Goal: Information Seeking & Learning: Learn about a topic

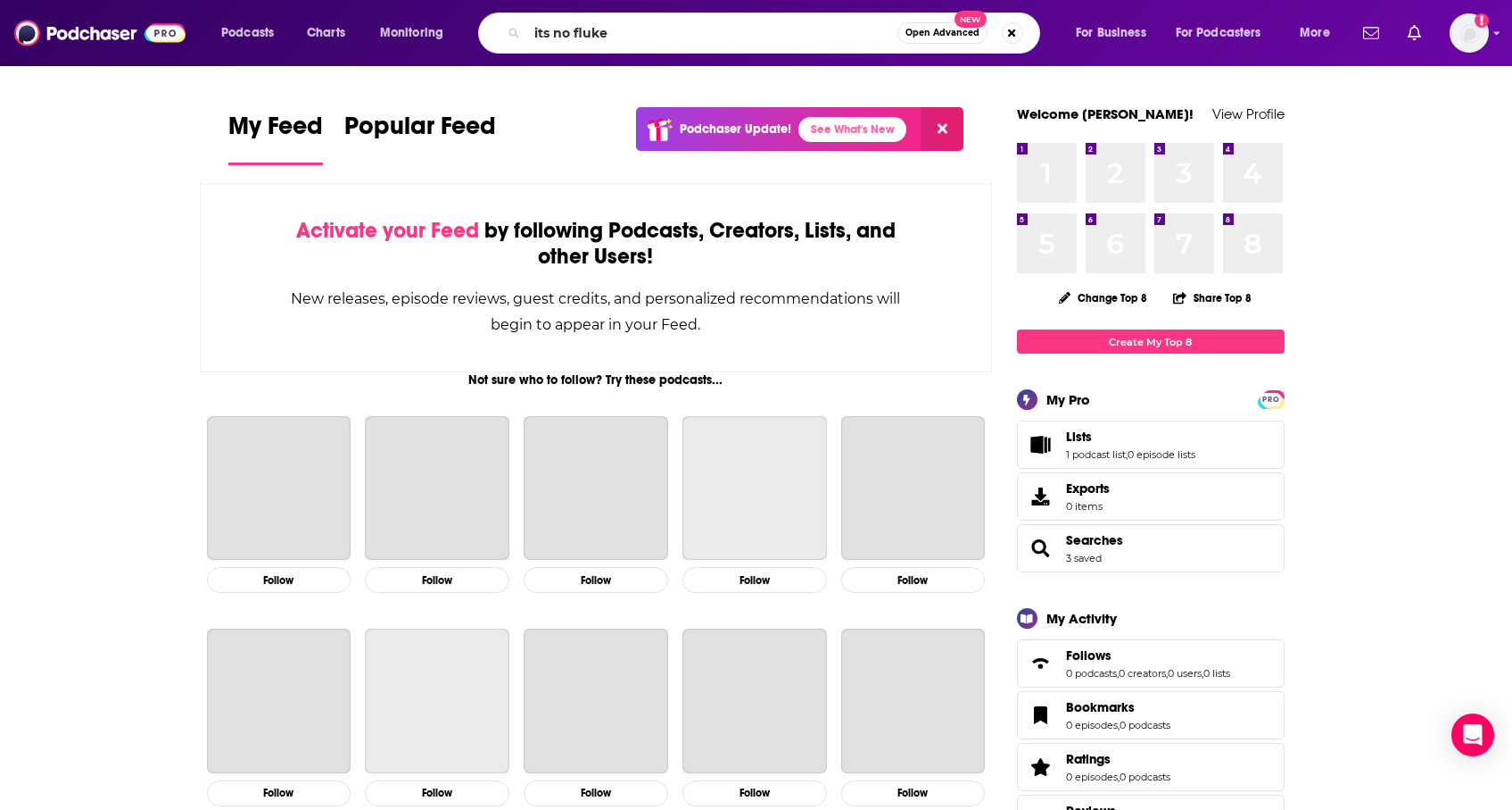
type input "its no fluke"
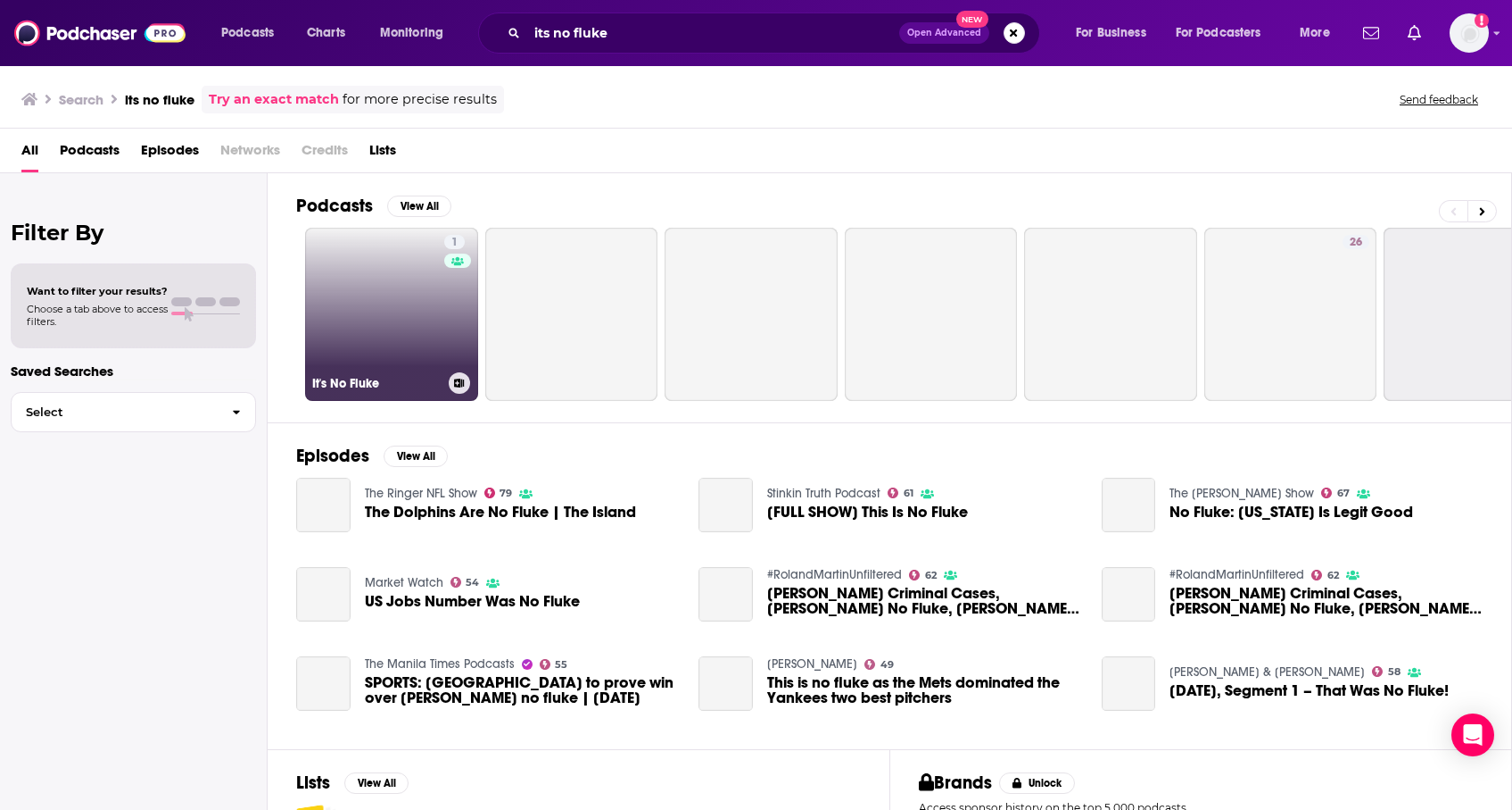
click at [419, 323] on link "1 It's No Fluke" at bounding box center [391, 314] width 173 height 173
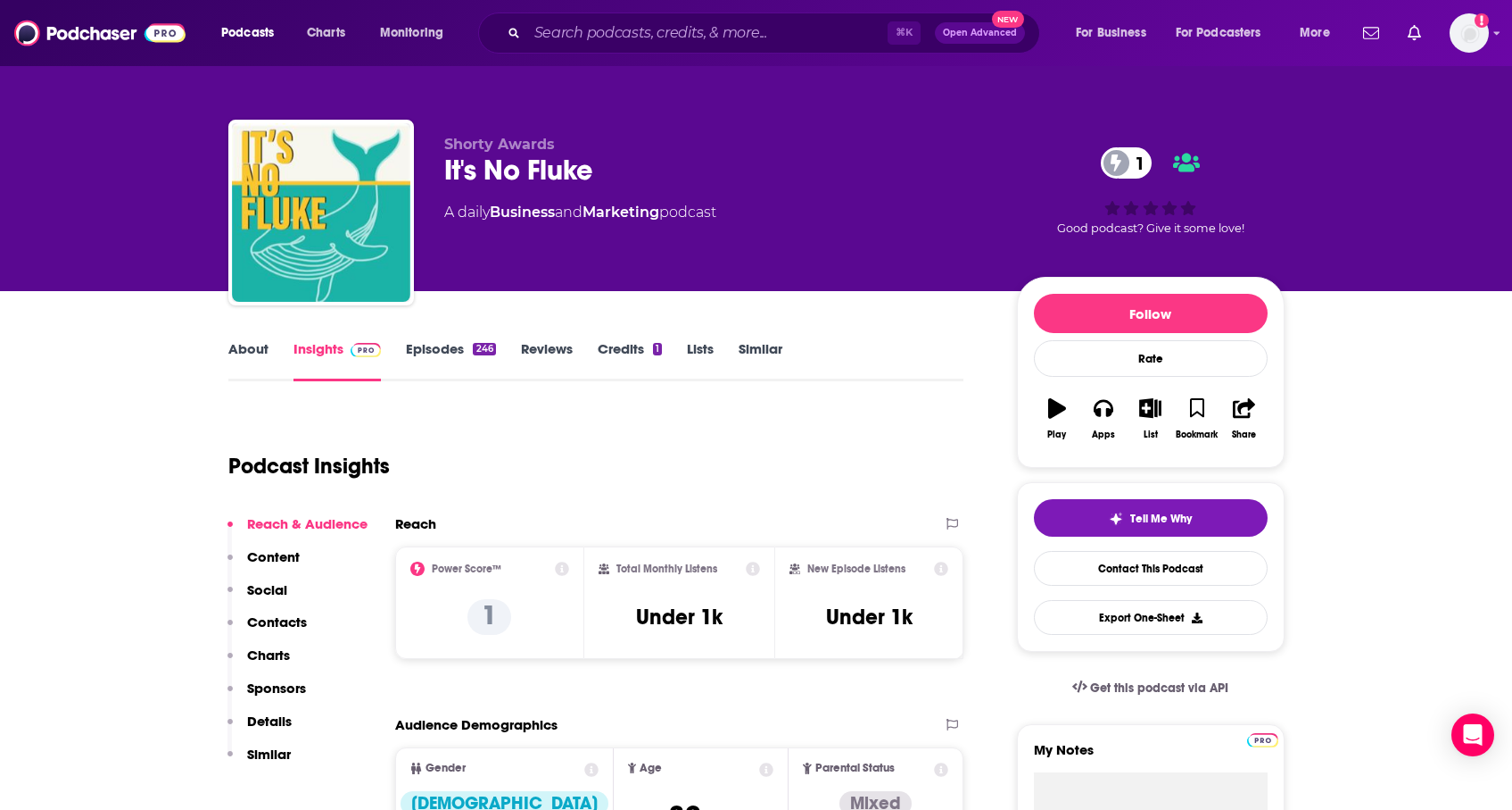
click at [771, 358] on link "Similar" at bounding box center [760, 361] width 44 height 41
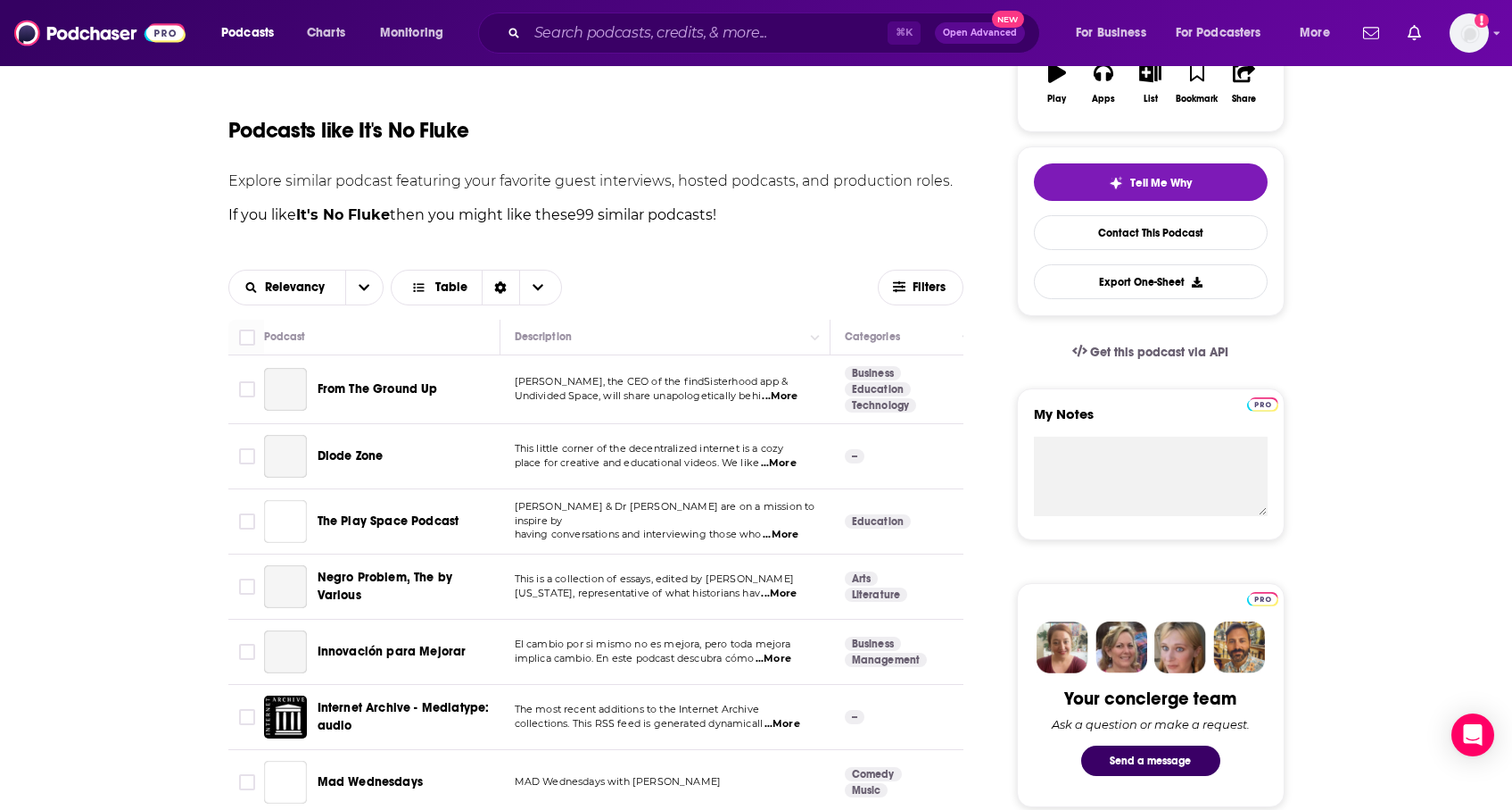
scroll to position [340, 0]
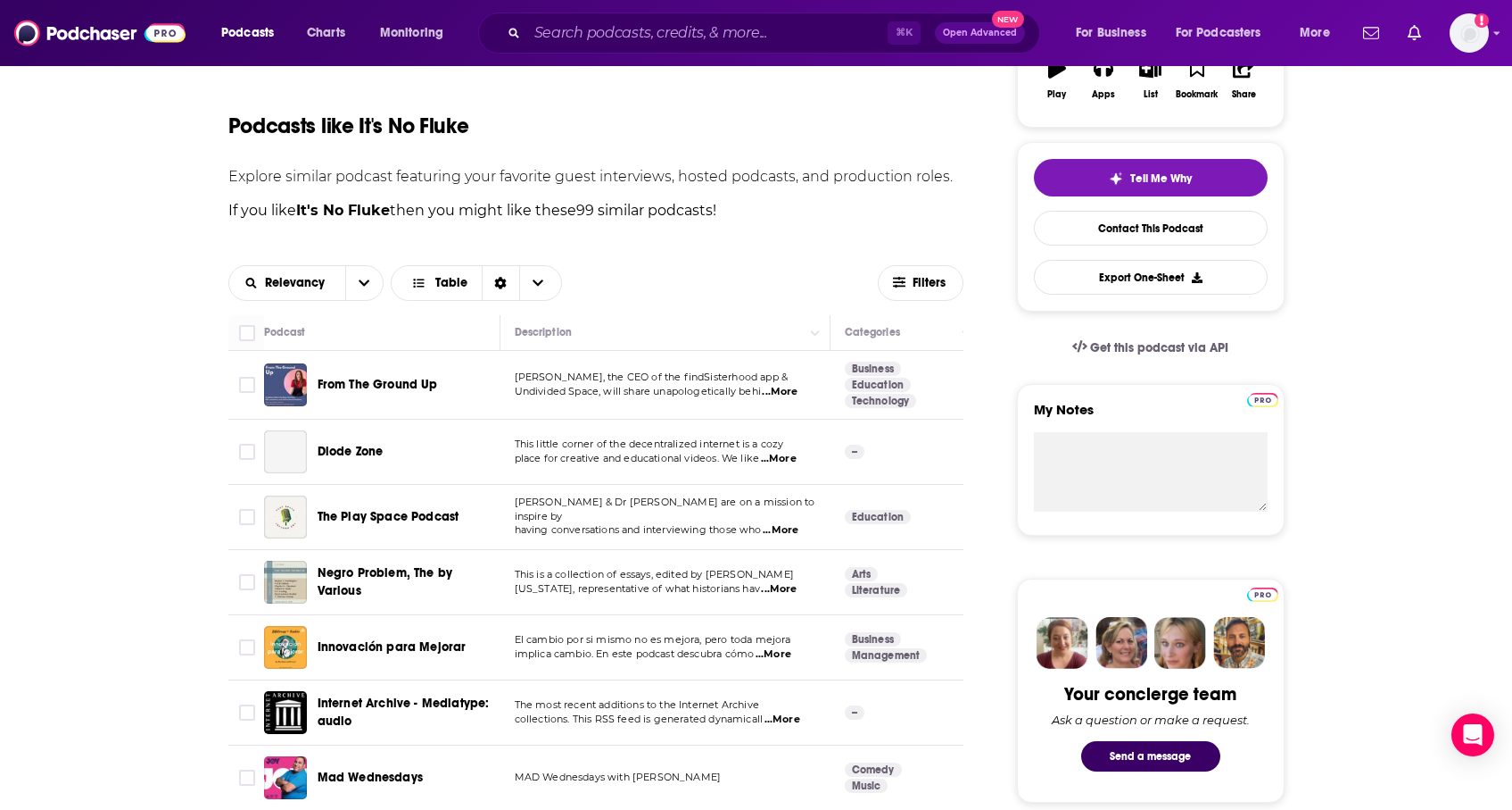
click at [783, 390] on span "...More" at bounding box center [780, 392] width 36 height 14
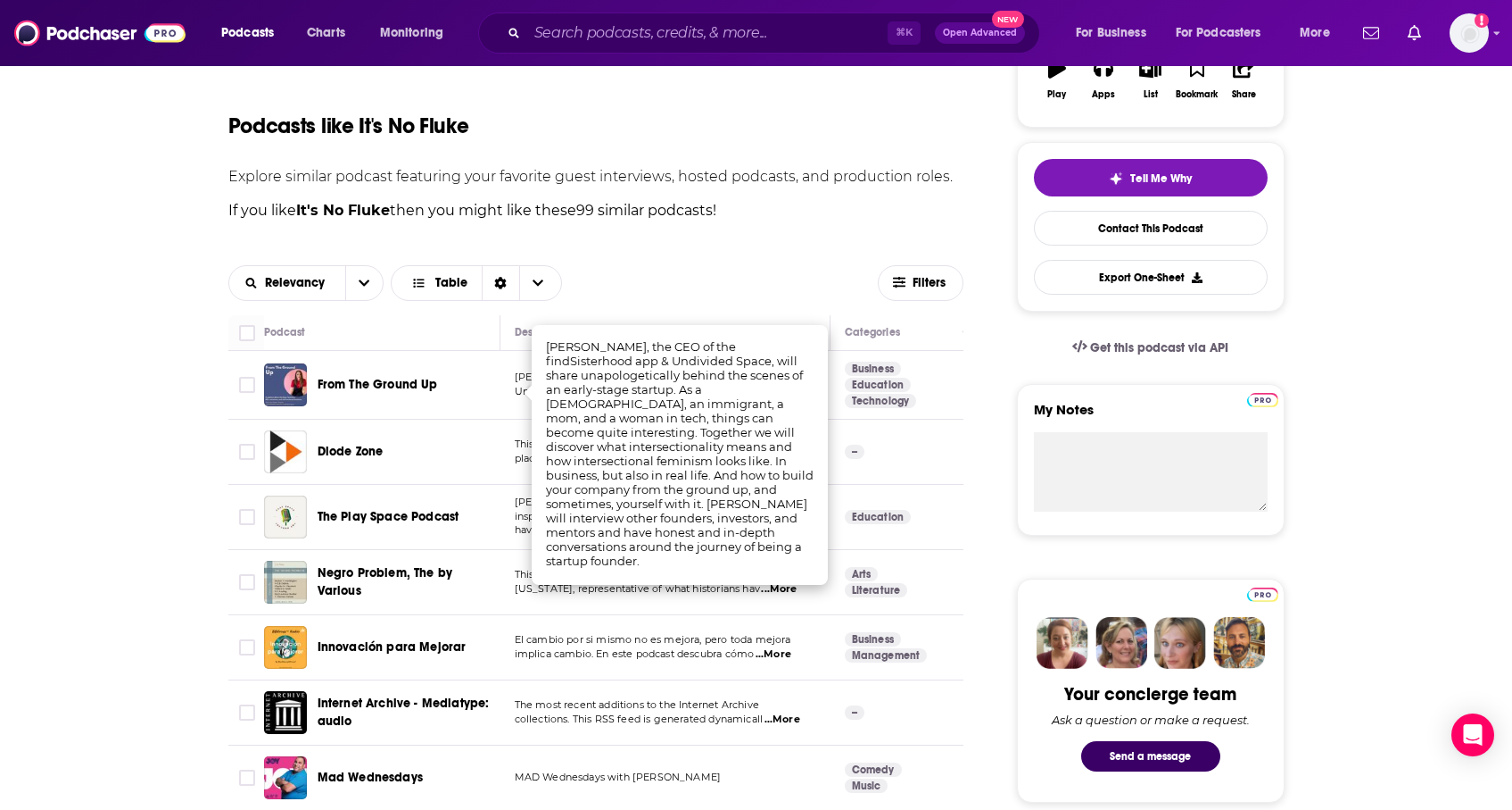
click at [758, 292] on div "Relevancy Table" at bounding box center [553, 284] width 650 height 36
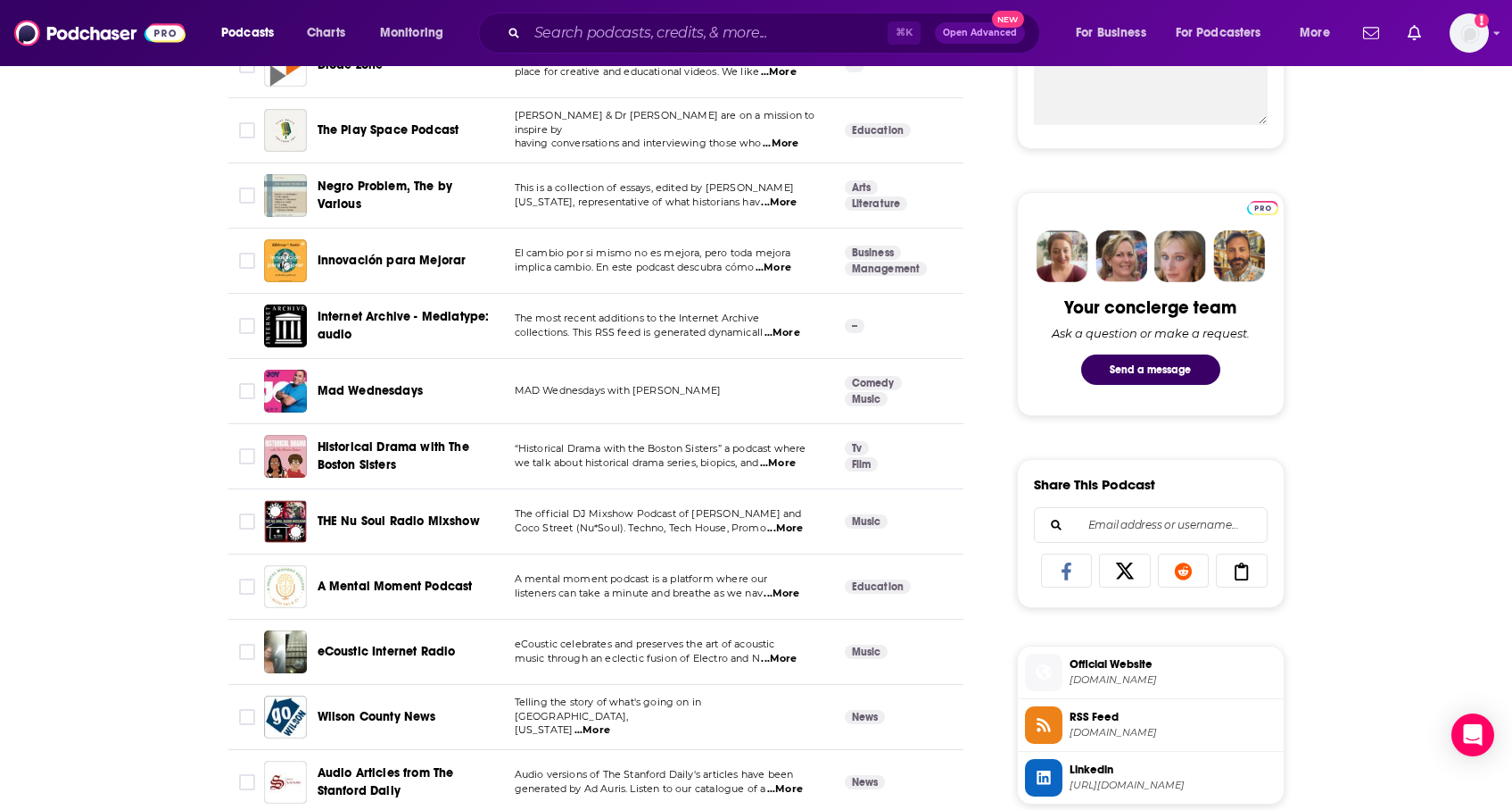
scroll to position [0, 0]
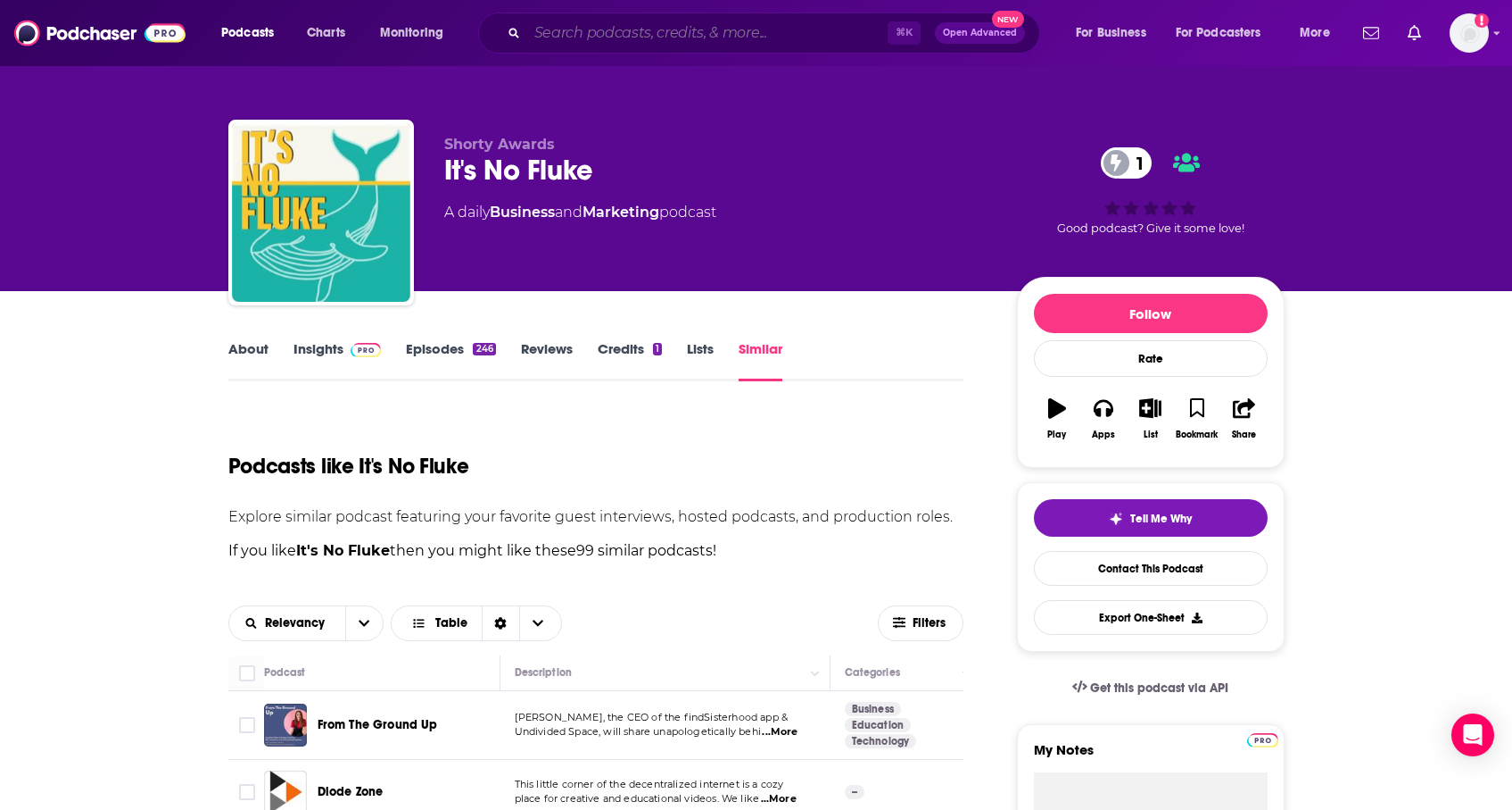
click at [679, 38] on input "Search podcasts, credits, & more..." at bounding box center [707, 33] width 361 height 29
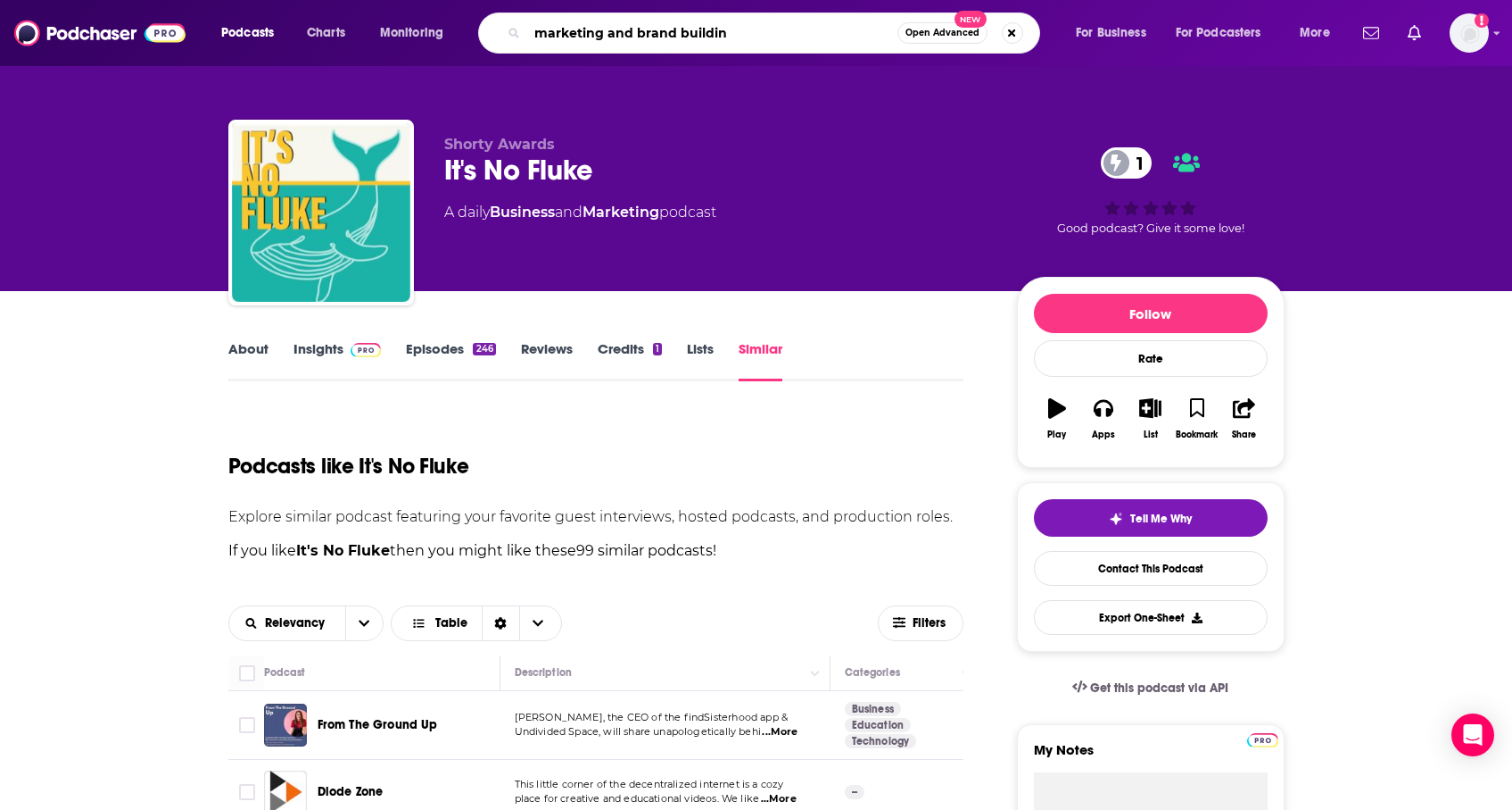
type input "marketing and brand building"
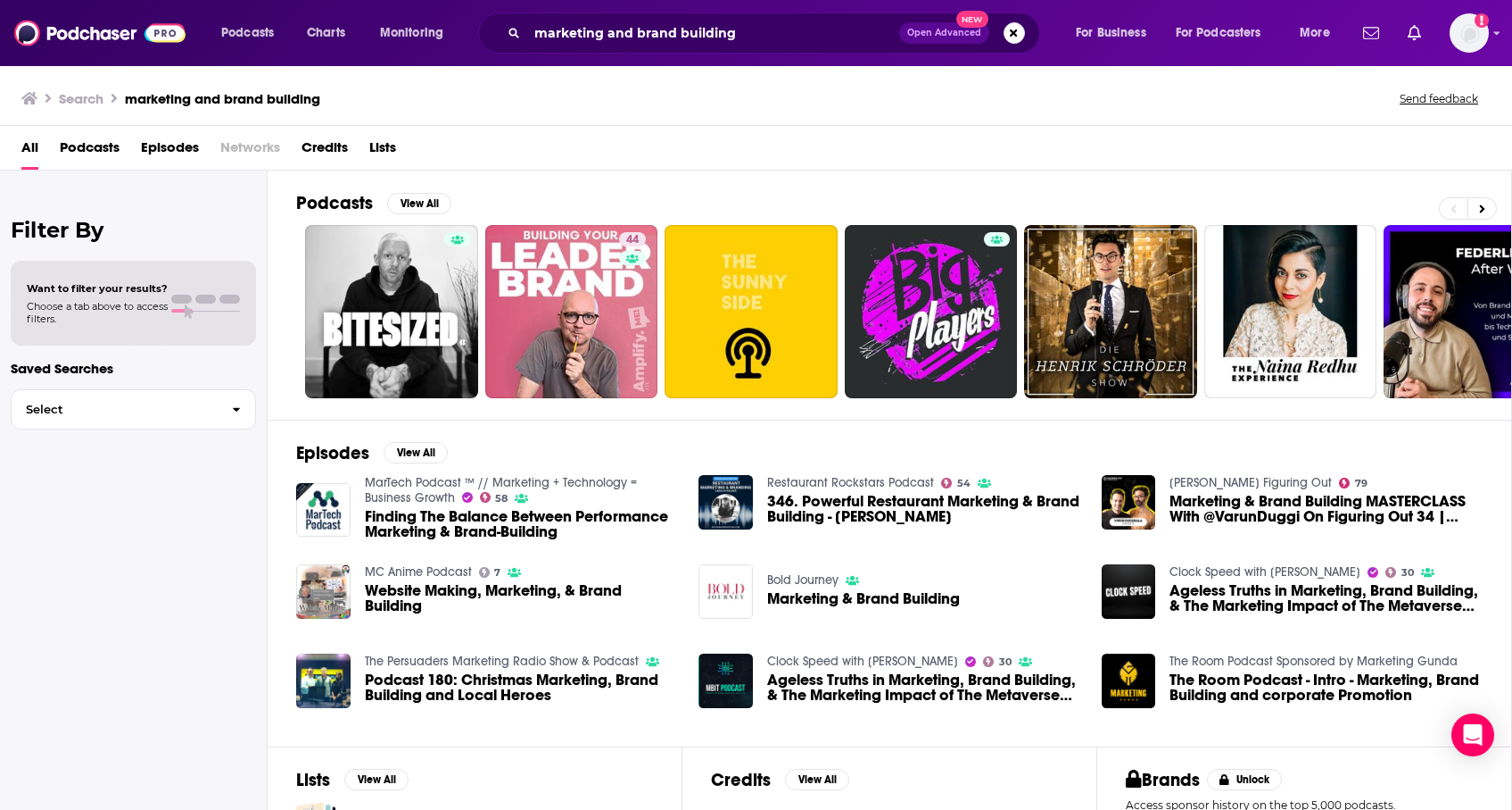
click at [608, 167] on div "All Podcasts Episodes Networks Credits Lists" at bounding box center [760, 151] width 1477 height 37
click at [111, 150] on span "Podcasts" at bounding box center [89, 151] width 59 height 37
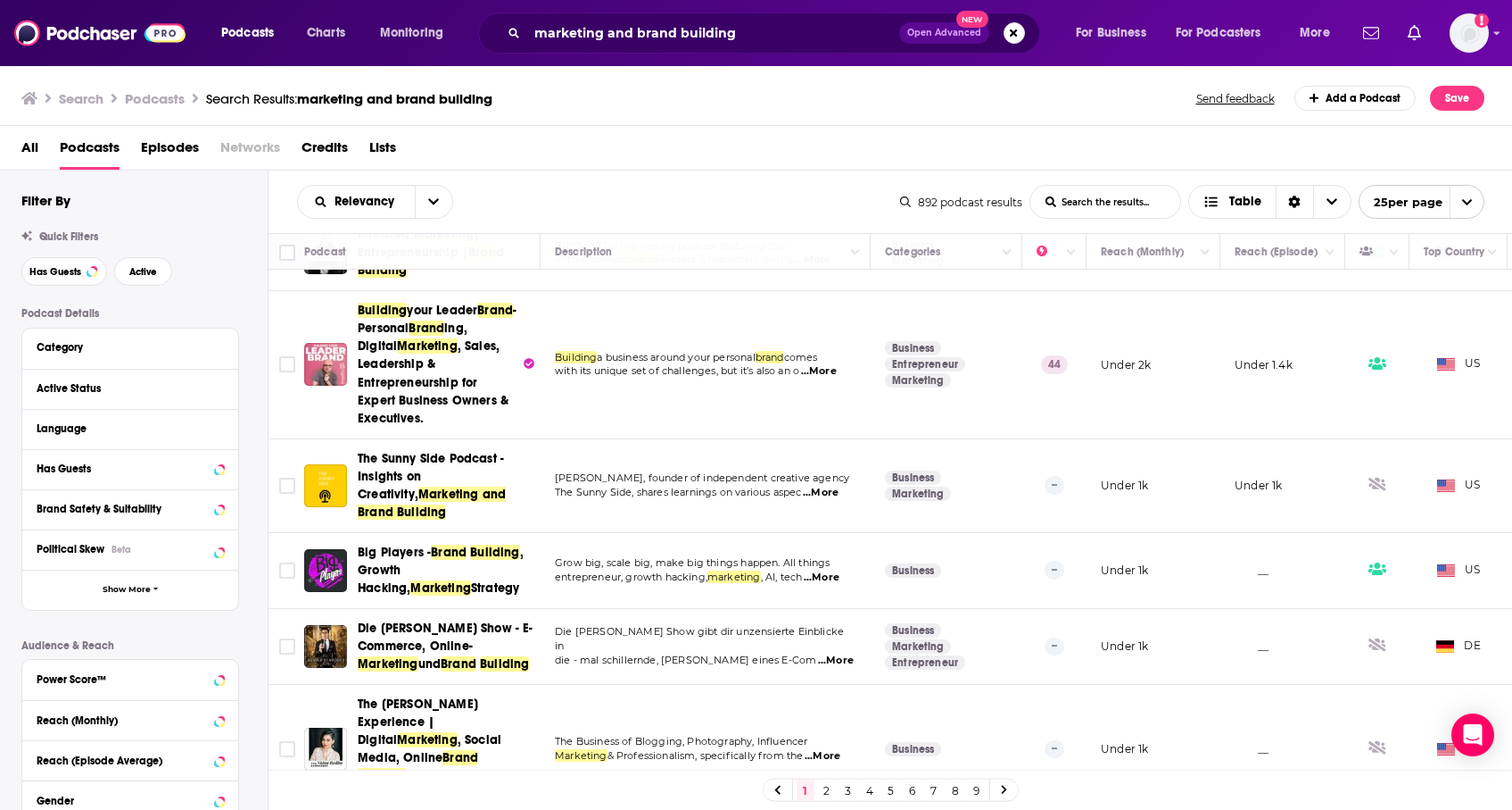
scroll to position [60, 0]
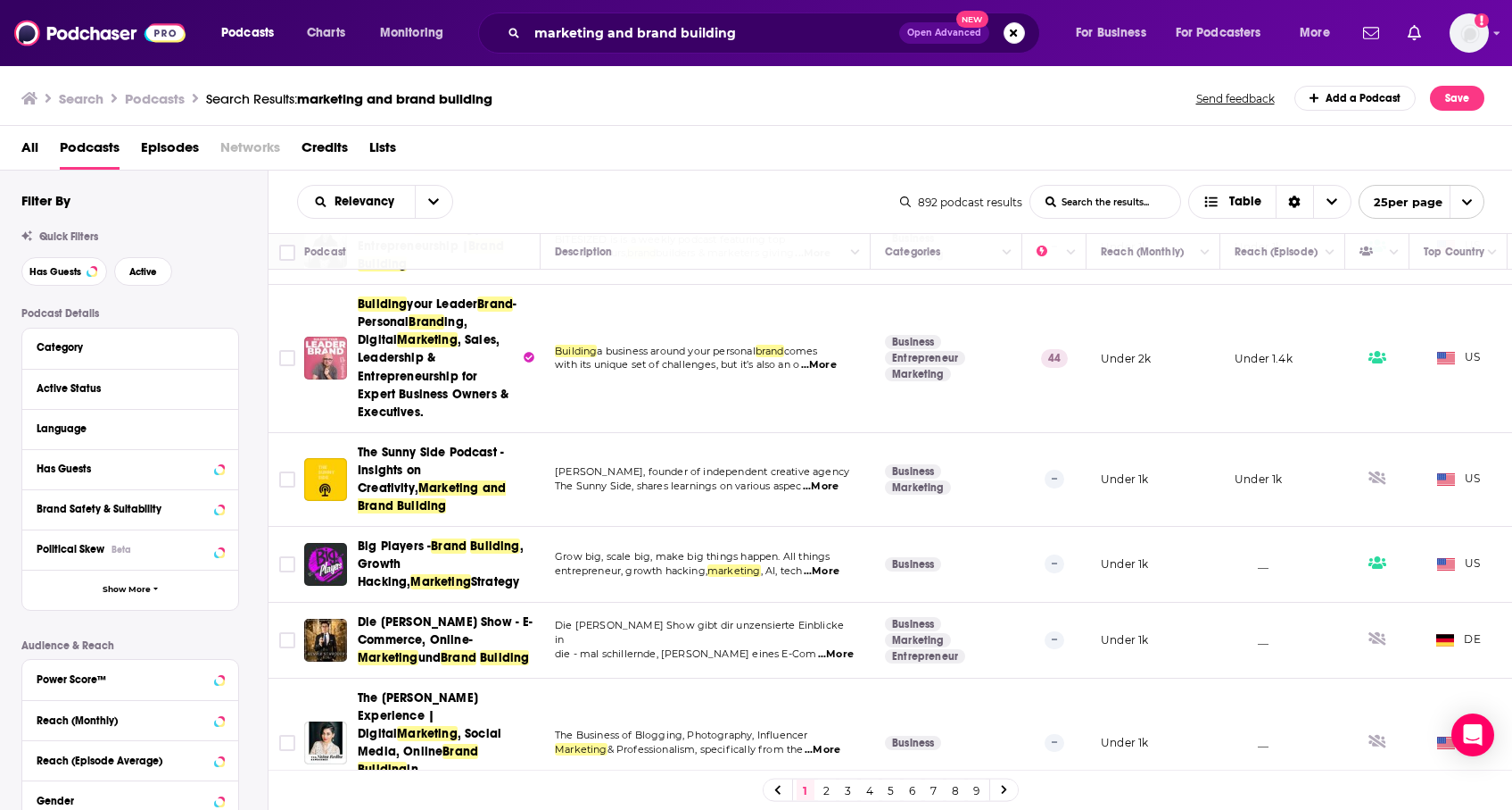
click at [825, 482] on span "...More" at bounding box center [821, 487] width 36 height 14
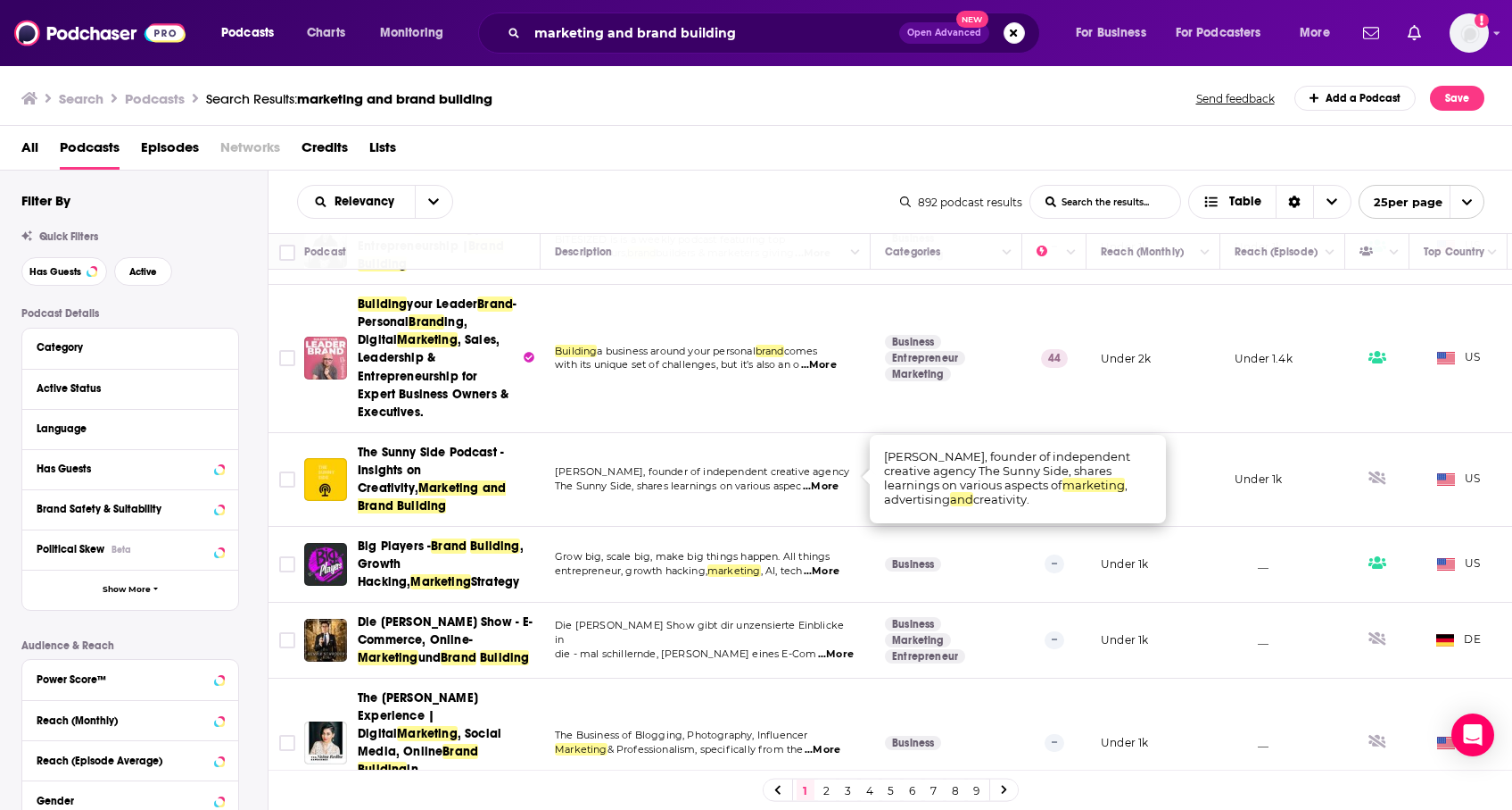
click at [825, 482] on span "...More" at bounding box center [821, 487] width 36 height 14
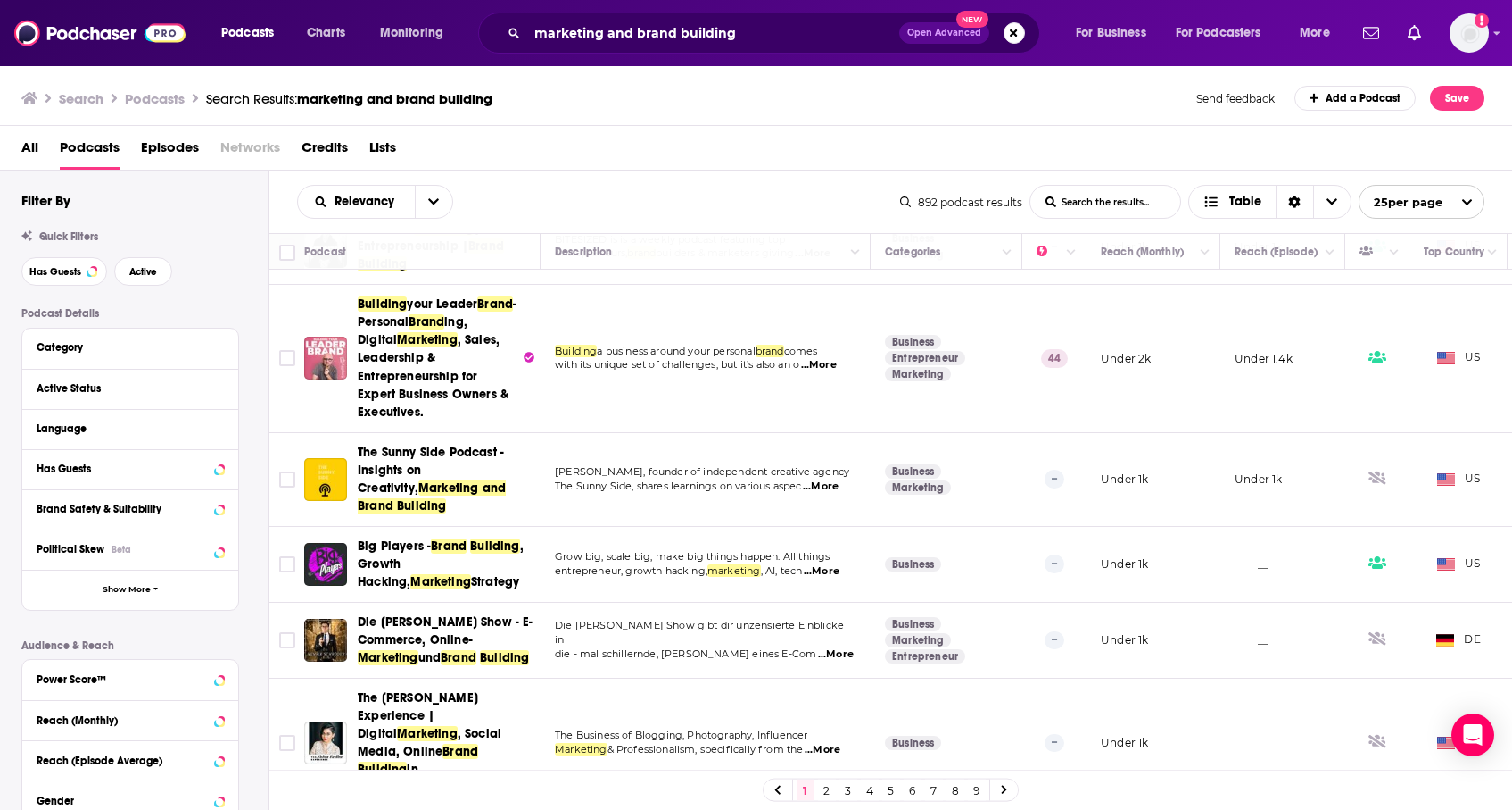
click at [601, 192] on div "Relevancy List Search Input Search the results... Table" at bounding box center [598, 202] width 604 height 34
click at [819, 56] on div "Podcasts Charts Monitoring marketing and brand building Open Advanced New For B…" at bounding box center [756, 32] width 1512 height 66
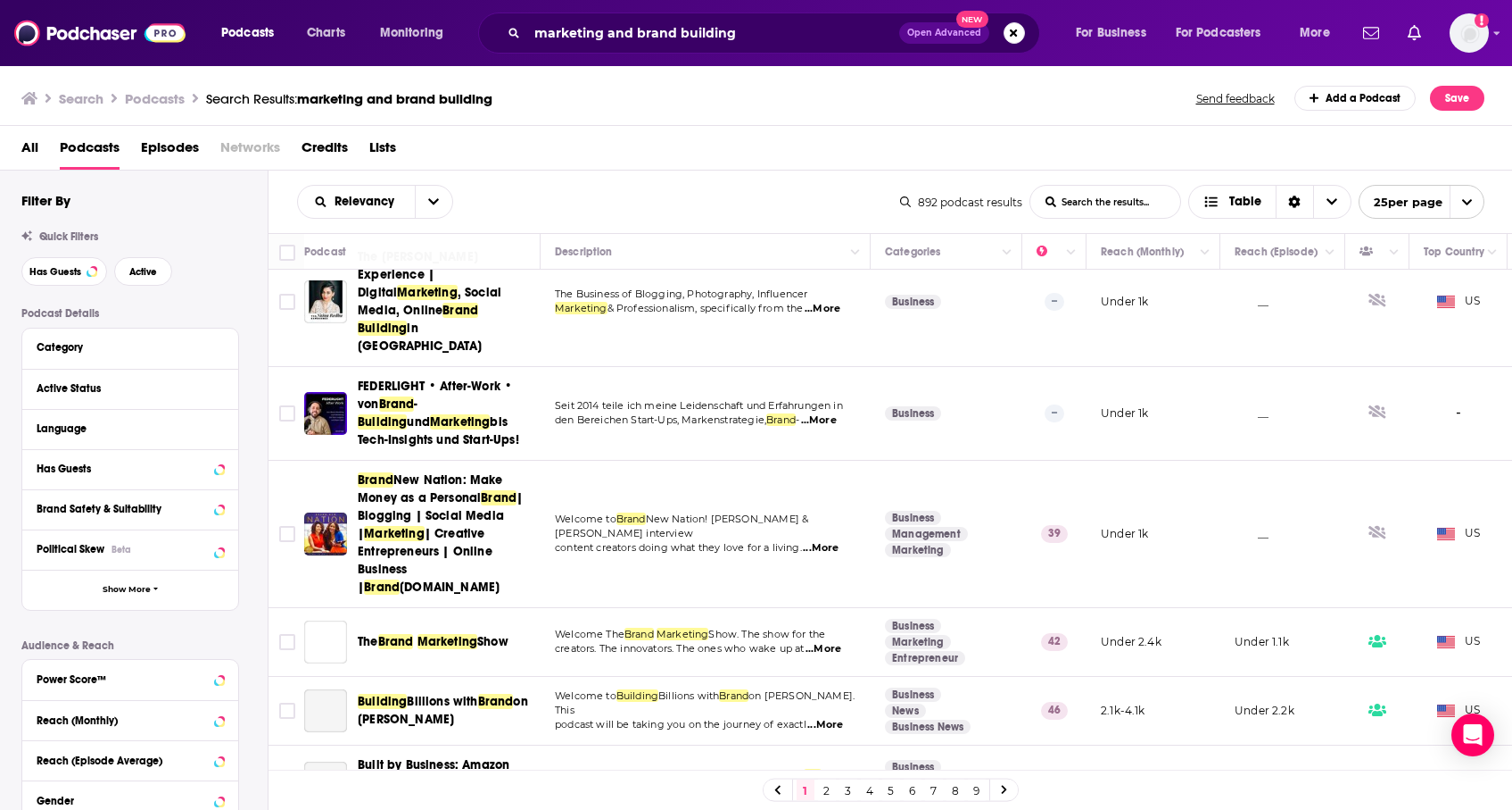
scroll to position [520, 0]
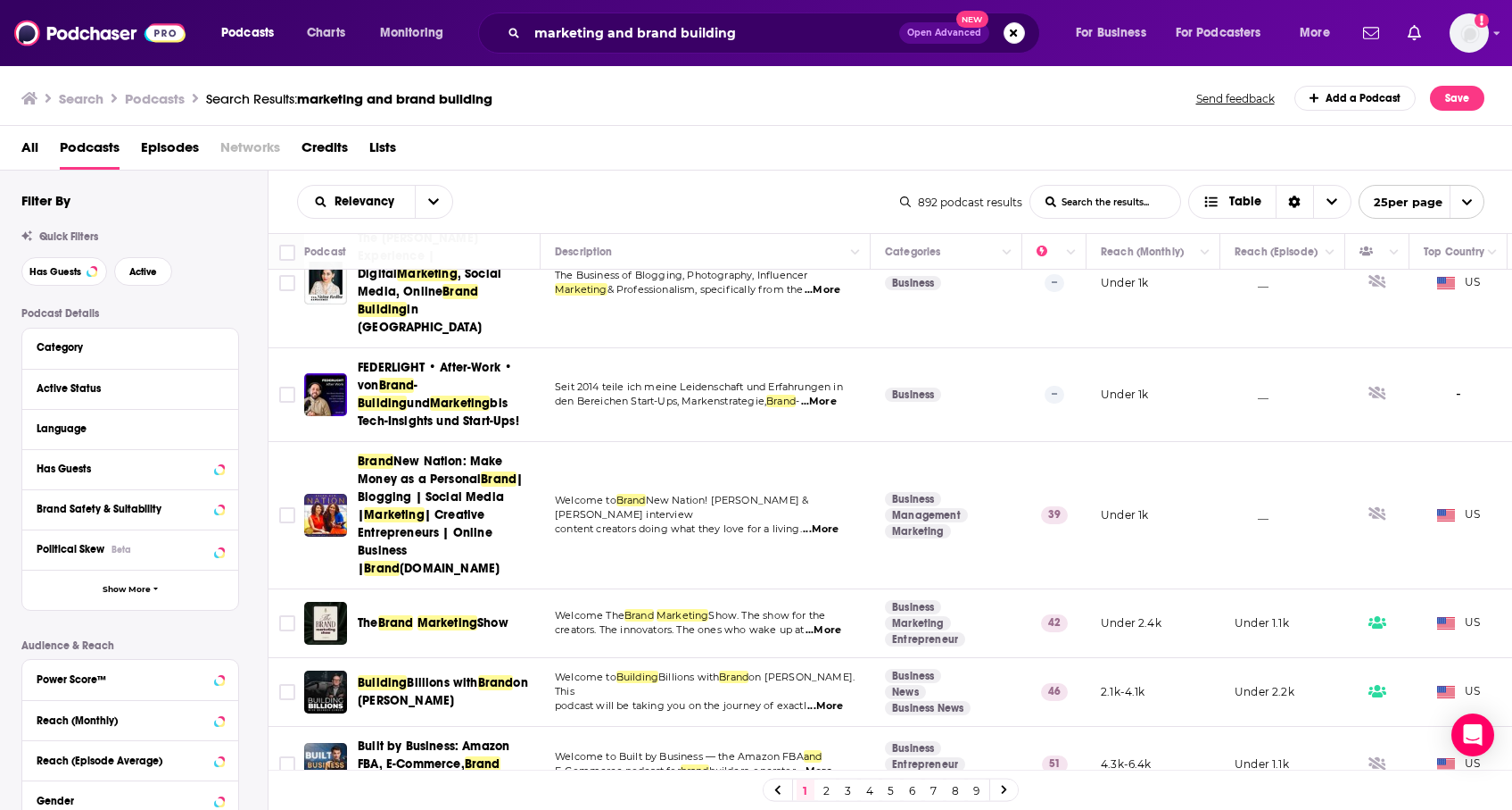
click at [836, 623] on span "...More" at bounding box center [824, 630] width 36 height 14
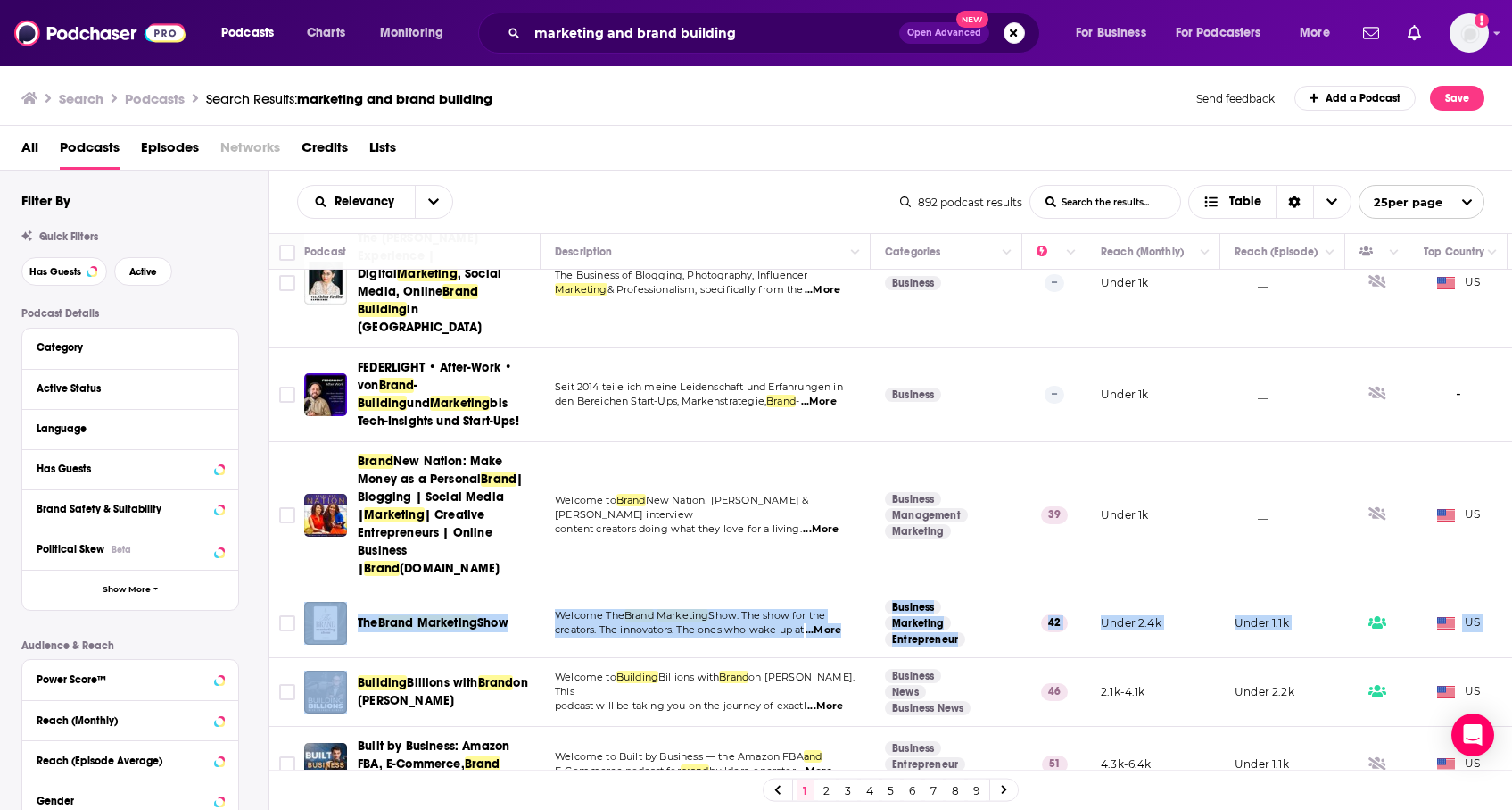
drag, startPoint x: 306, startPoint y: 608, endPoint x: 279, endPoint y: 601, distance: 27.9
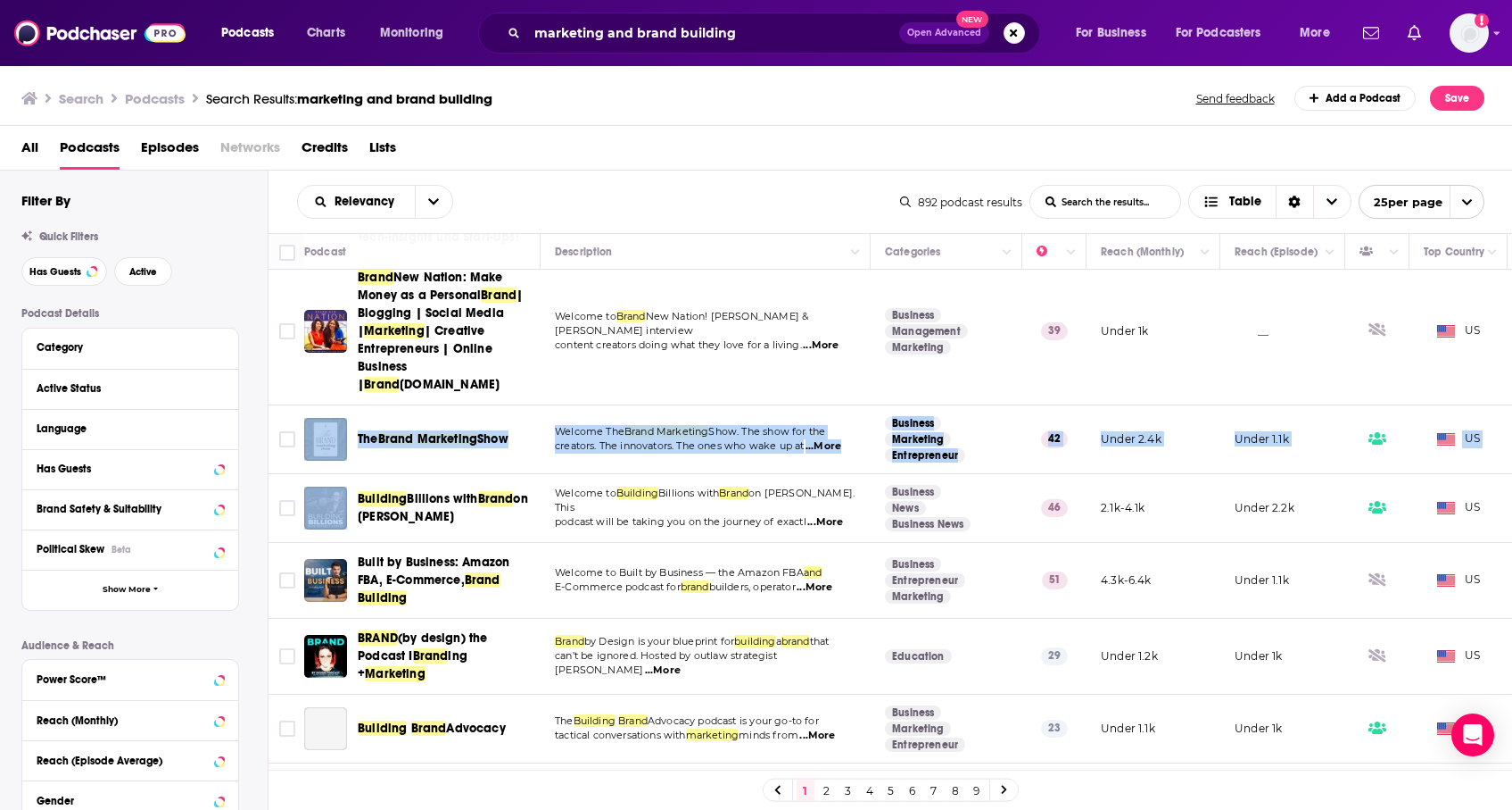
click at [279, 648] on input "Toggle select row" at bounding box center [287, 656] width 16 height 16
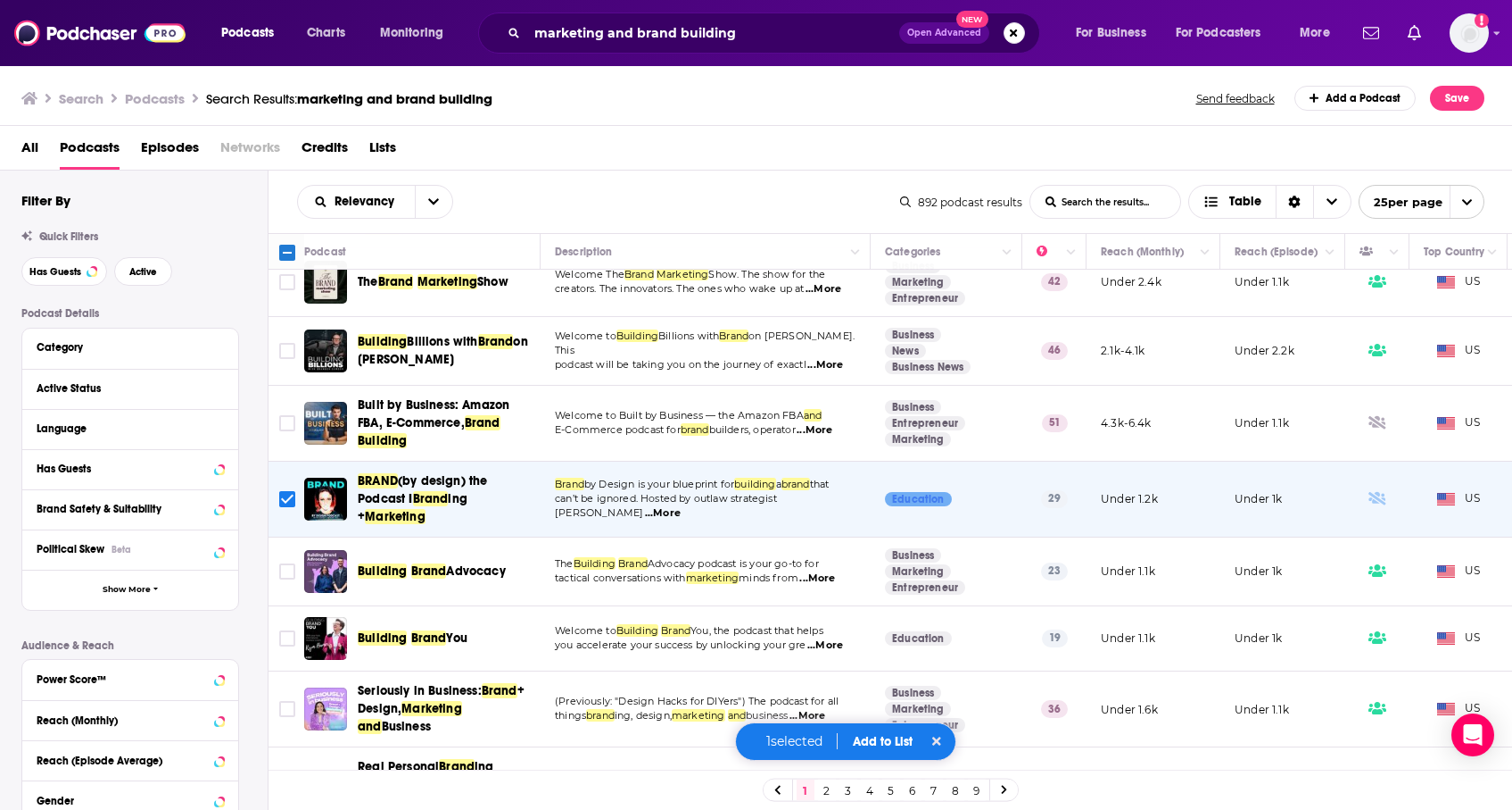
scroll to position [886, 0]
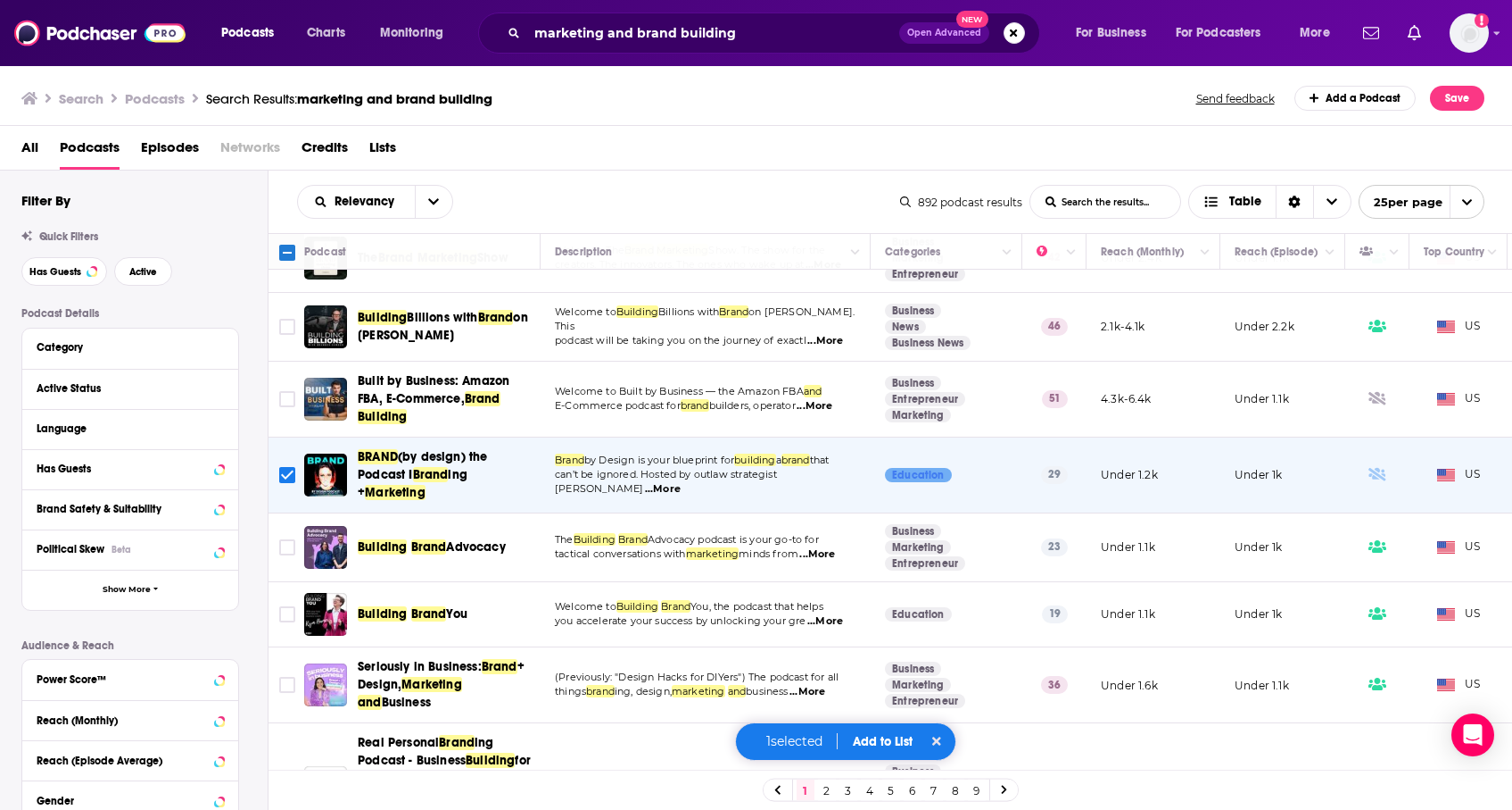
click at [760, 126] on div "All Podcasts Episodes Networks Credits Lists" at bounding box center [756, 148] width 1513 height 45
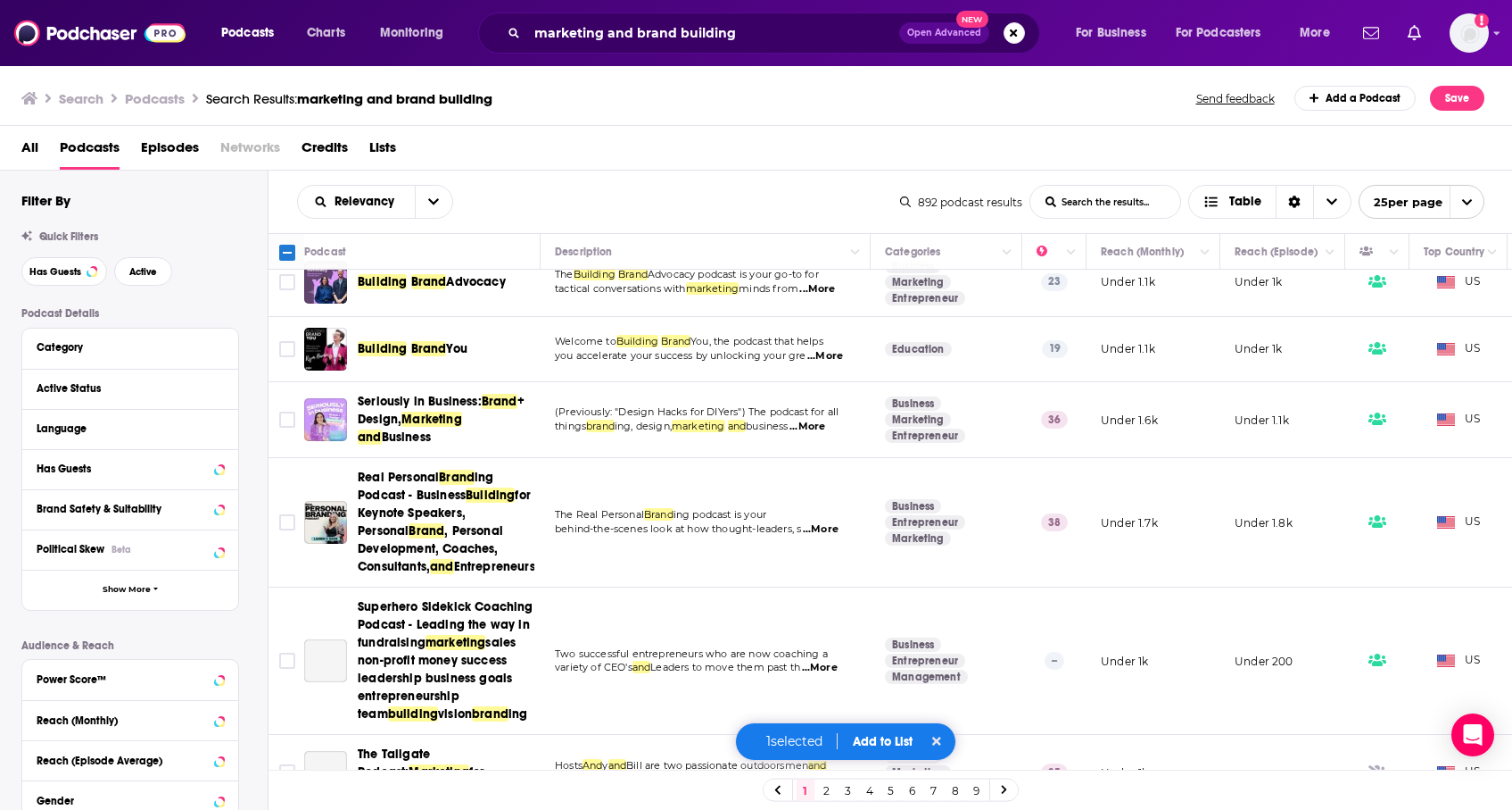
scroll to position [1152, 0]
click at [105, 391] on div "Active Status" at bounding box center [108, 389] width 142 height 13
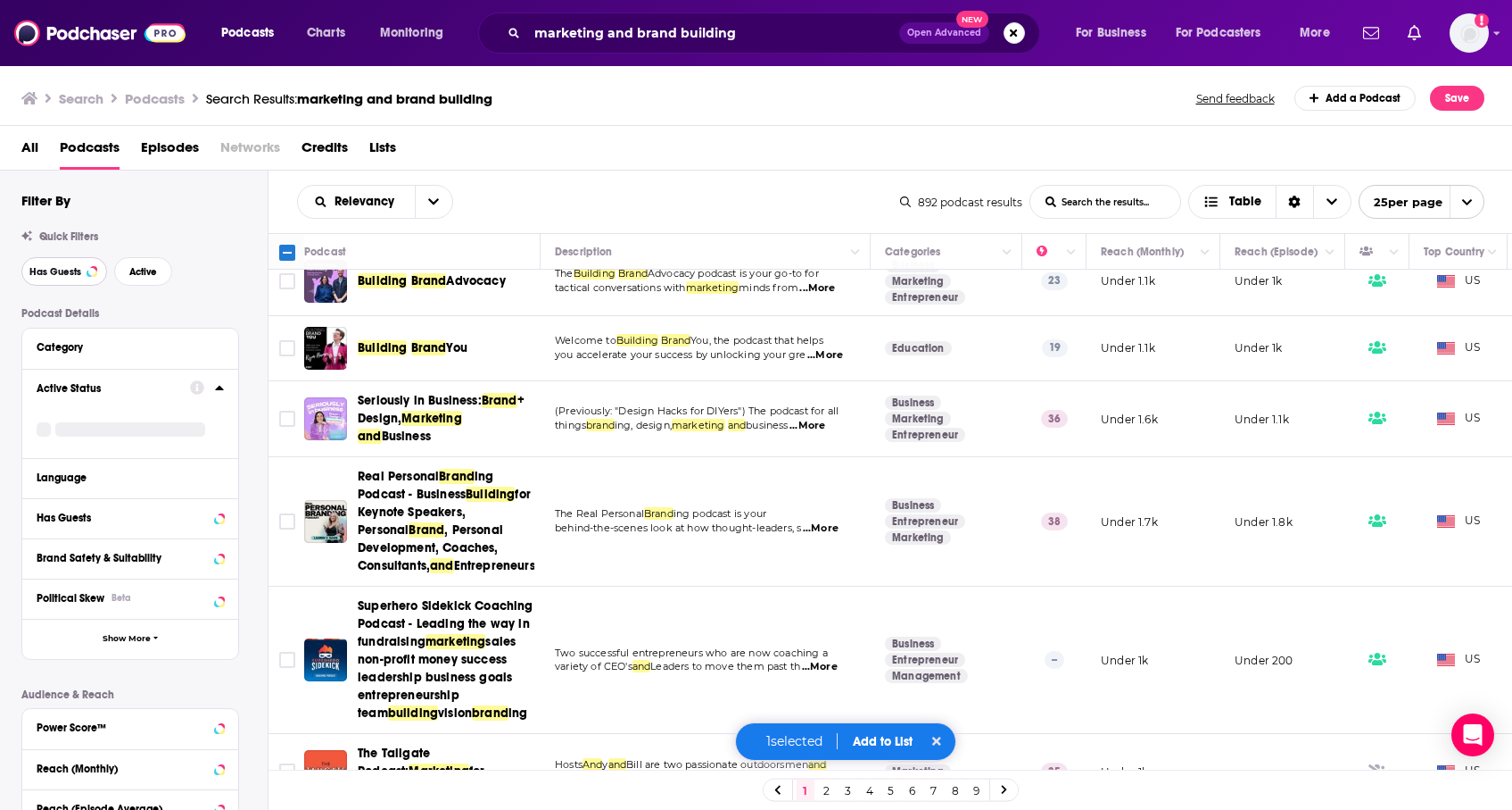
click at [78, 283] on button "Has Guests" at bounding box center [64, 272] width 85 height 29
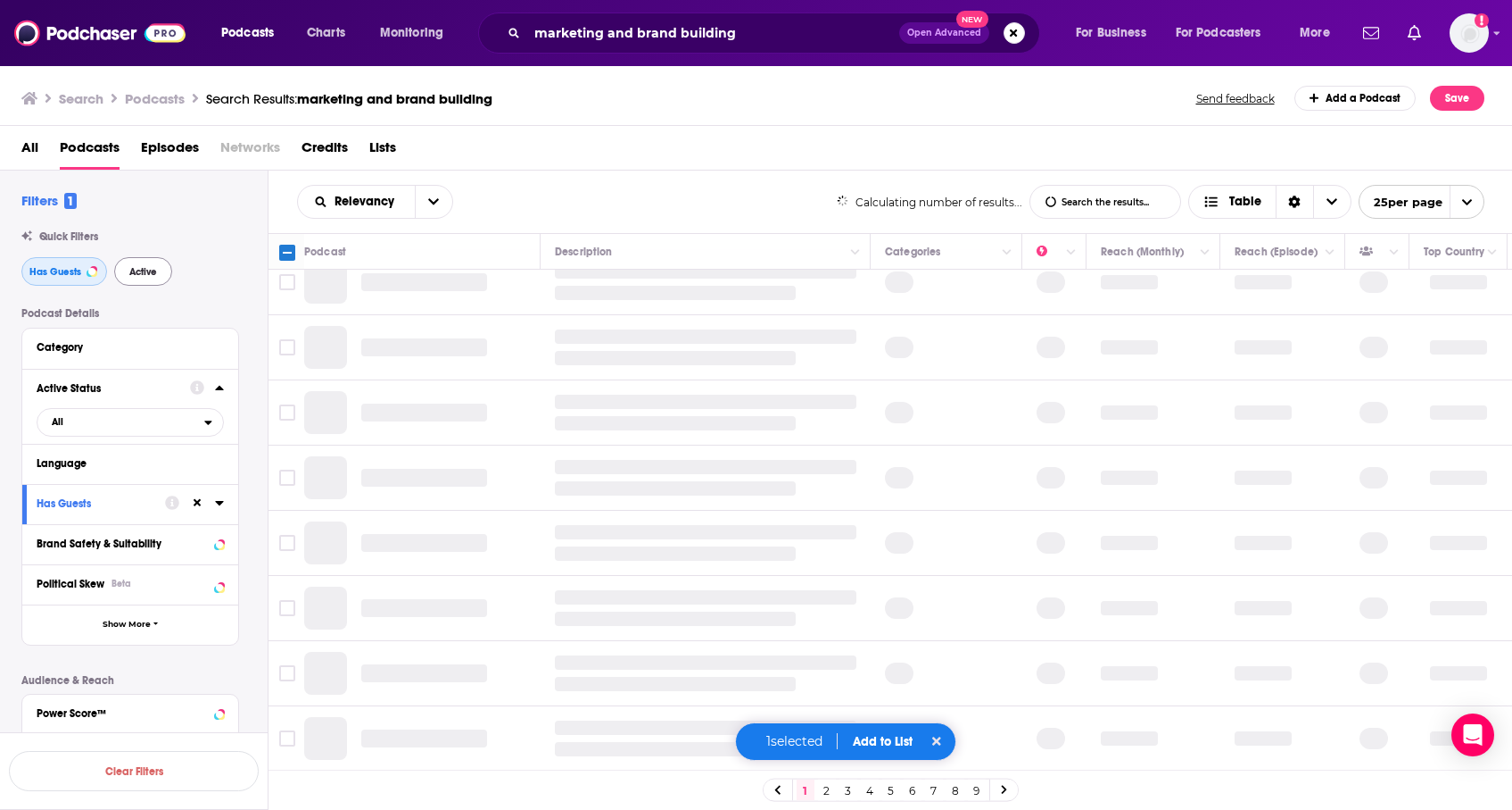
scroll to position [1128, 0]
click at [153, 280] on button "Active" at bounding box center [143, 272] width 58 height 29
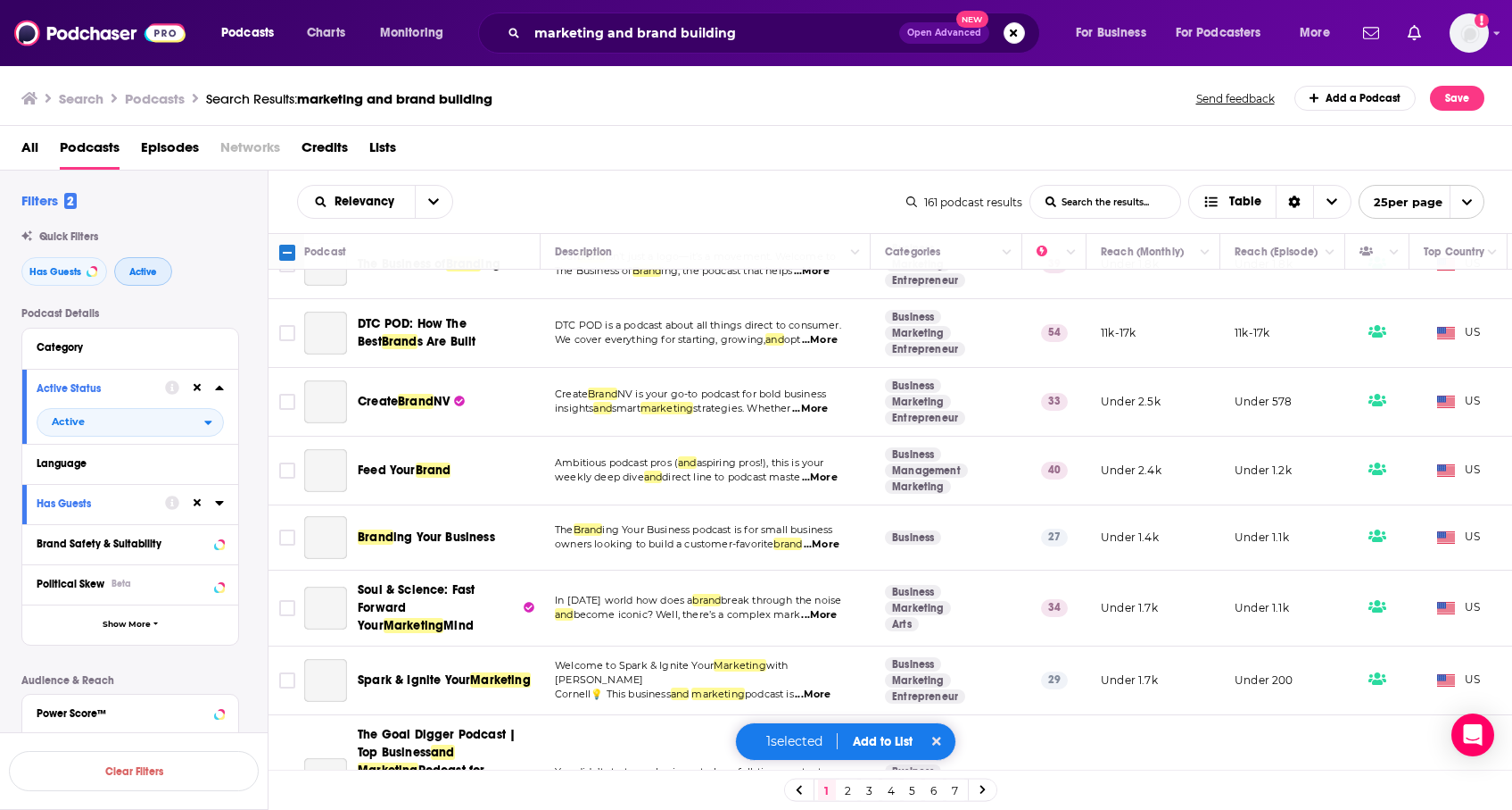
scroll to position [1152, 0]
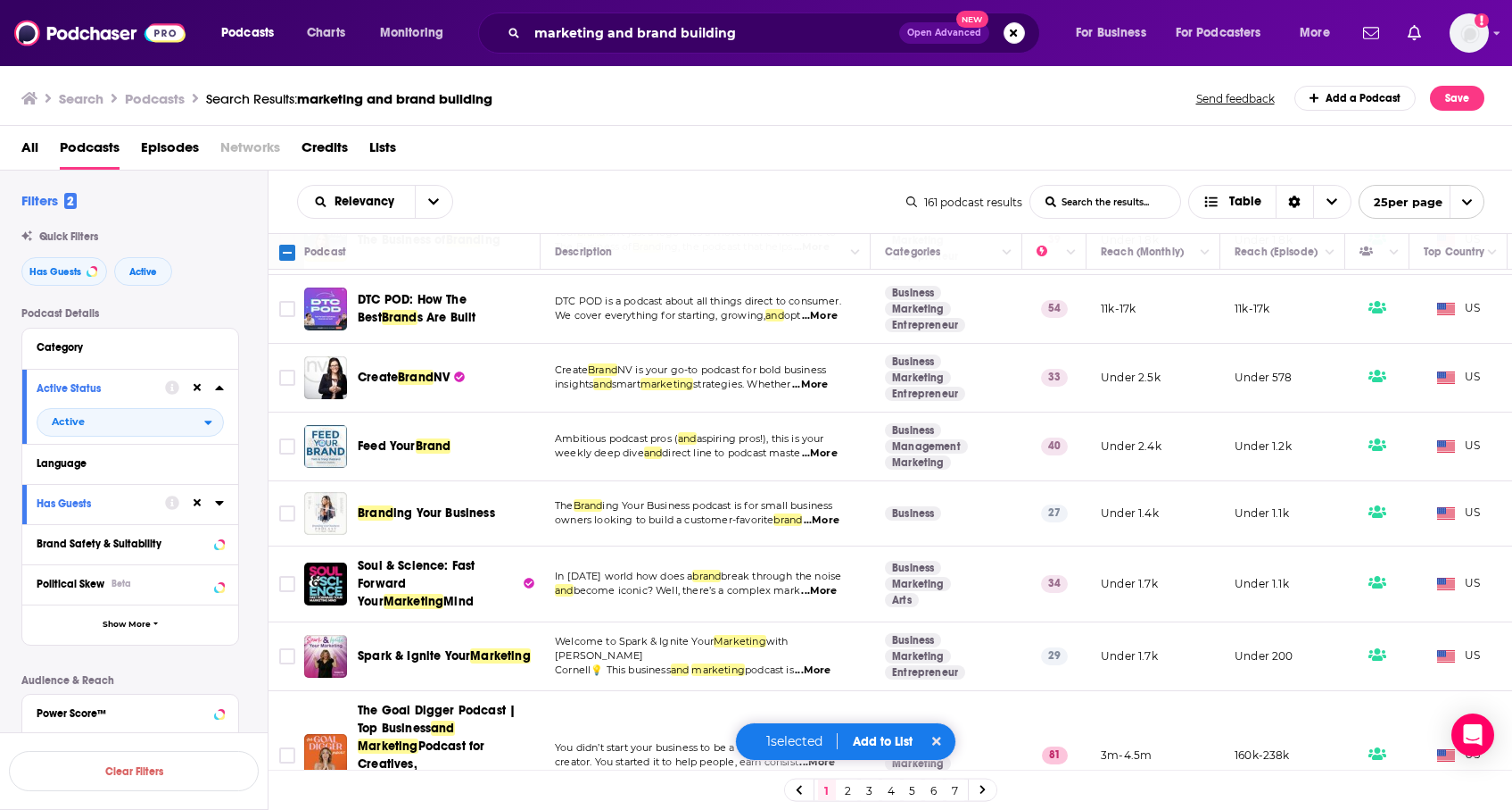
click at [827, 384] on span "...More" at bounding box center [810, 385] width 36 height 14
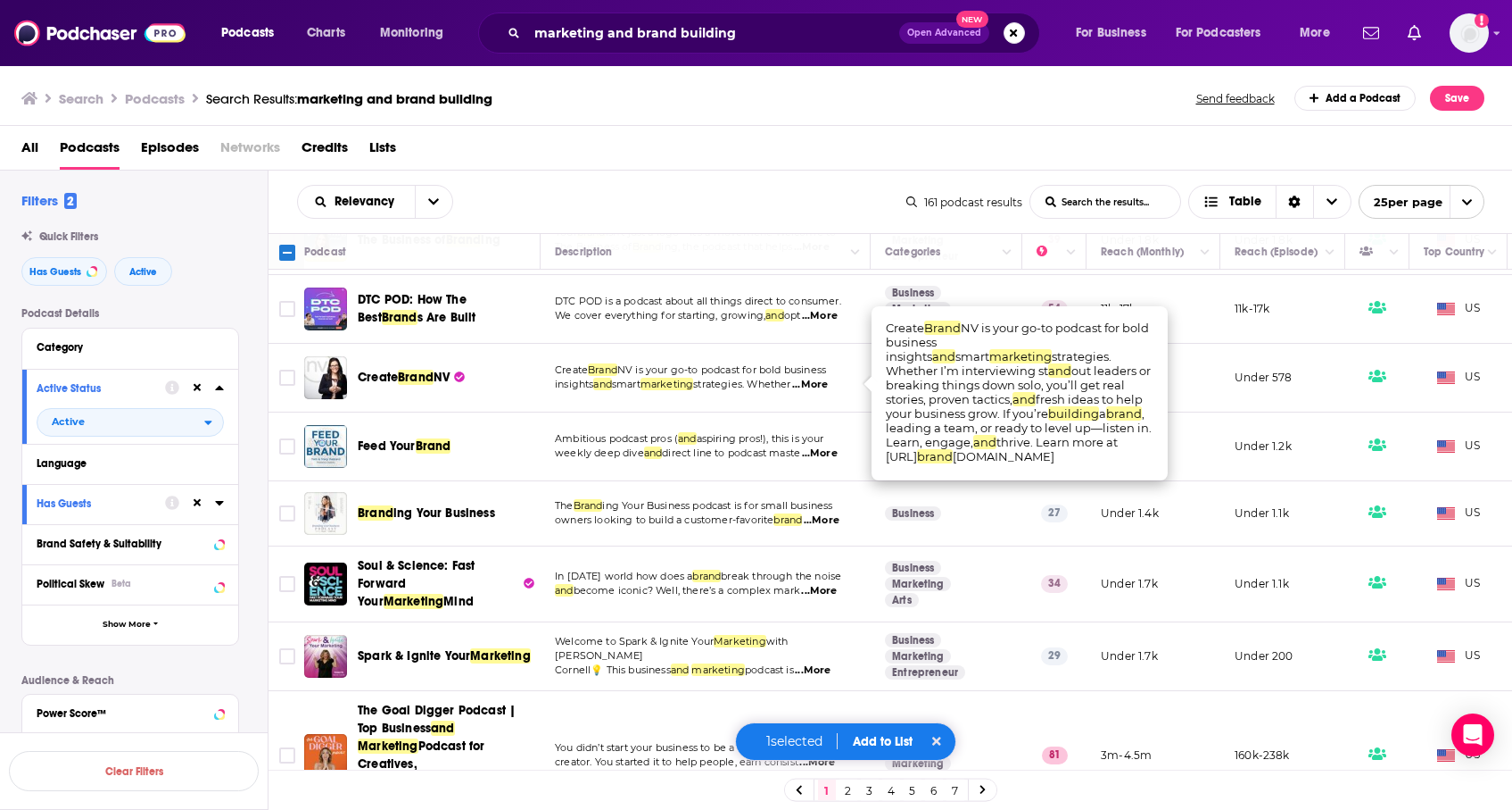
click at [827, 384] on span "...More" at bounding box center [810, 385] width 36 height 14
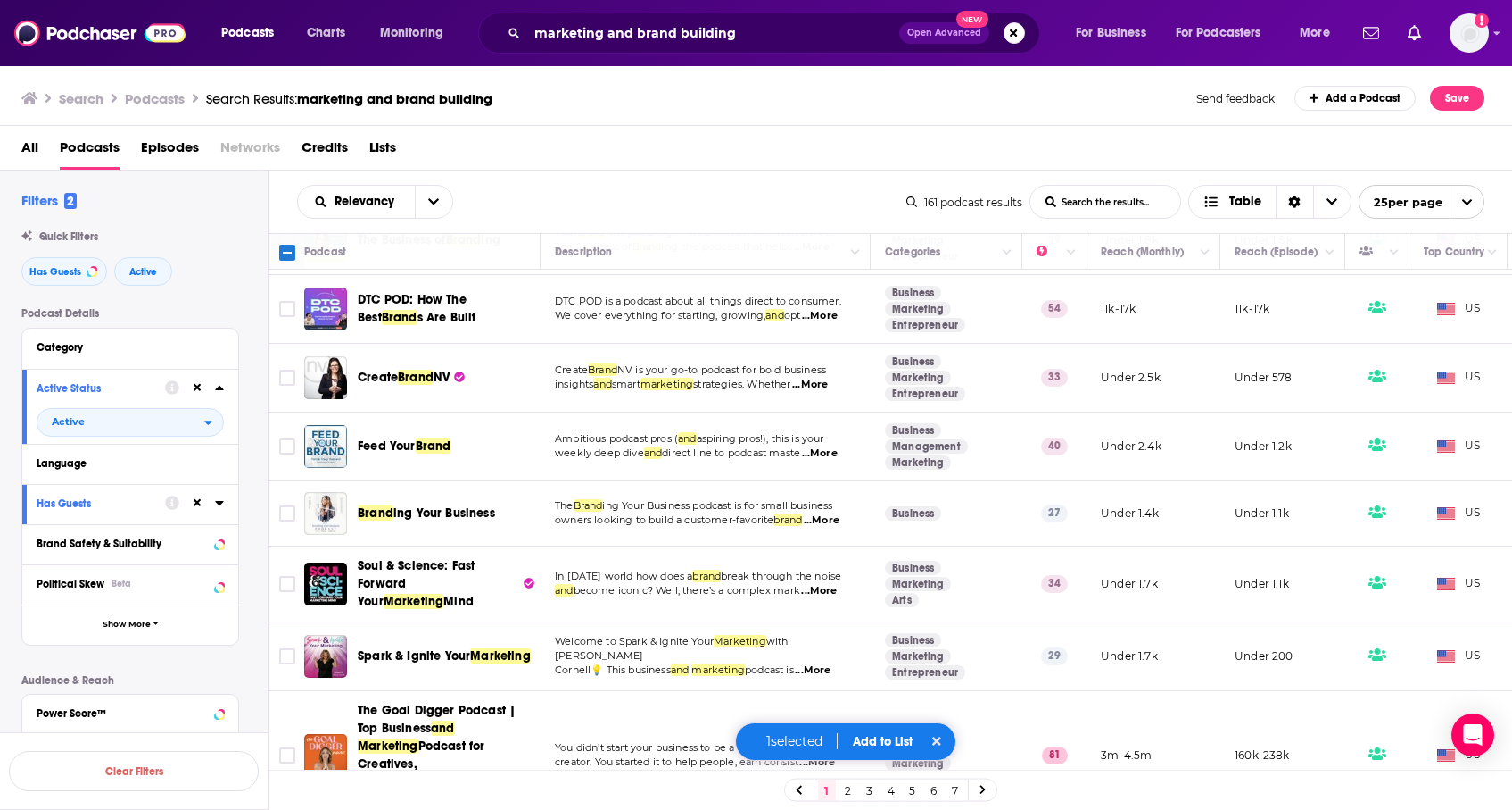
click at [603, 126] on div "All Podcasts Episodes Networks Credits Lists" at bounding box center [756, 148] width 1513 height 45
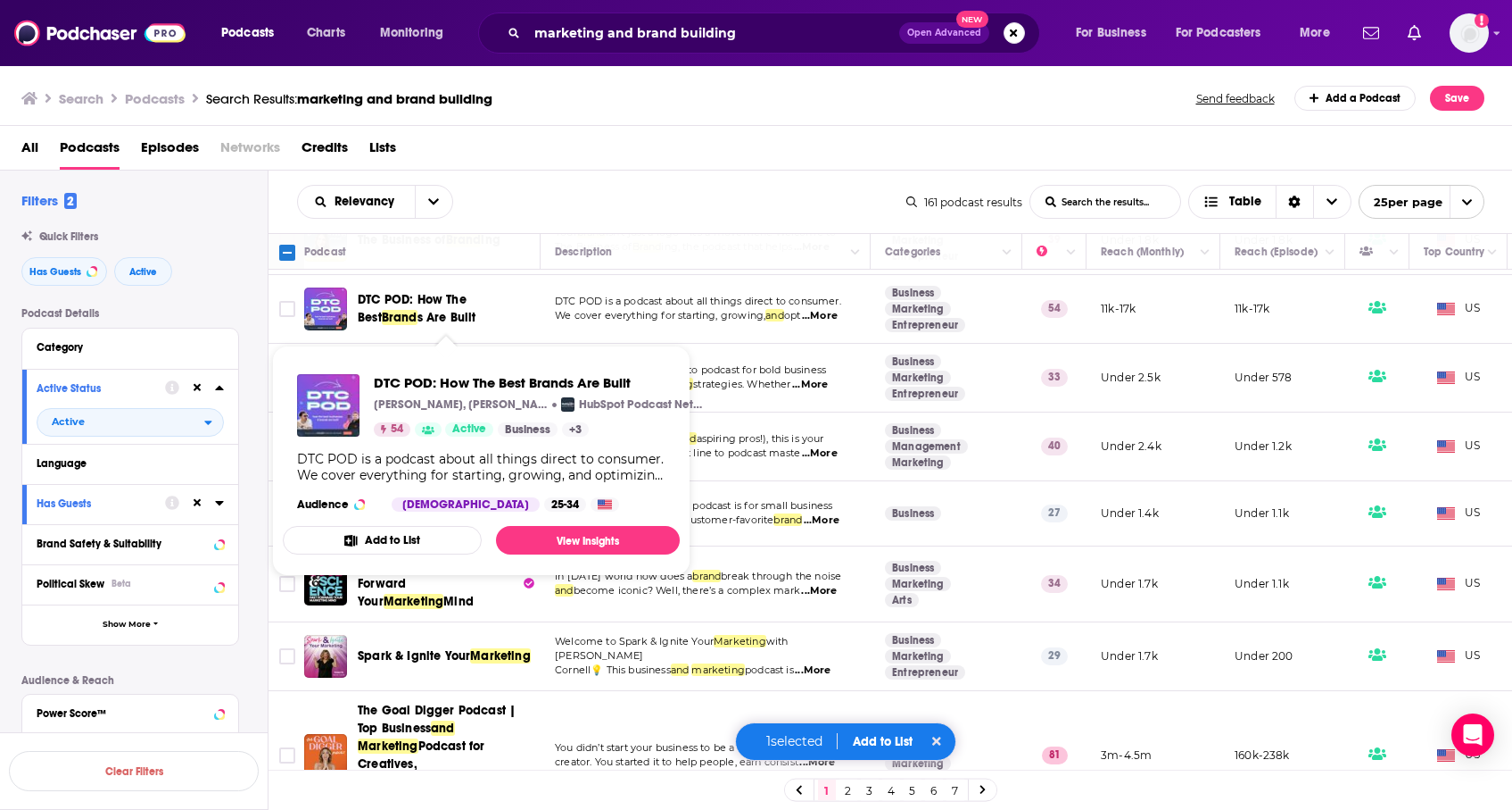
click at [562, 152] on div "All Podcasts Episodes Networks Credits Lists" at bounding box center [760, 151] width 1478 height 37
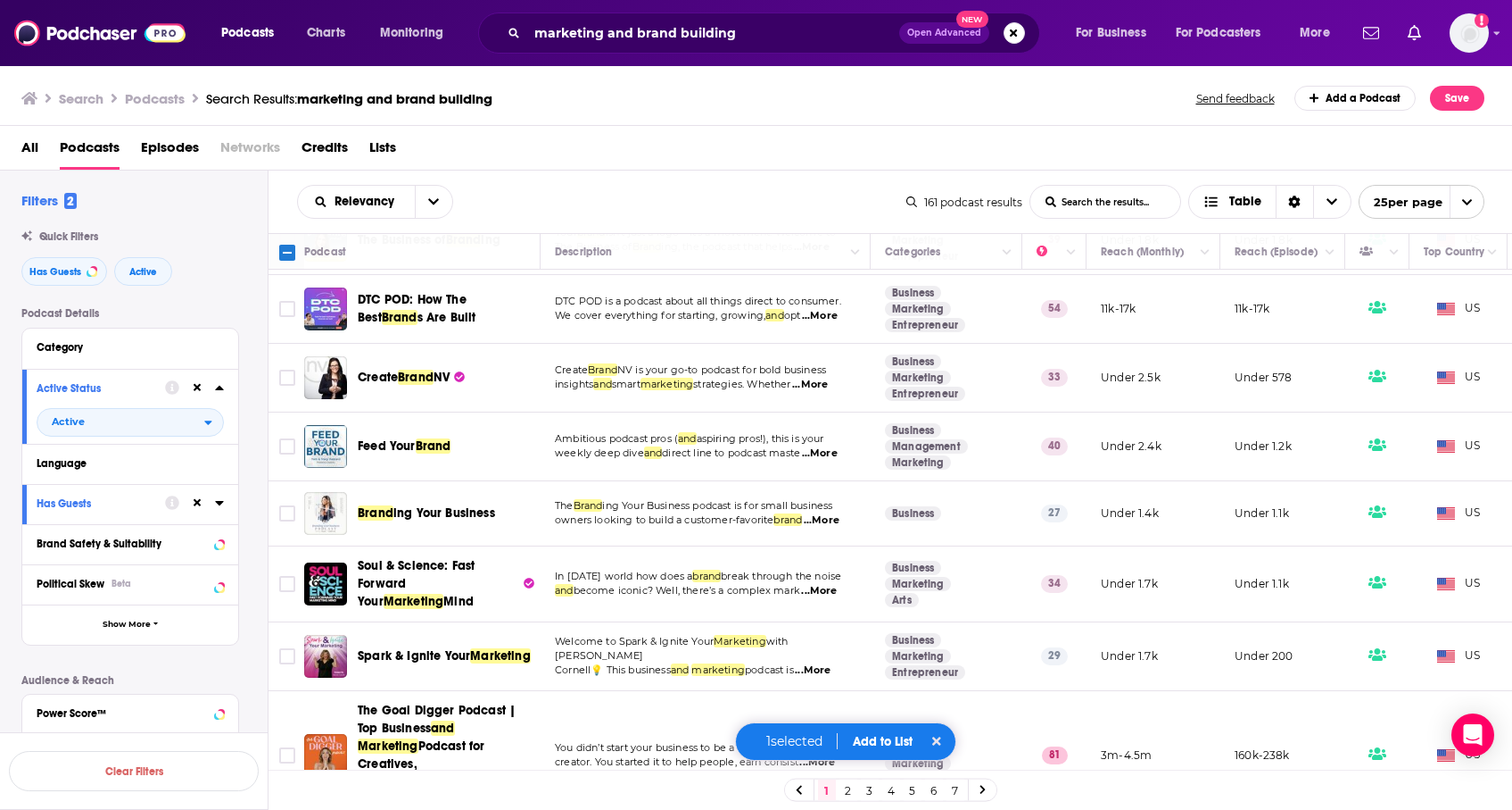
click at [636, 120] on div "Search Podcasts Search Results: marketing and brand building Send feedback Add …" at bounding box center [756, 94] width 1513 height 61
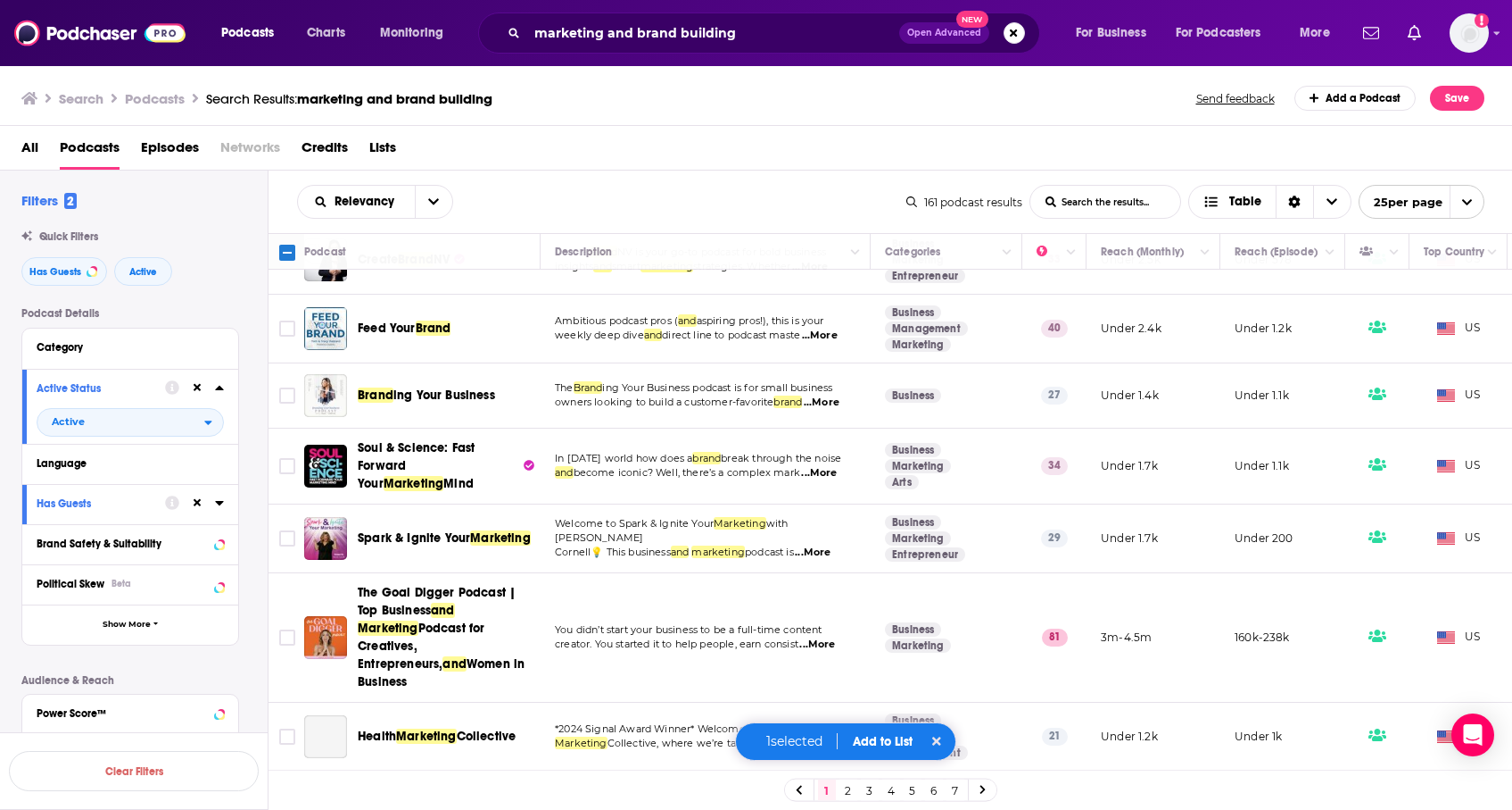
scroll to position [1311, 0]
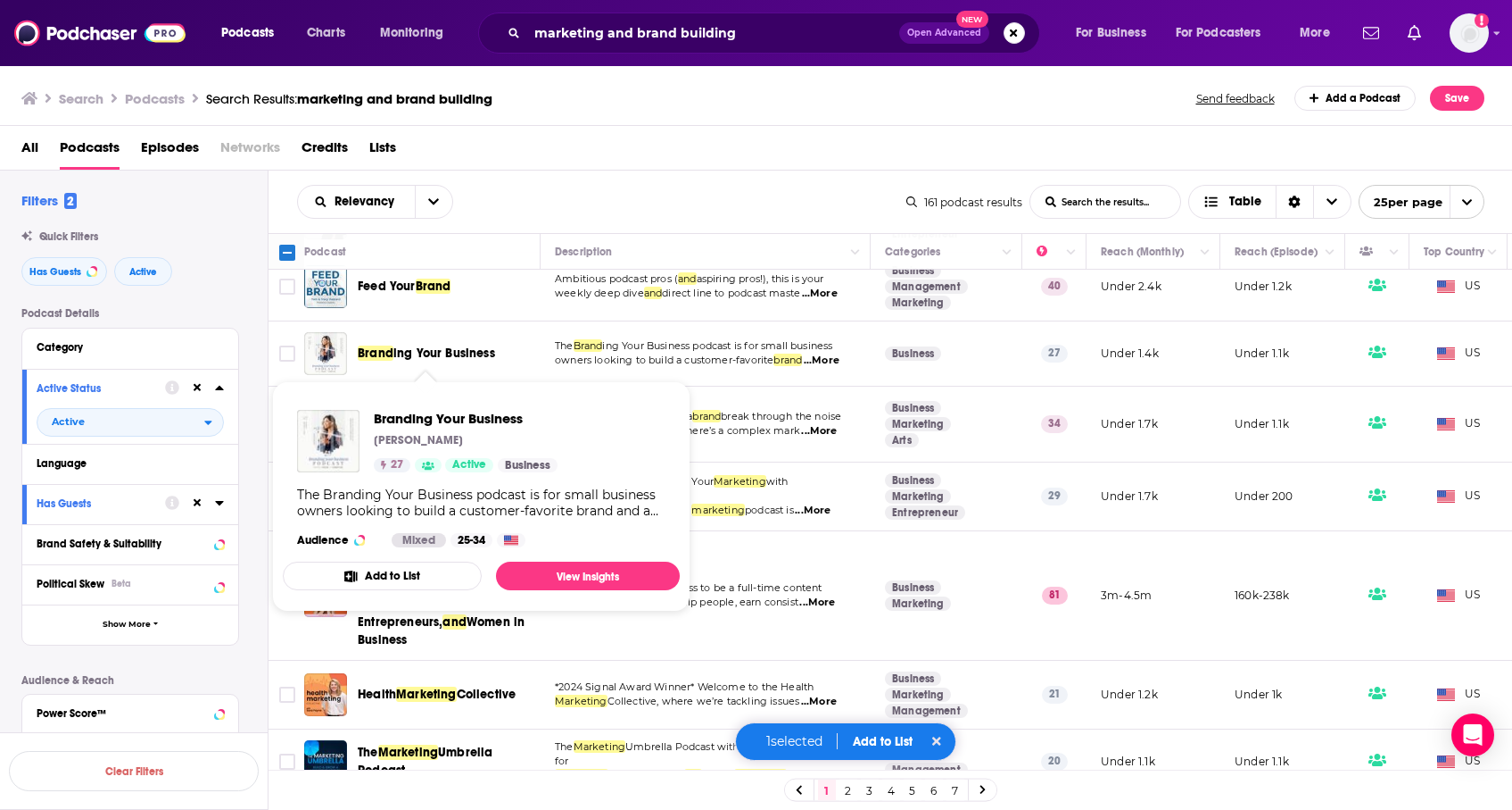
click at [541, 193] on div "Relevancy List Search Input Search the results... Table" at bounding box center [602, 202] width 610 height 34
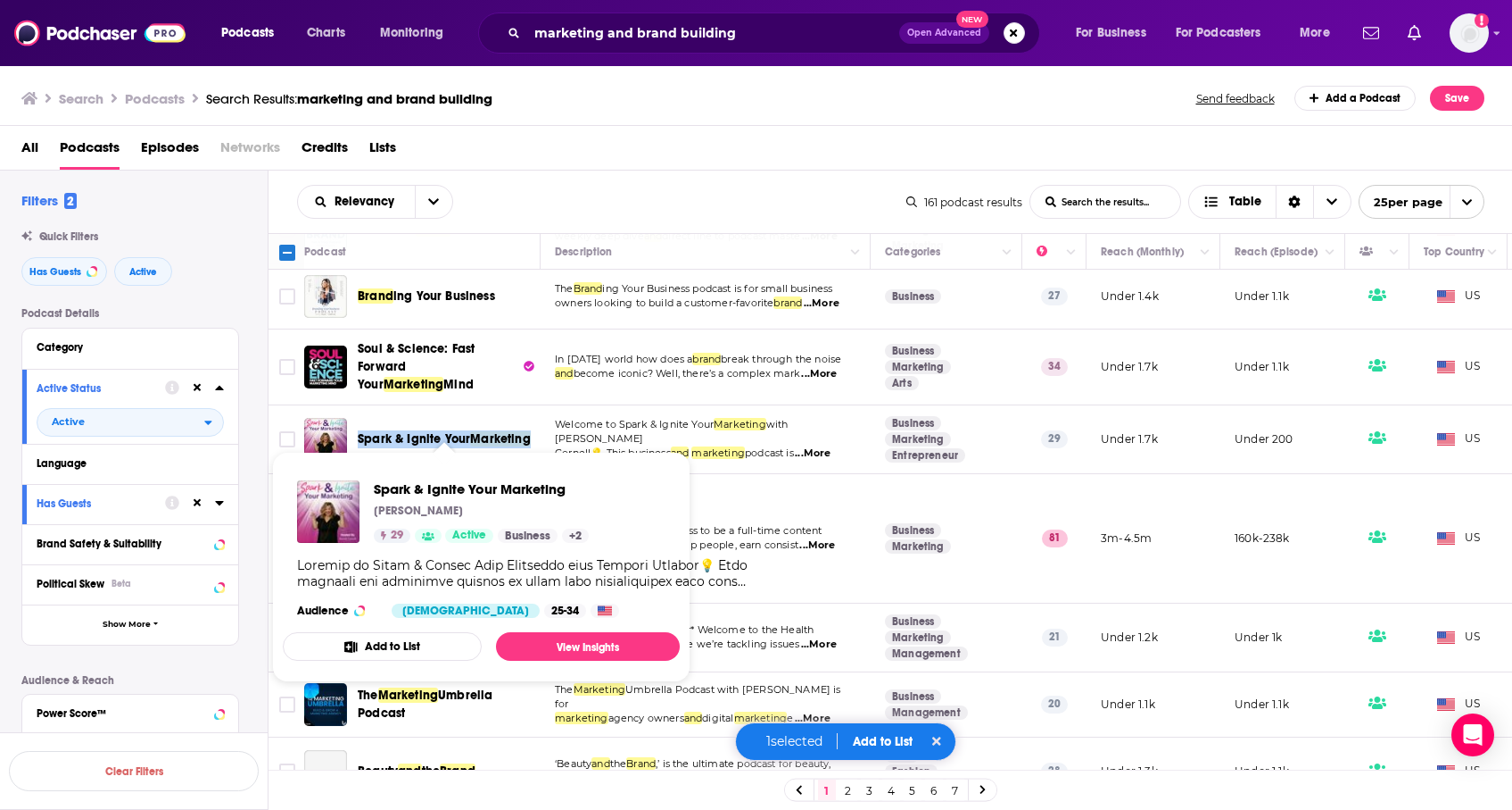
scroll to position [1385, 0]
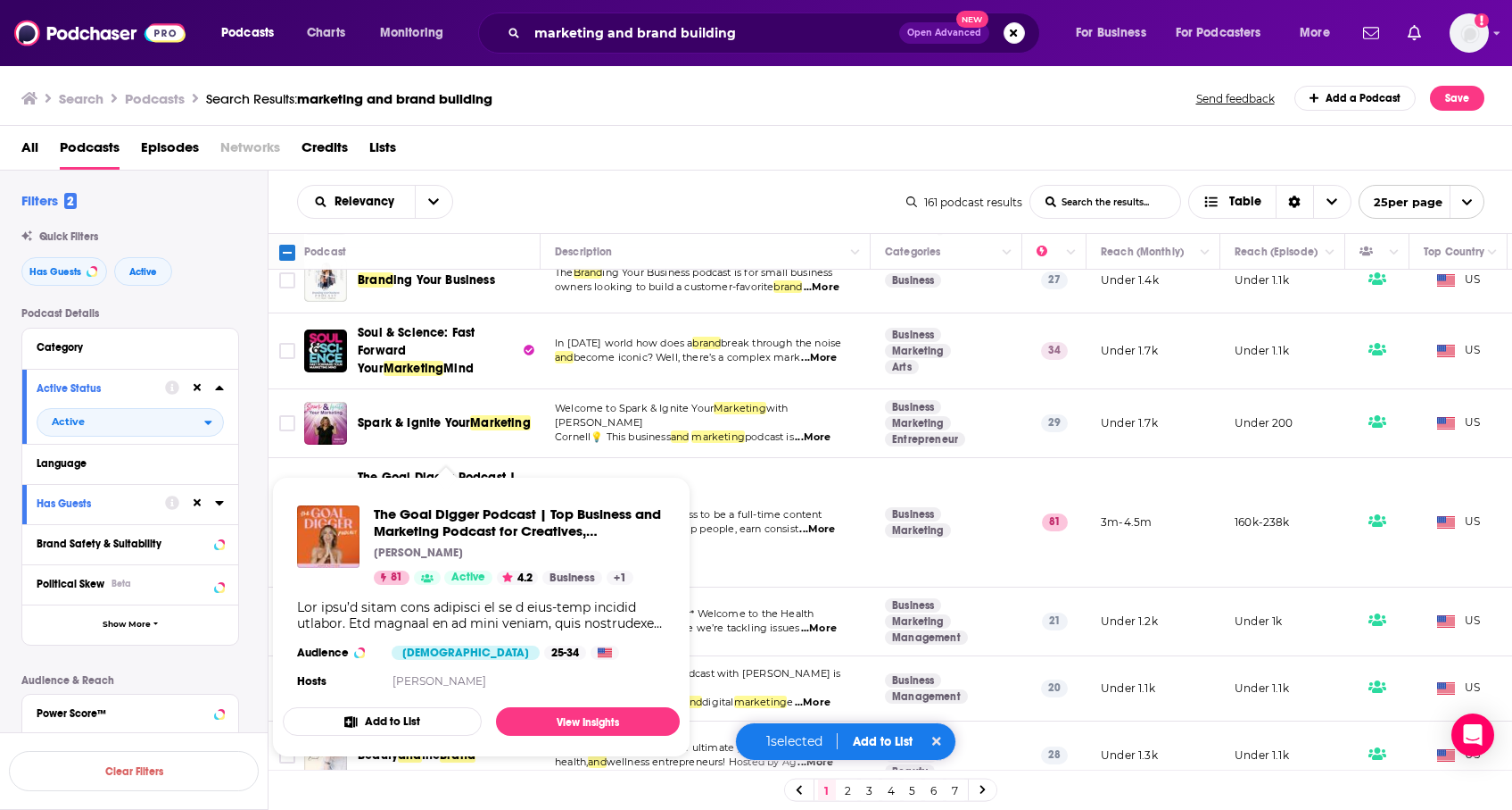
click at [619, 201] on div "Relevancy List Search Input Search the results... Table" at bounding box center [602, 202] width 610 height 34
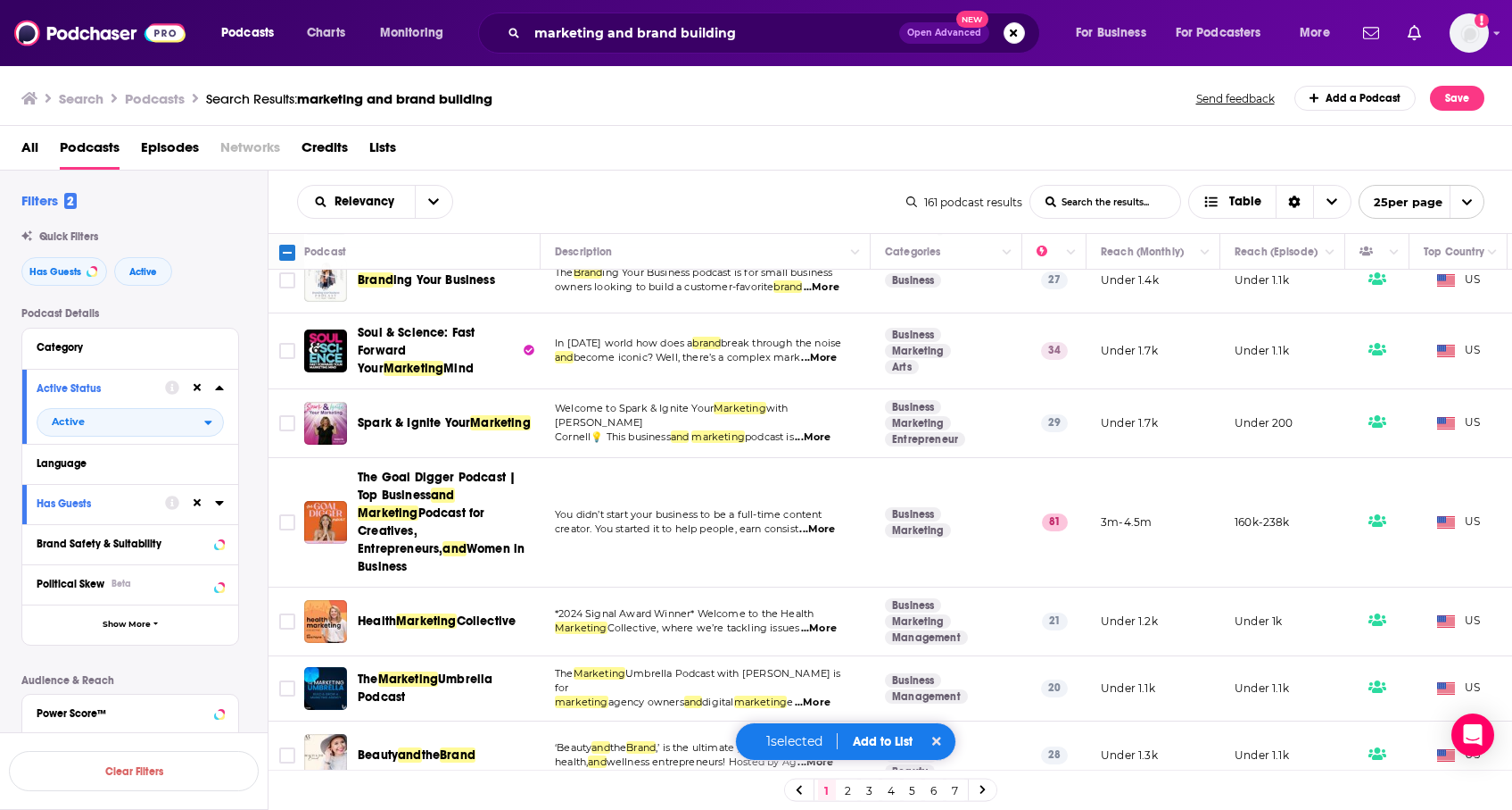
click at [831, 696] on span "...More" at bounding box center [813, 703] width 36 height 14
click at [845, 791] on link "2" at bounding box center [848, 790] width 18 height 22
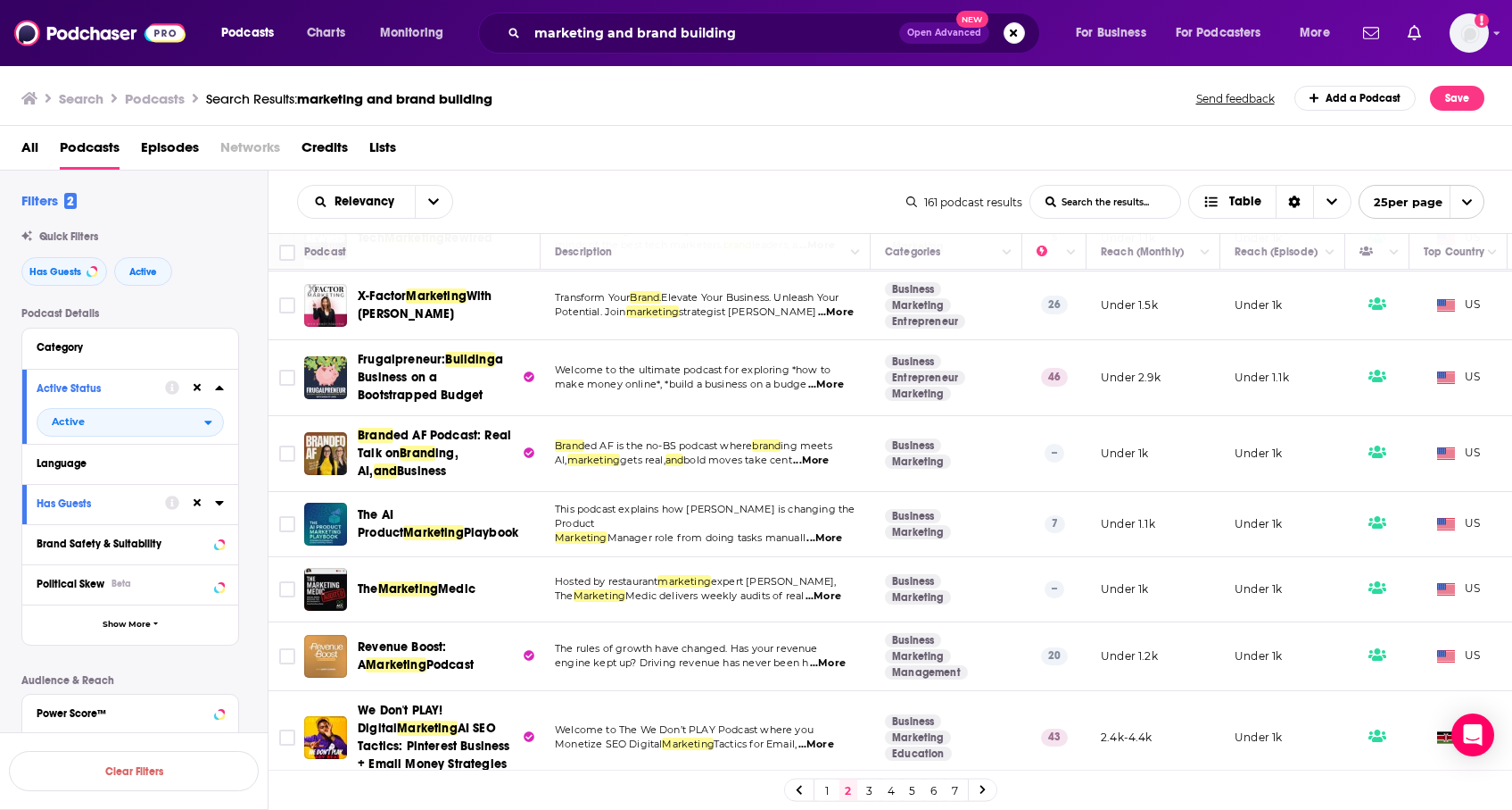
scroll to position [631, 0]
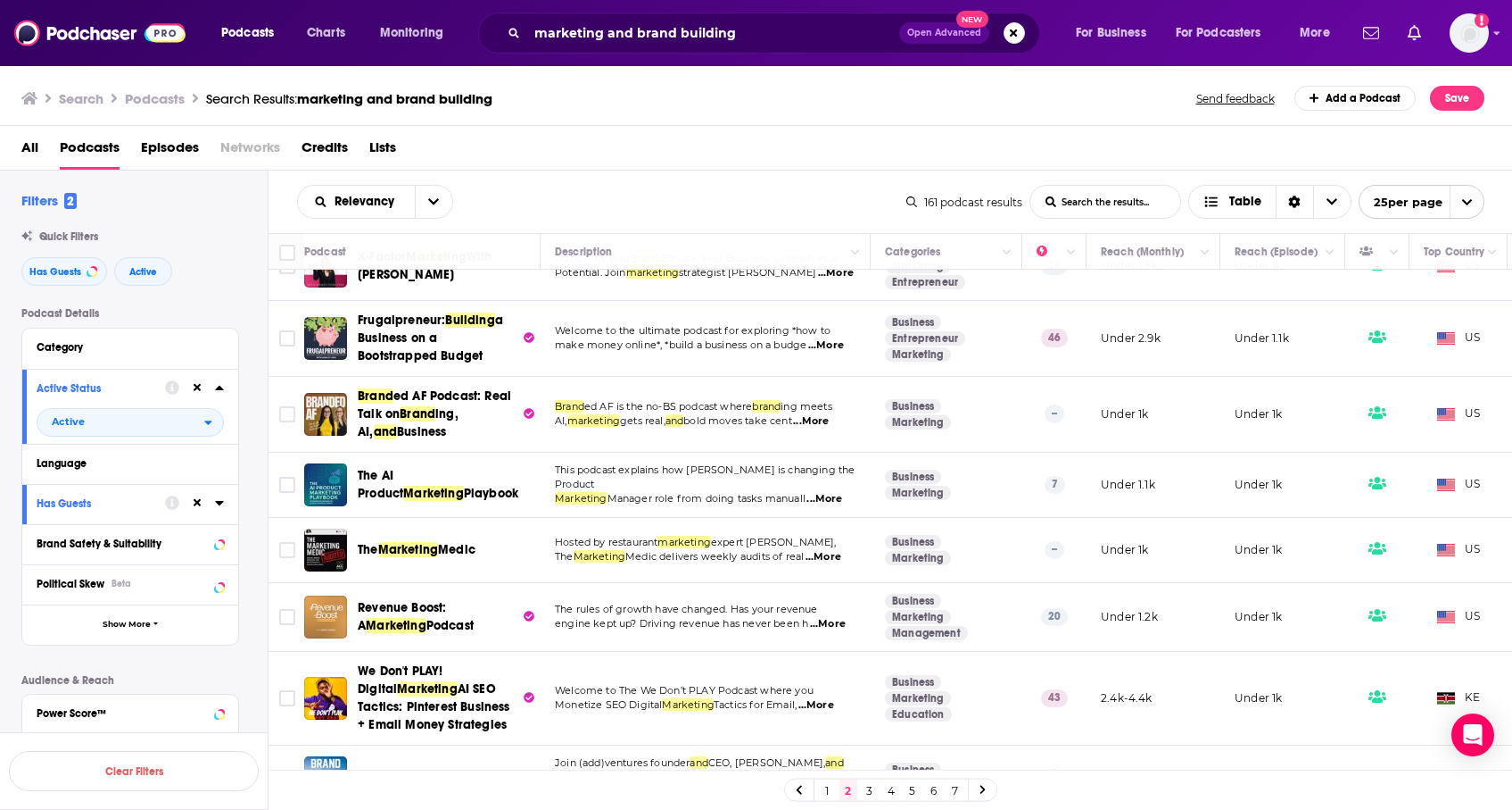
click at [837, 492] on span "...More" at bounding box center [825, 500] width 36 height 14
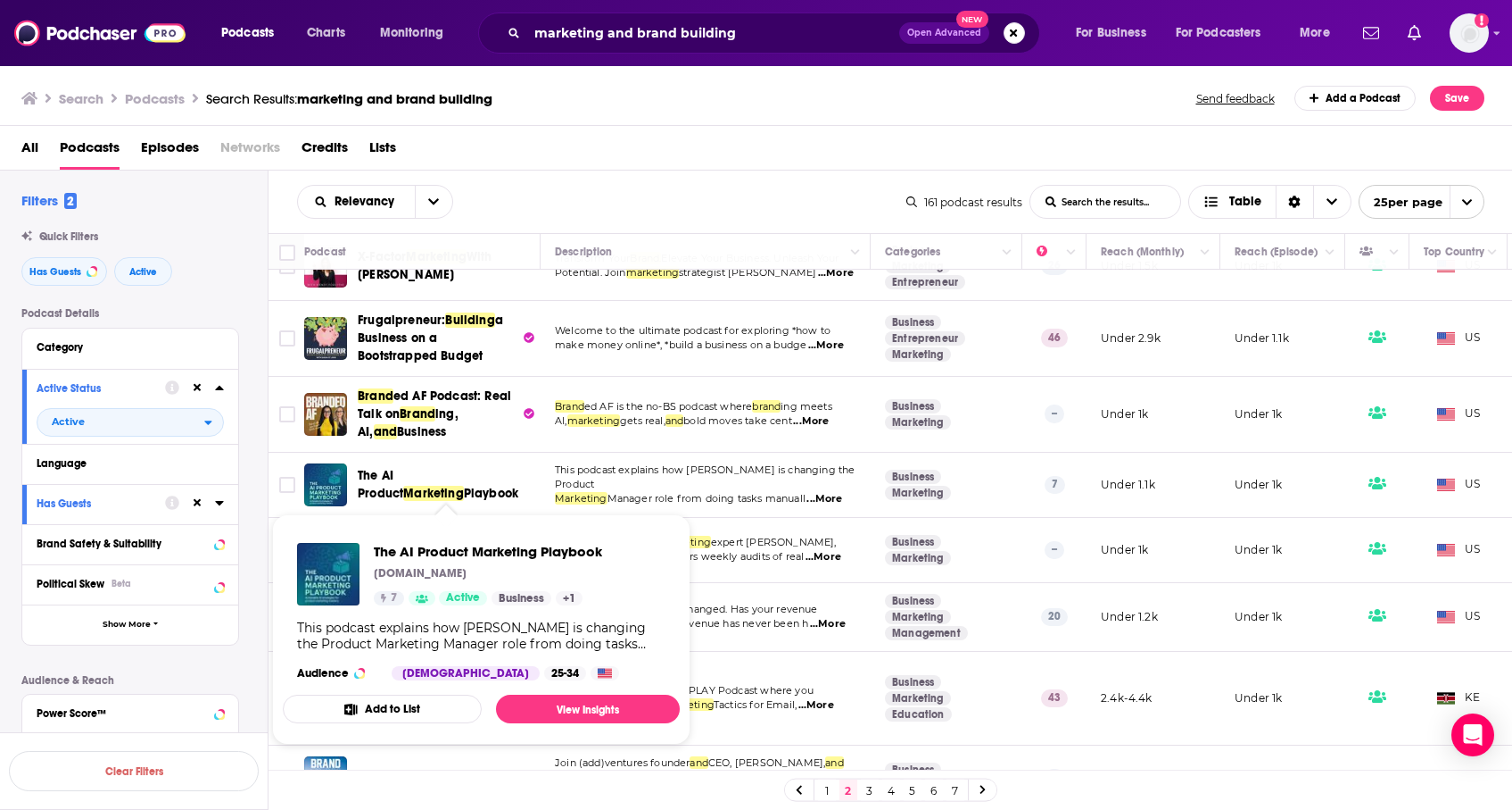
click at [546, 168] on div "All Podcasts Episodes Networks Credits Lists" at bounding box center [760, 151] width 1478 height 37
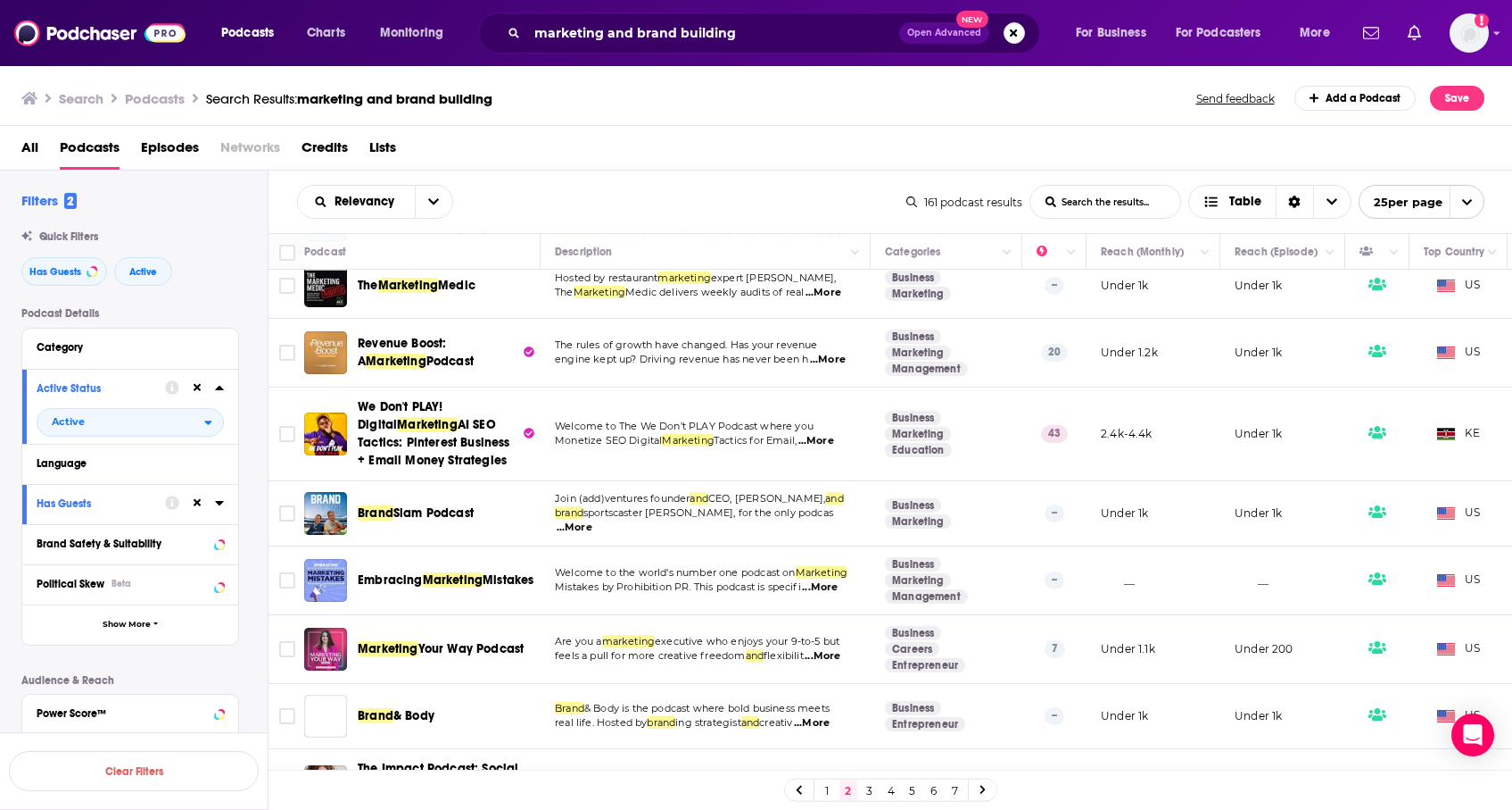
scroll to position [887, 0]
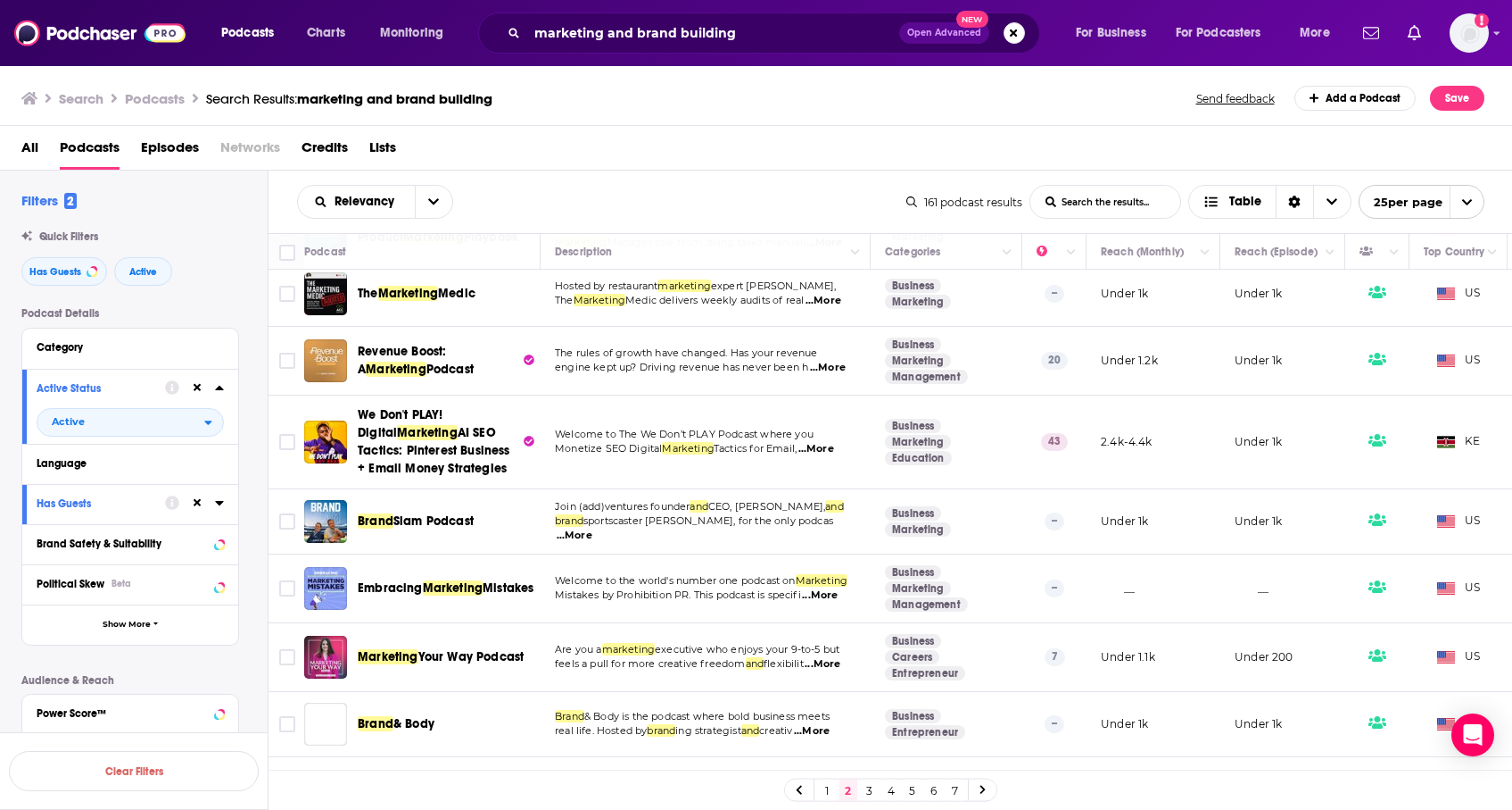
click at [836, 361] on span "...More" at bounding box center [828, 368] width 36 height 14
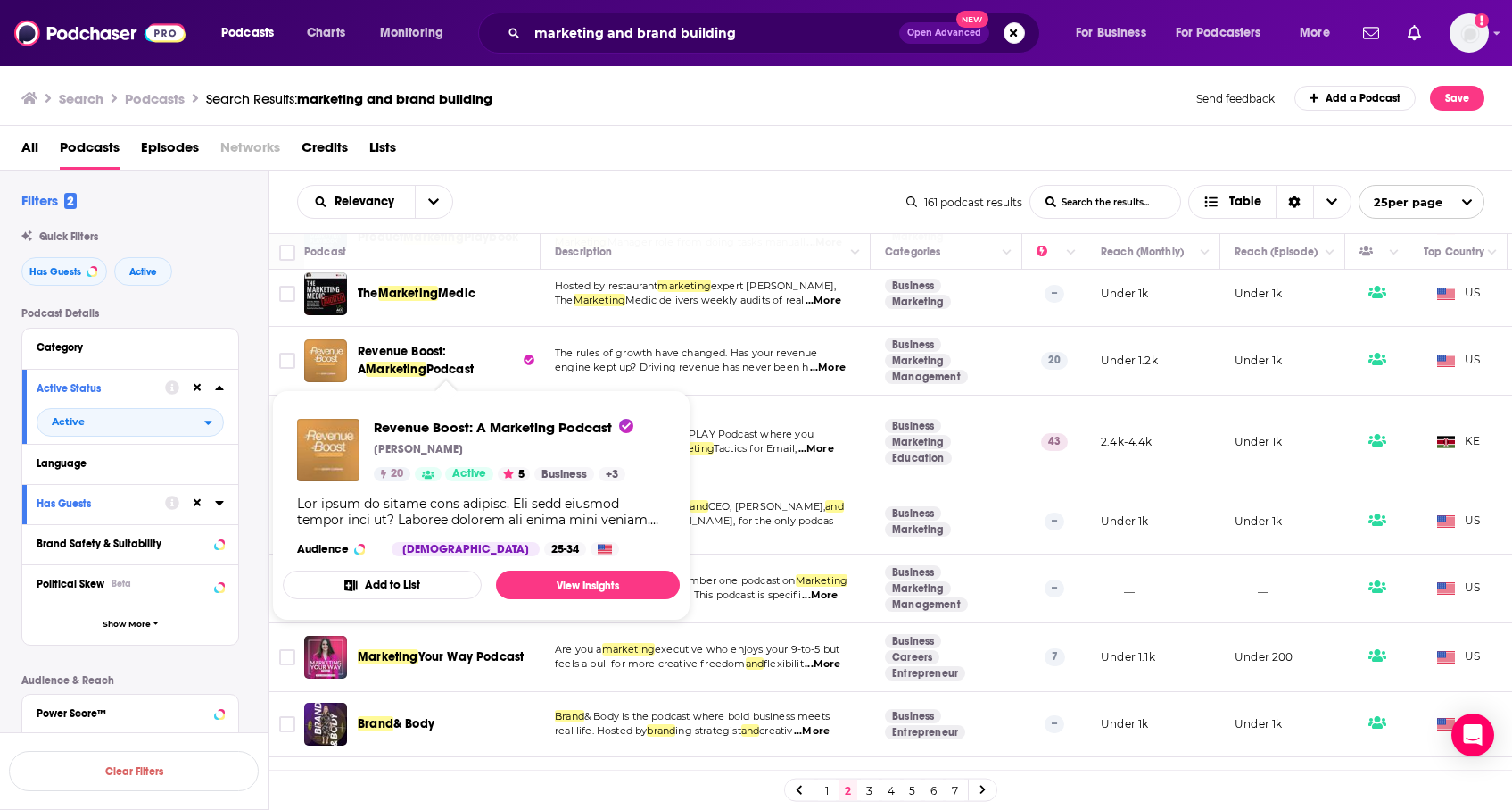
click at [607, 149] on div "All Podcasts Episodes Networks Credits Lists" at bounding box center [760, 151] width 1478 height 37
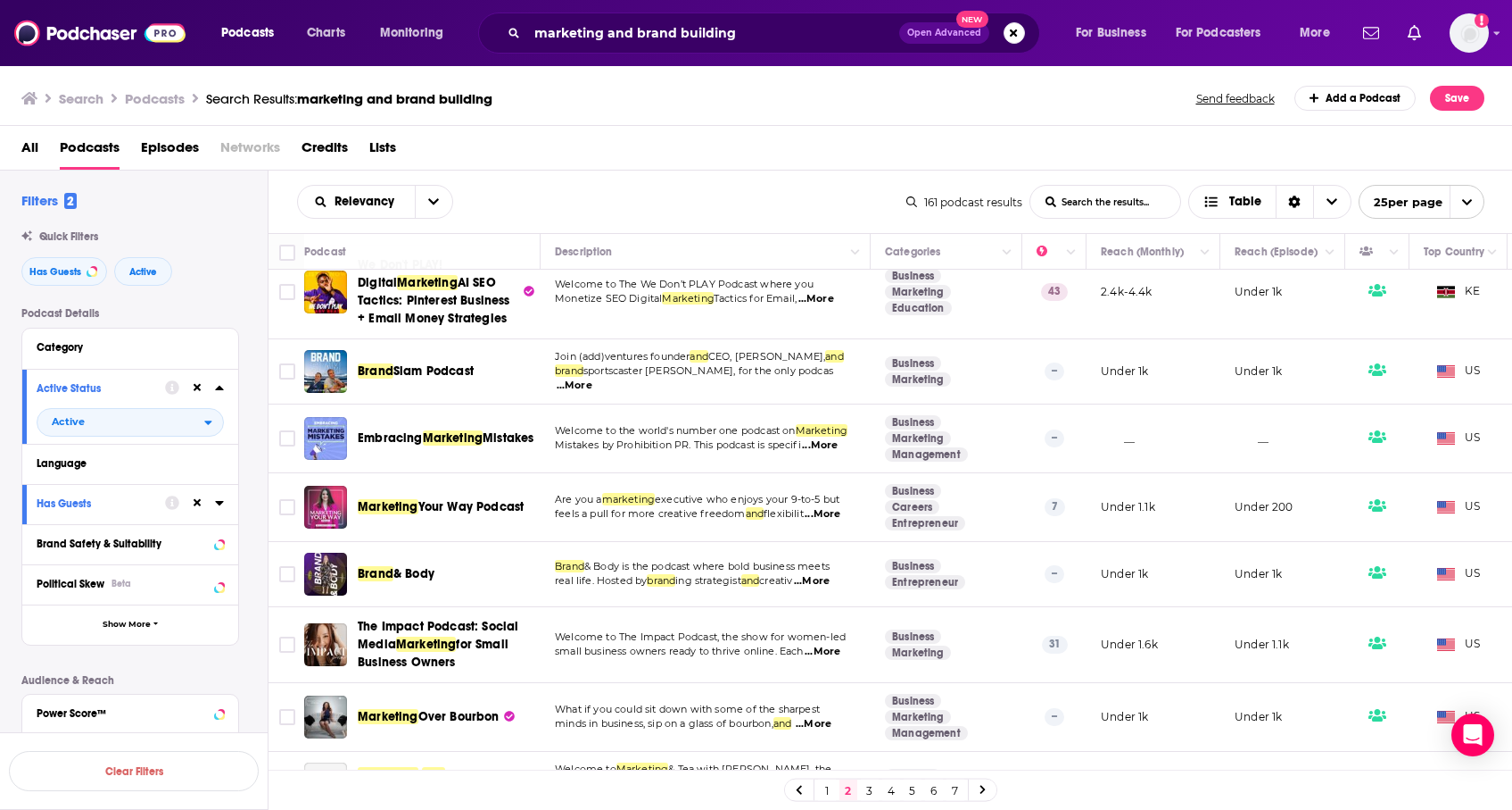
scroll to position [1046, 0]
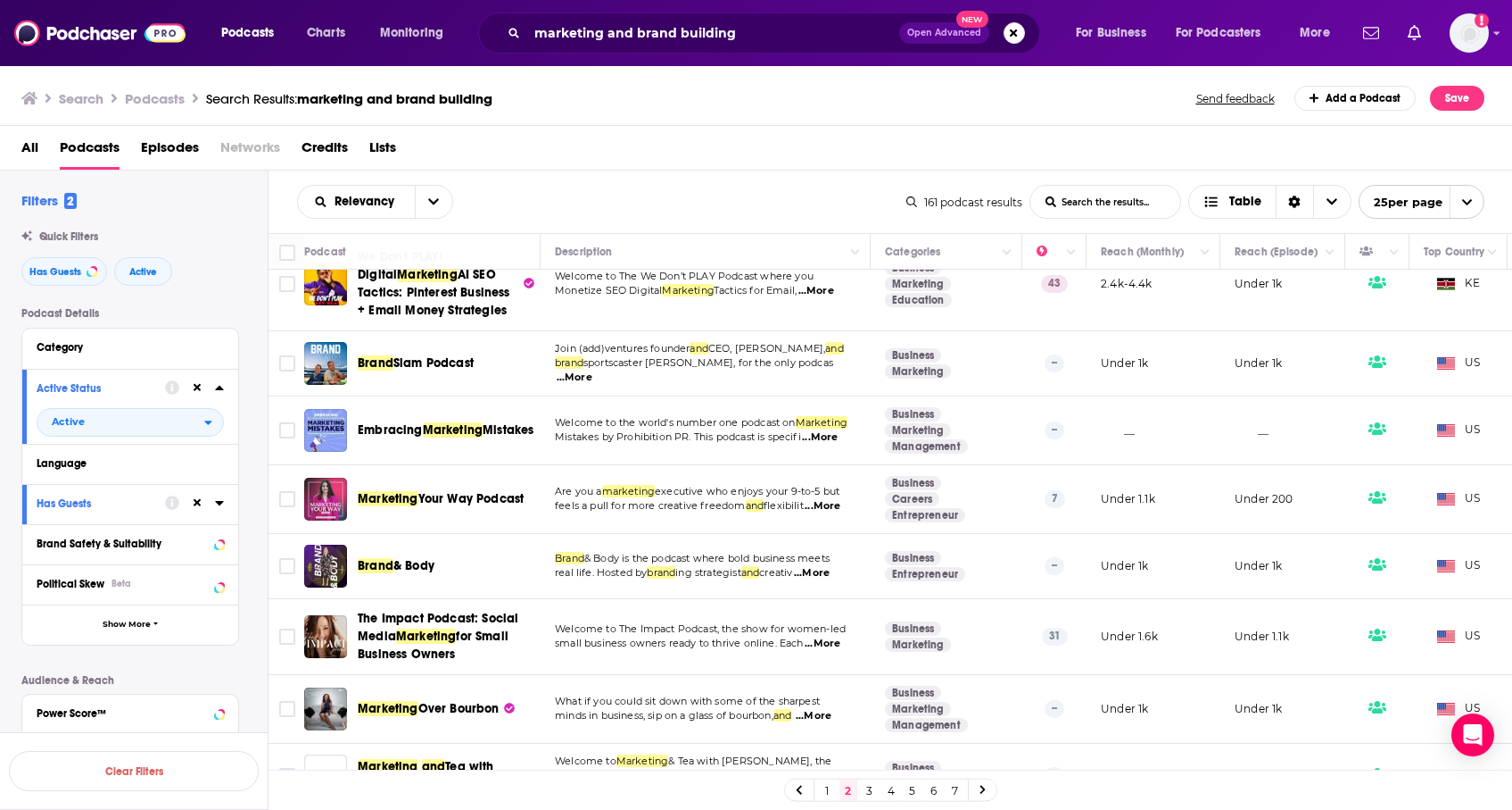
click at [831, 500] on span "...More" at bounding box center [823, 507] width 36 height 14
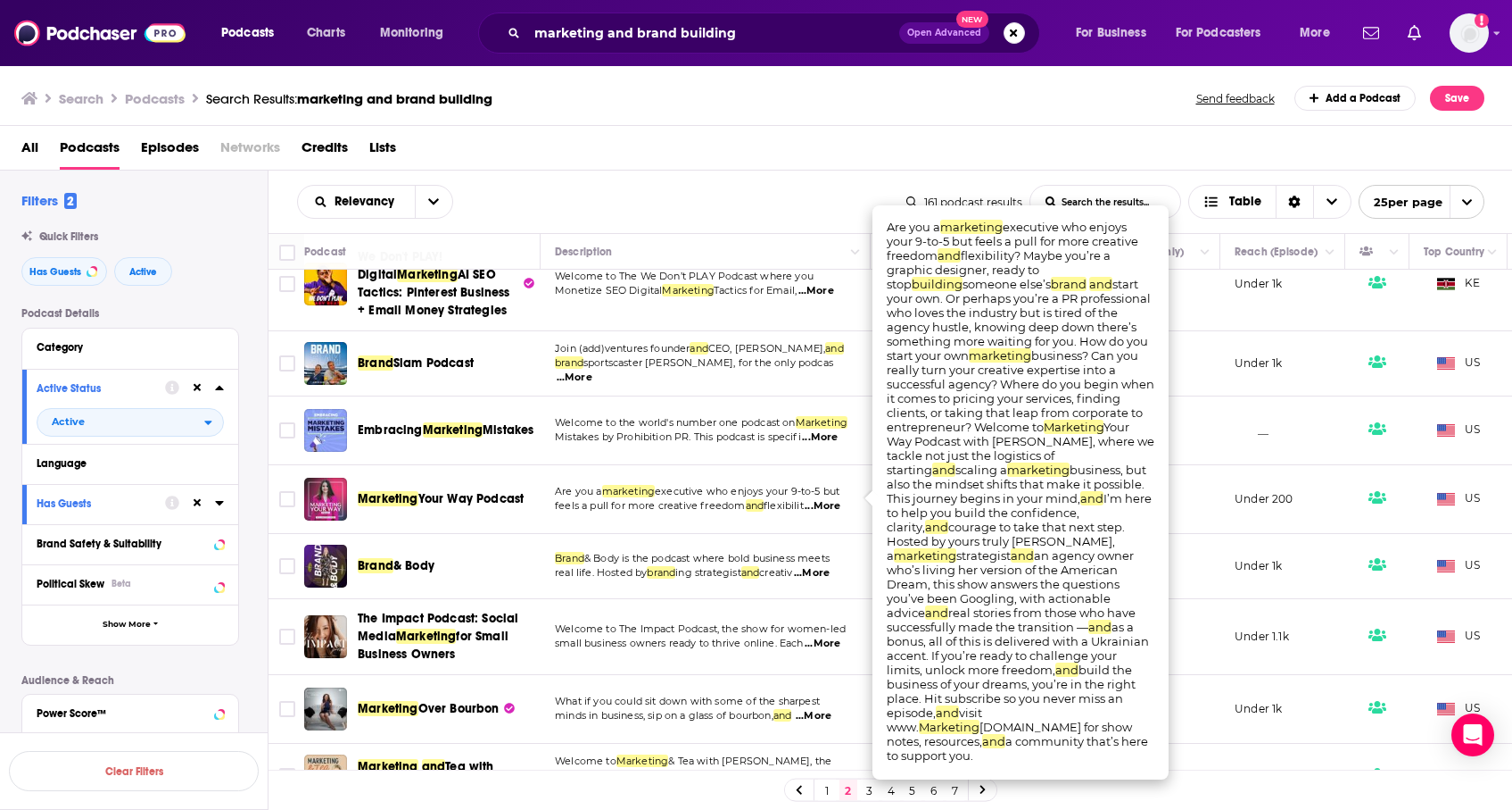
click at [831, 500] on span "...More" at bounding box center [823, 507] width 36 height 14
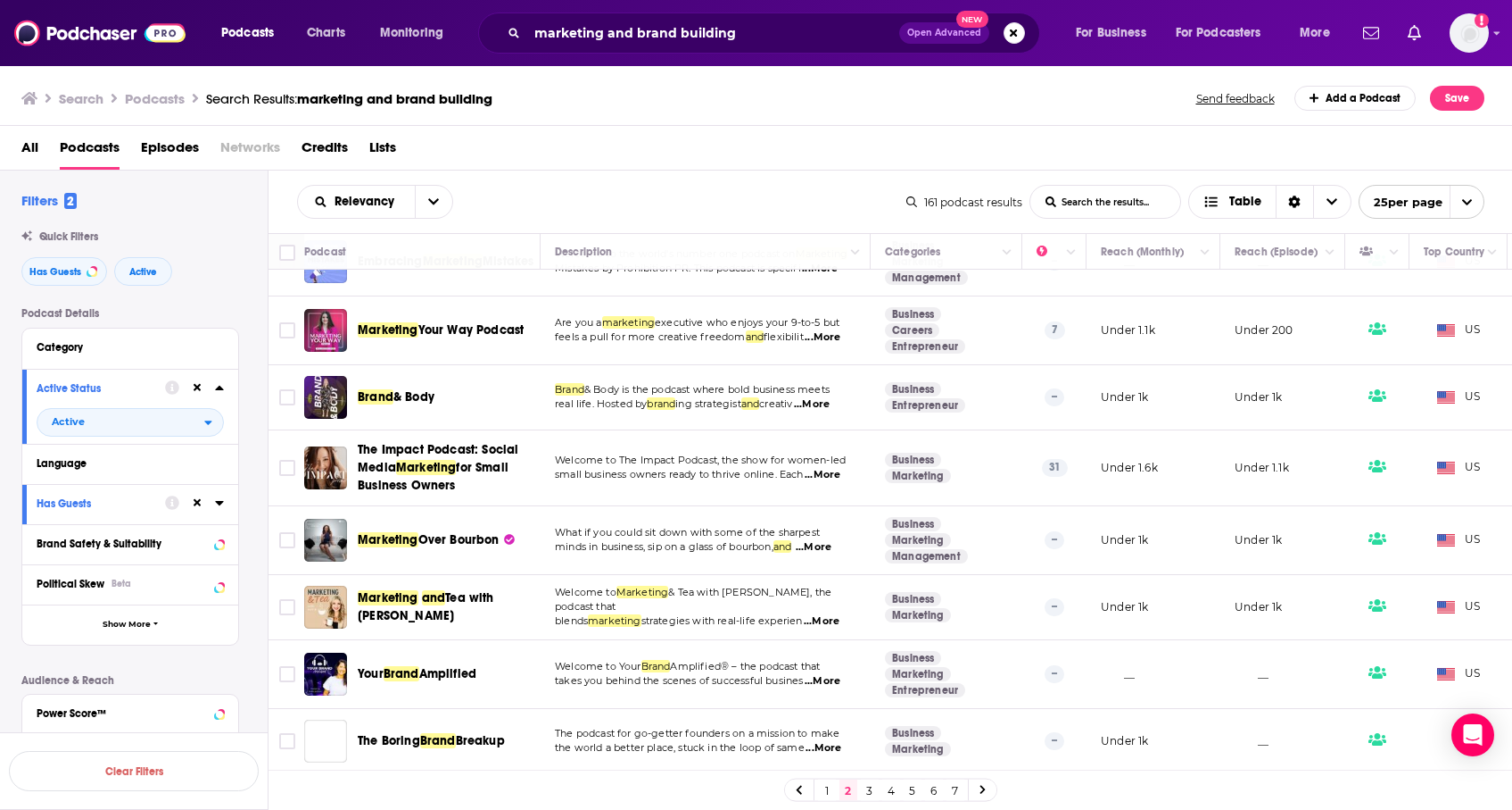
scroll to position [1257, 0]
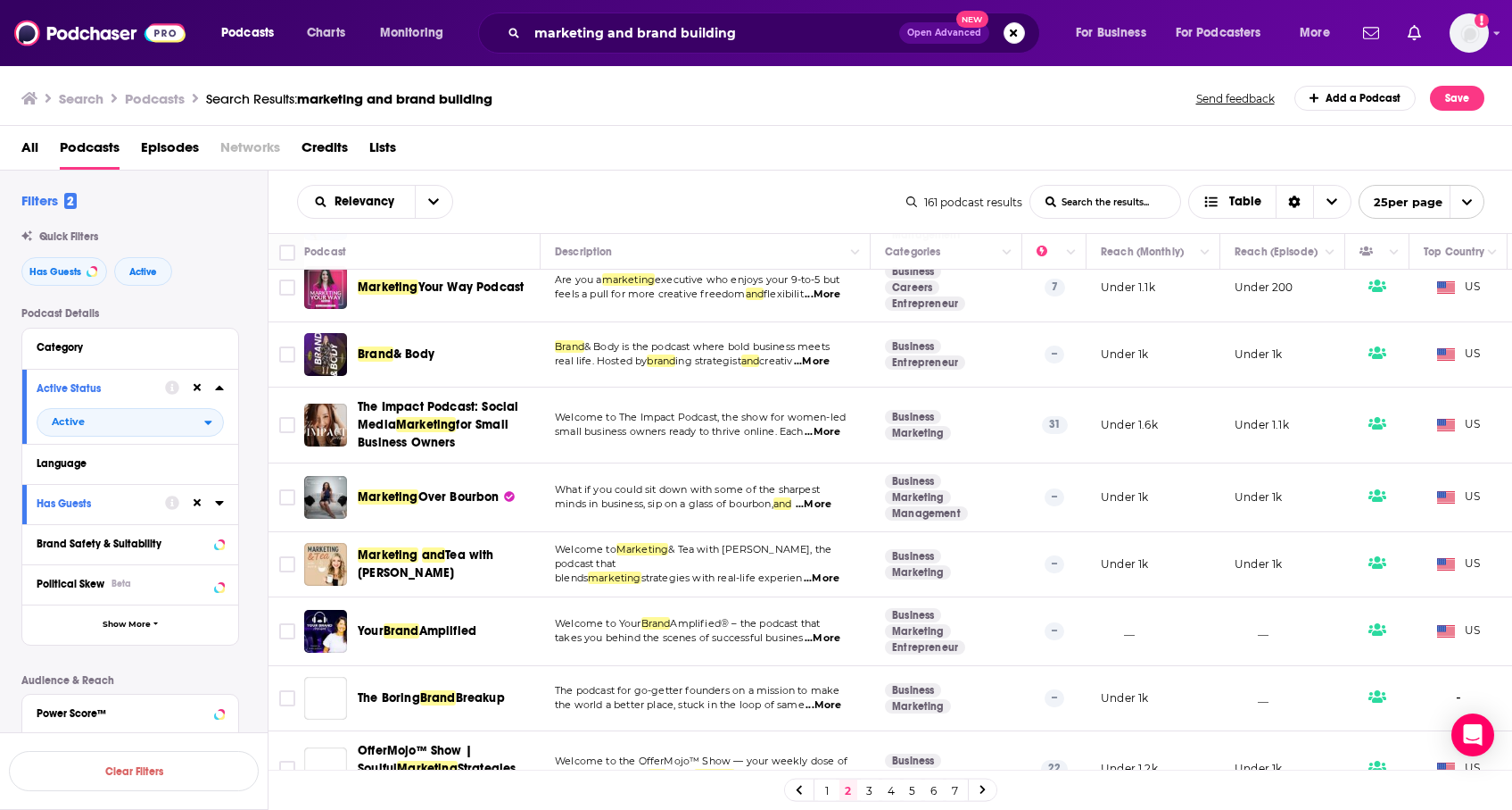
click at [815, 572] on span "...More" at bounding box center [822, 579] width 36 height 14
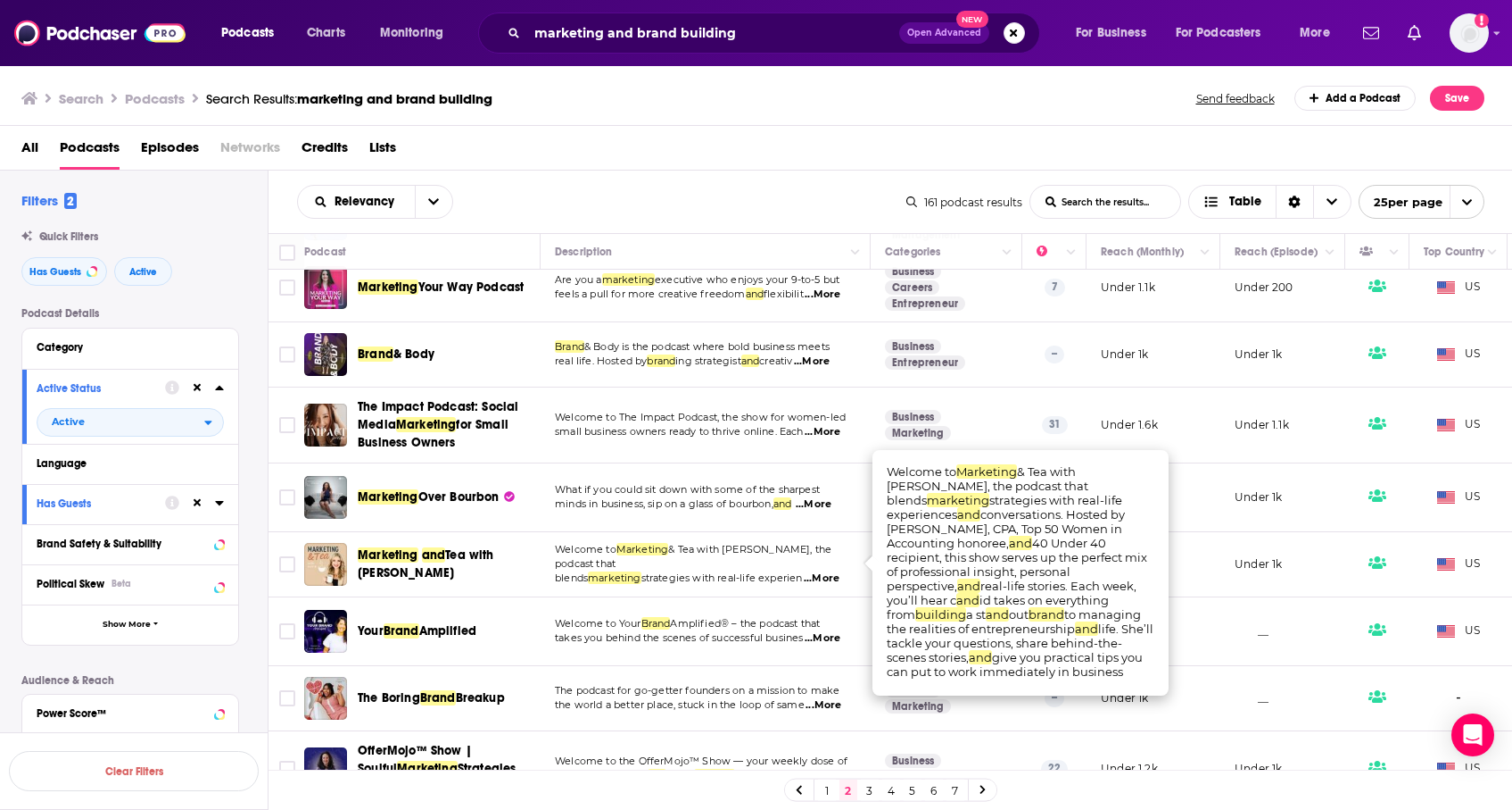
click at [815, 572] on span "...More" at bounding box center [822, 579] width 36 height 14
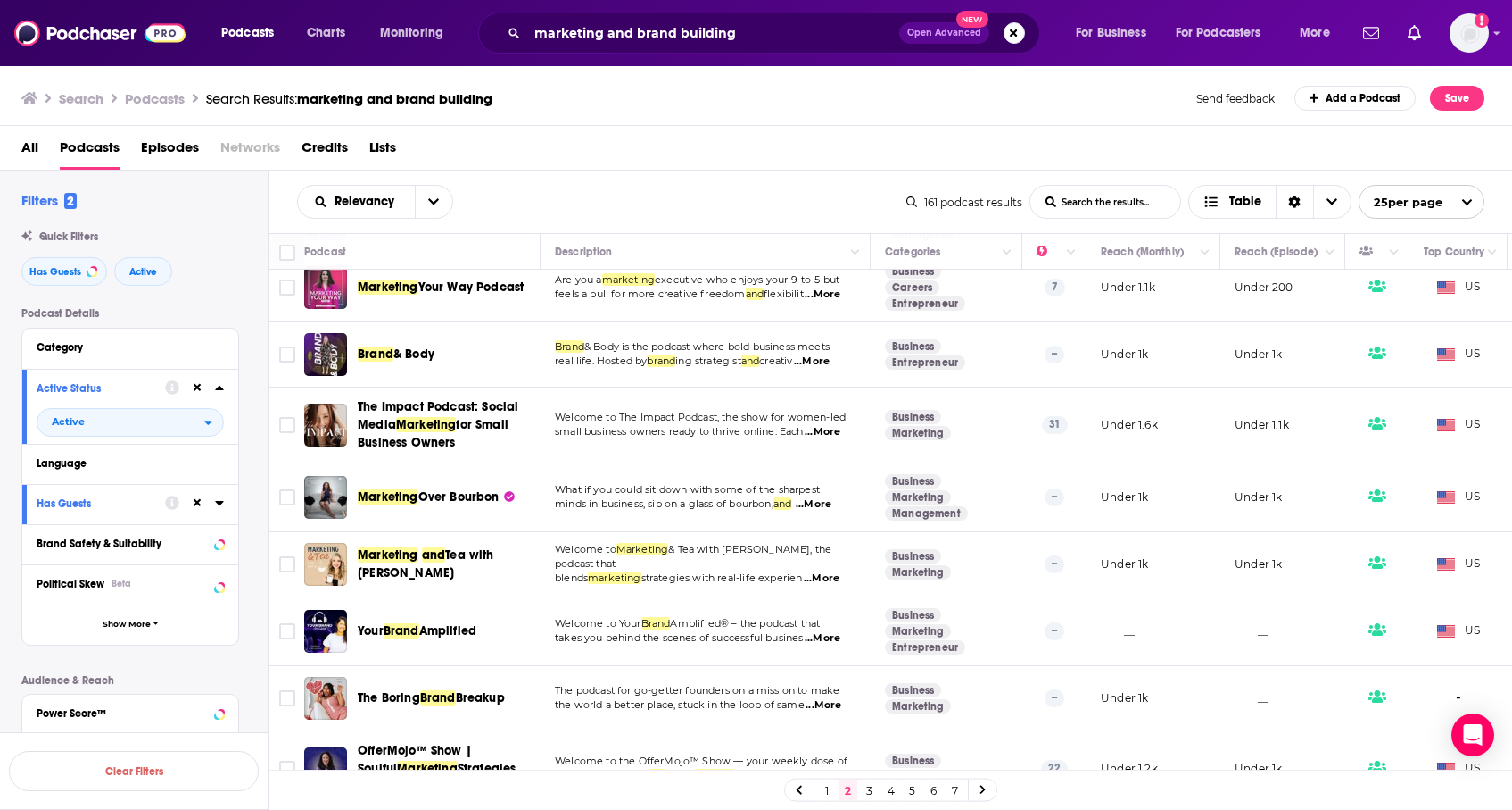
scroll to position [1284, 0]
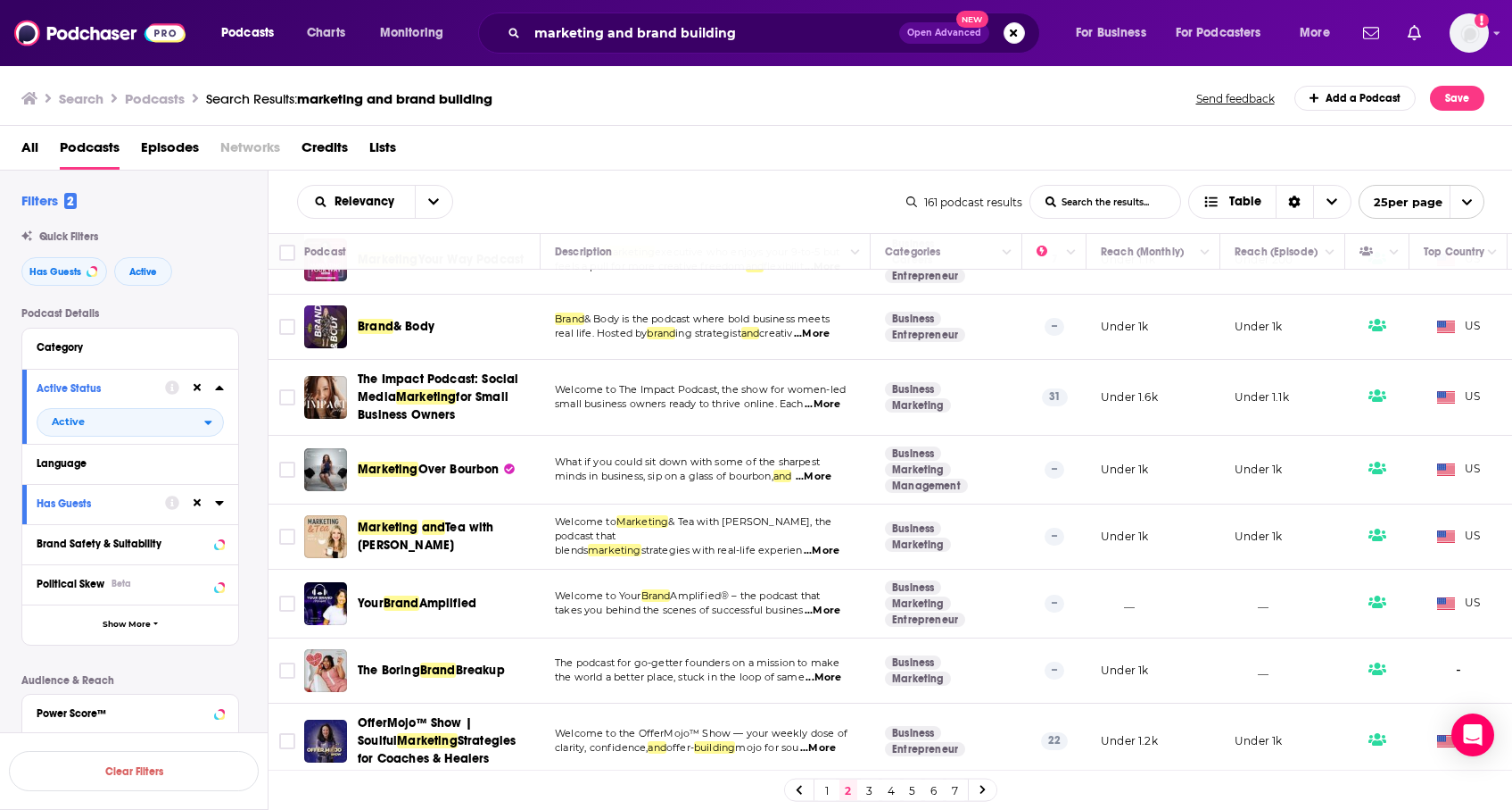
click at [872, 785] on link "3" at bounding box center [870, 790] width 18 height 22
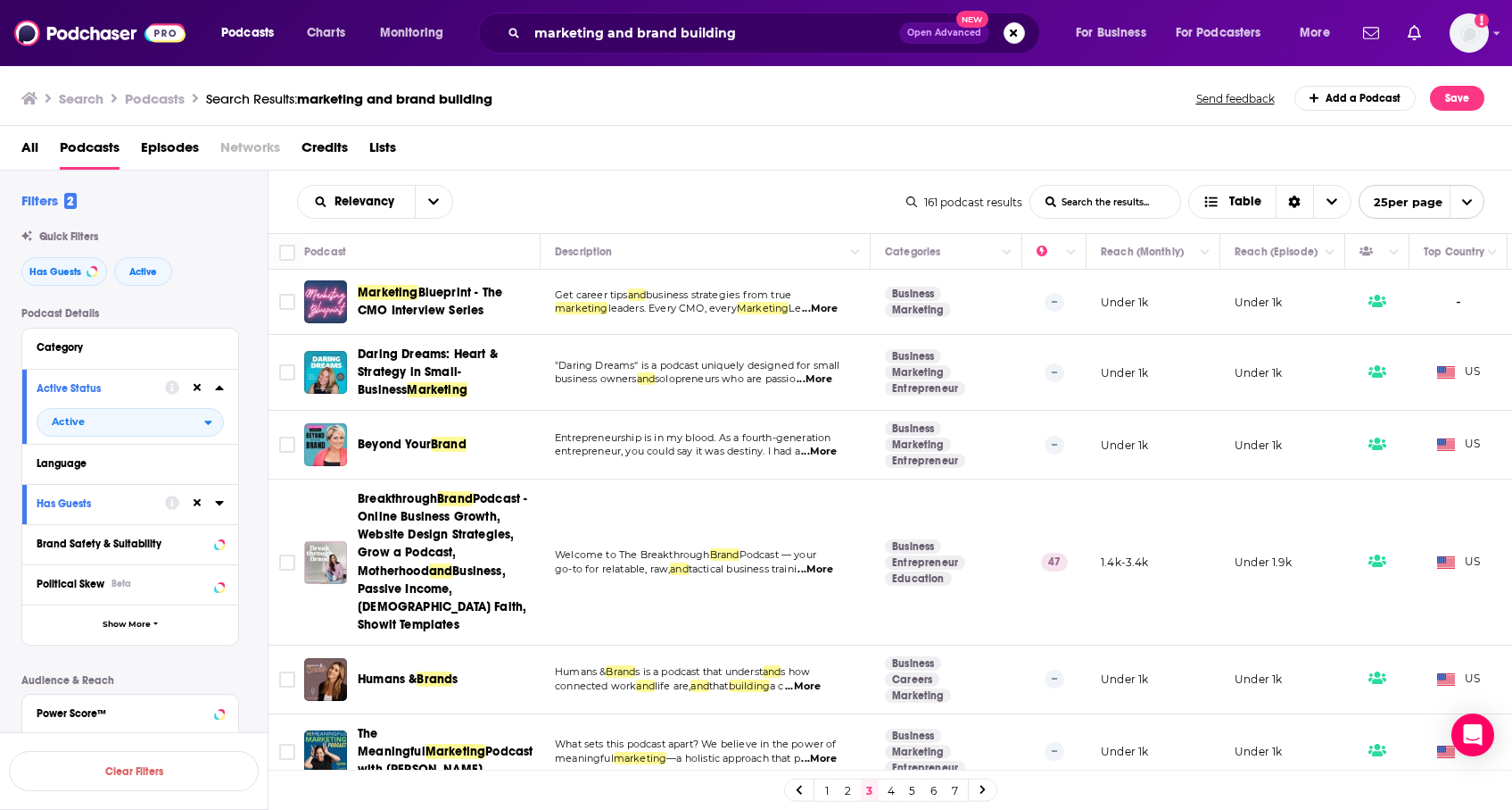
click at [834, 309] on span "...More" at bounding box center [820, 309] width 36 height 14
click at [785, 217] on div "Relevancy List Search Input Search the results... Table" at bounding box center [602, 202] width 610 height 34
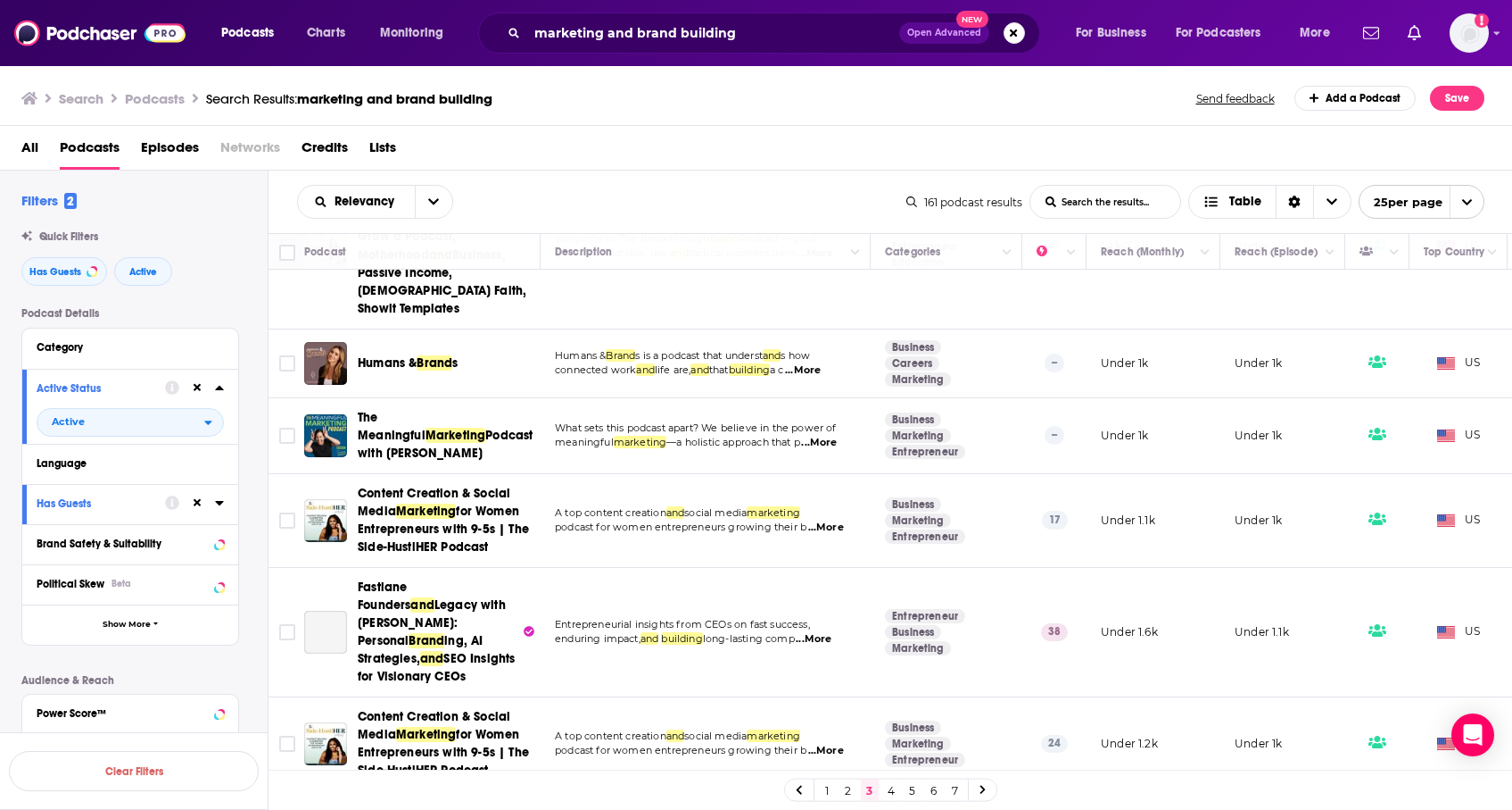
scroll to position [403, 0]
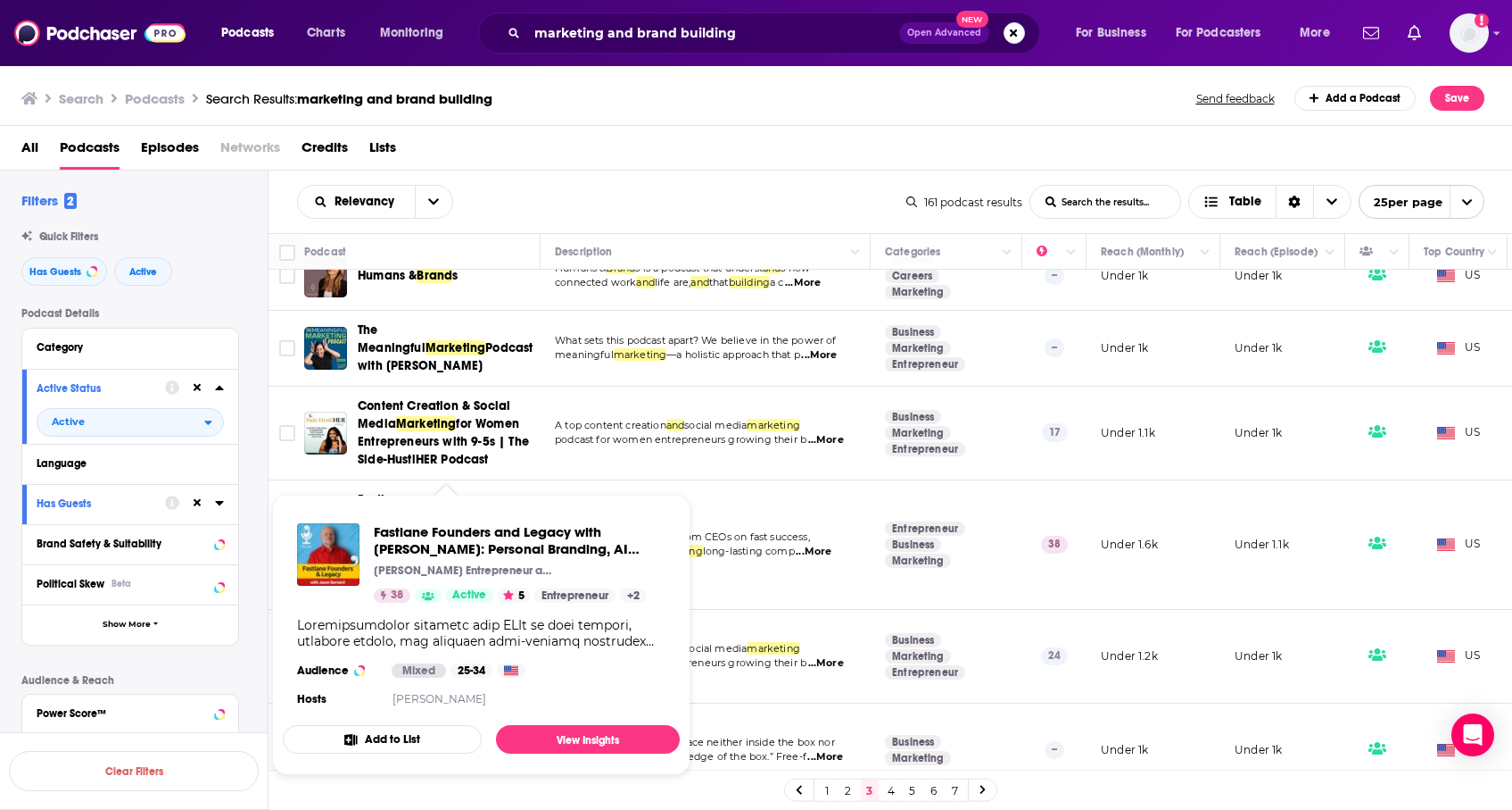
click at [633, 199] on div "Relevancy List Search Input Search the results... Table" at bounding box center [602, 202] width 610 height 34
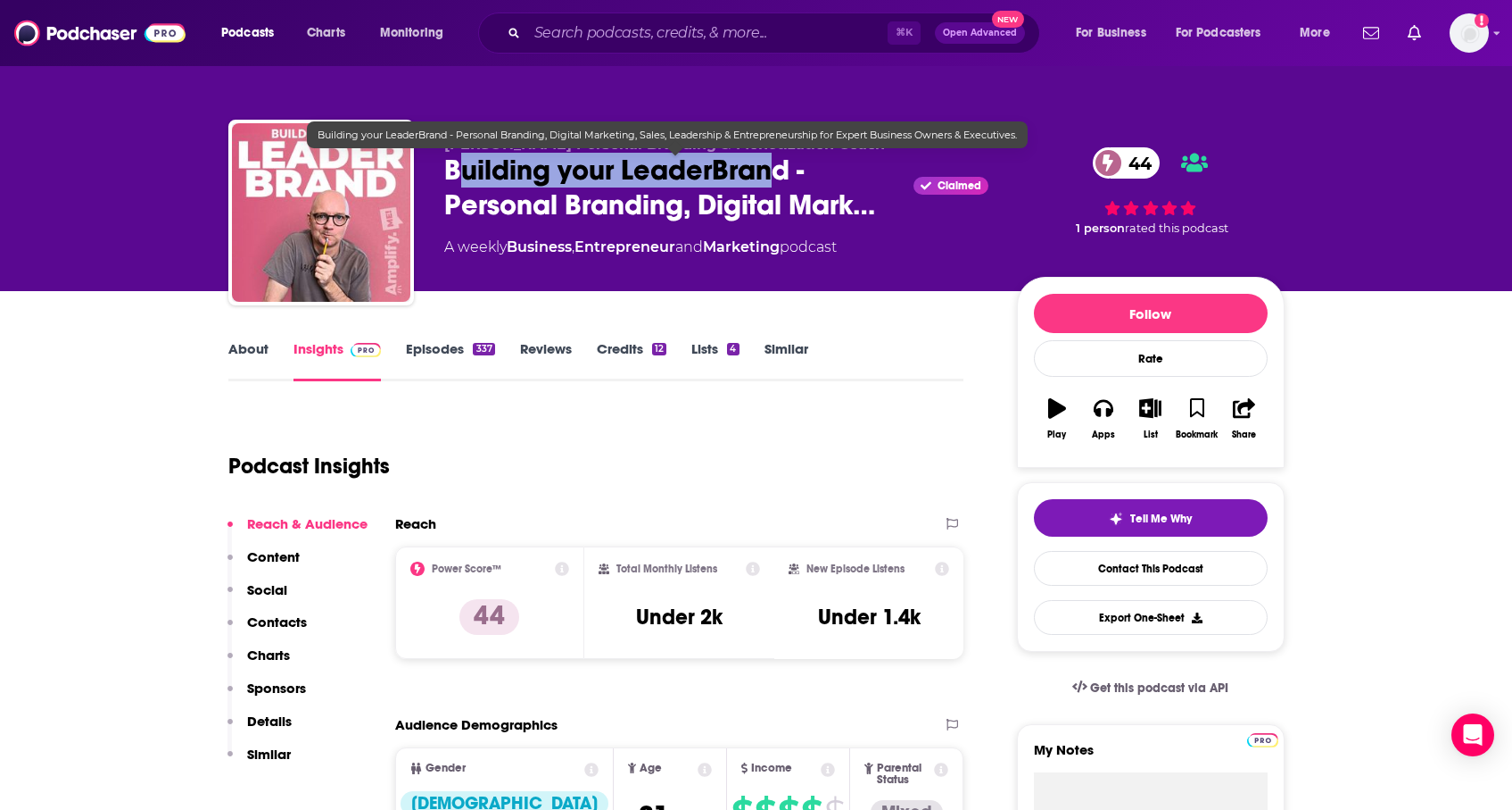
drag, startPoint x: 453, startPoint y: 169, endPoint x: 766, endPoint y: 174, distance: 313.0
click at [766, 174] on span "Building your LeaderBrand - Personal Branding, Digital Mark…" at bounding box center [675, 187] width 463 height 69
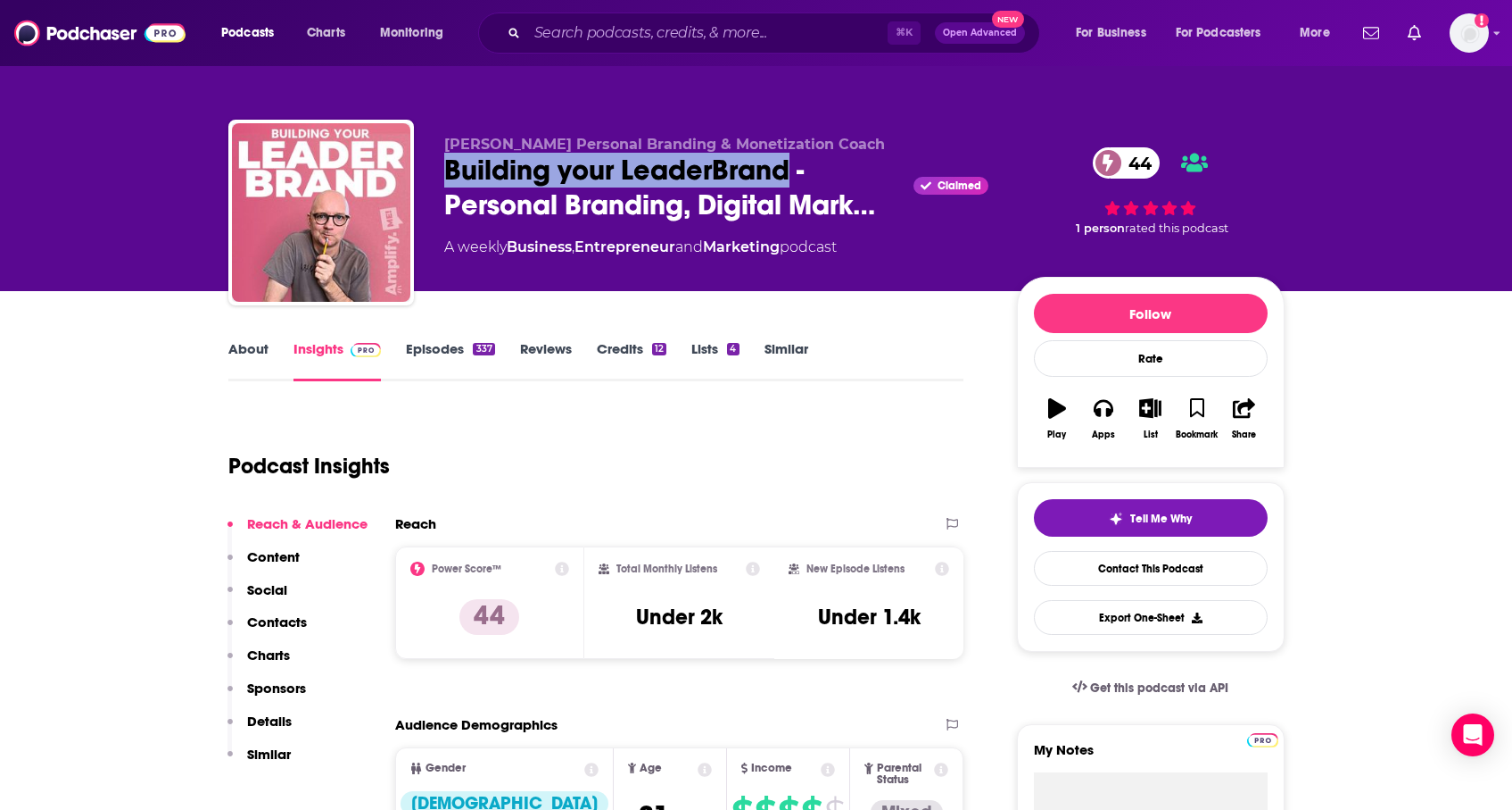
drag, startPoint x: 790, startPoint y: 174, endPoint x: 421, endPoint y: 169, distance: 369.0
click at [421, 169] on div "Bob Gentle Personal Branding & Monetization Coach Building your LeaderBrand - P…" at bounding box center [756, 216] width 1057 height 193
copy h2 "Building your LeaderBrand"
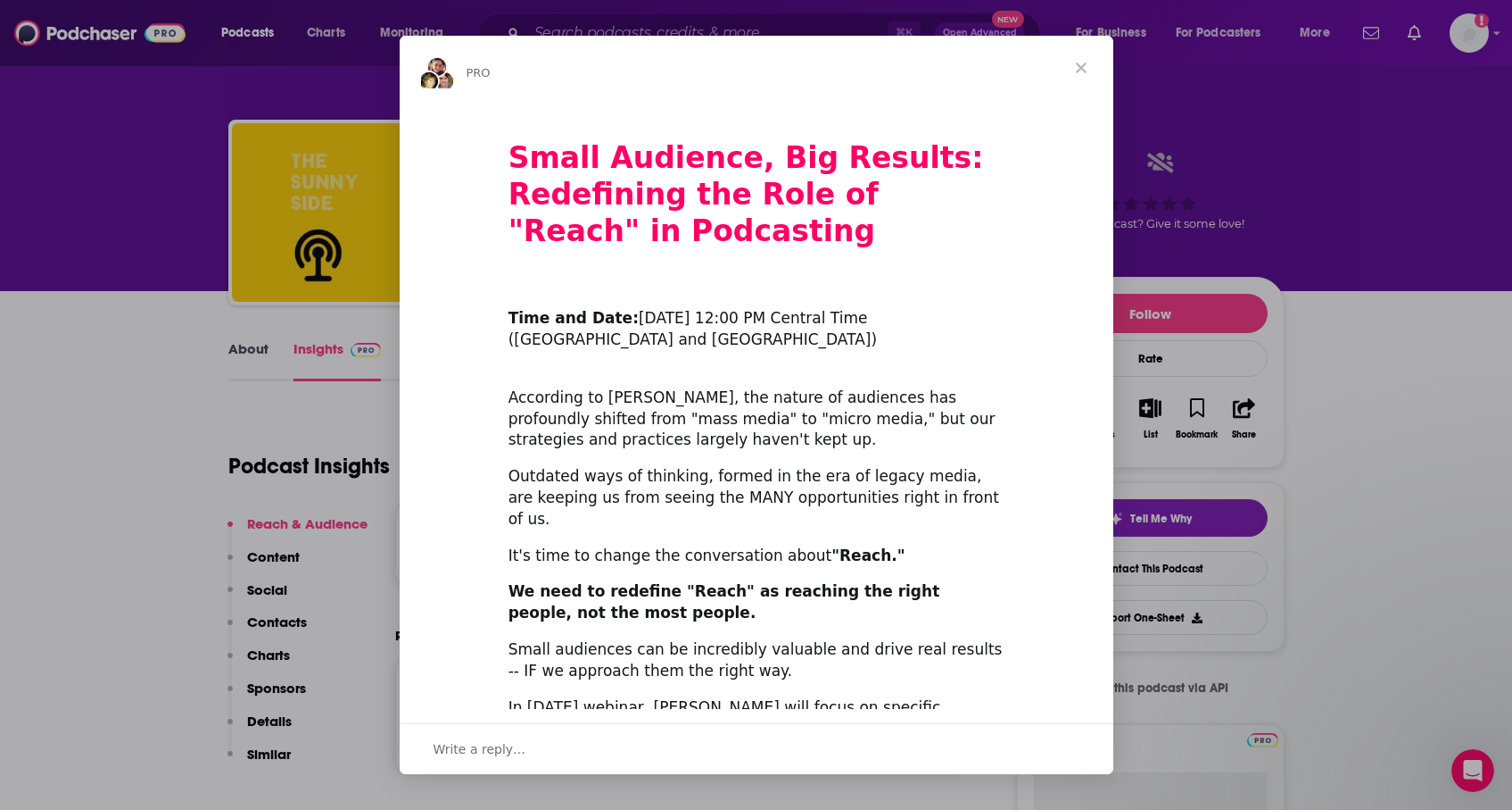
click at [1079, 69] on span "Close" at bounding box center [1081, 68] width 64 height 64
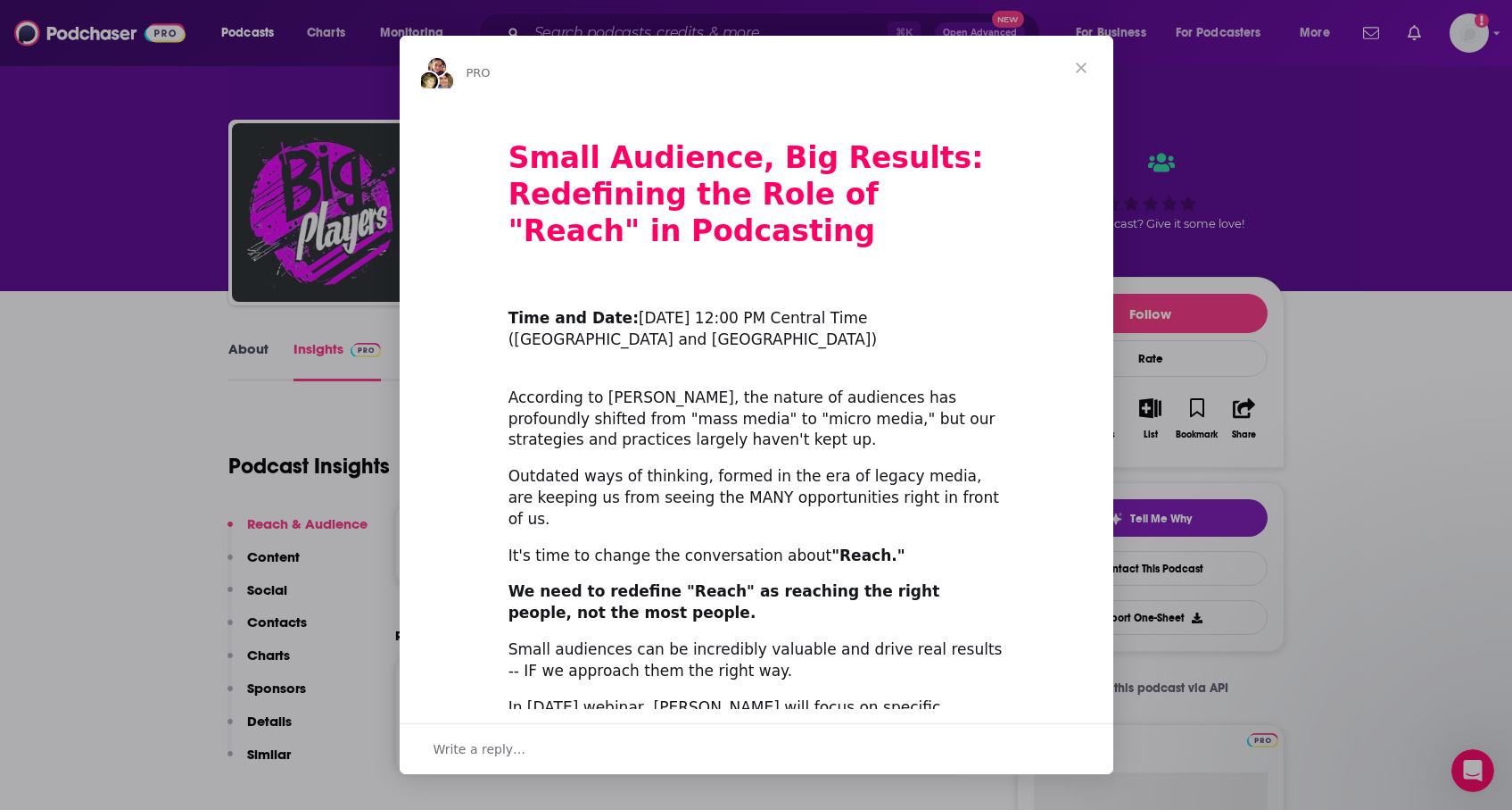
click at [1084, 64] on span "Close" at bounding box center [1081, 68] width 64 height 64
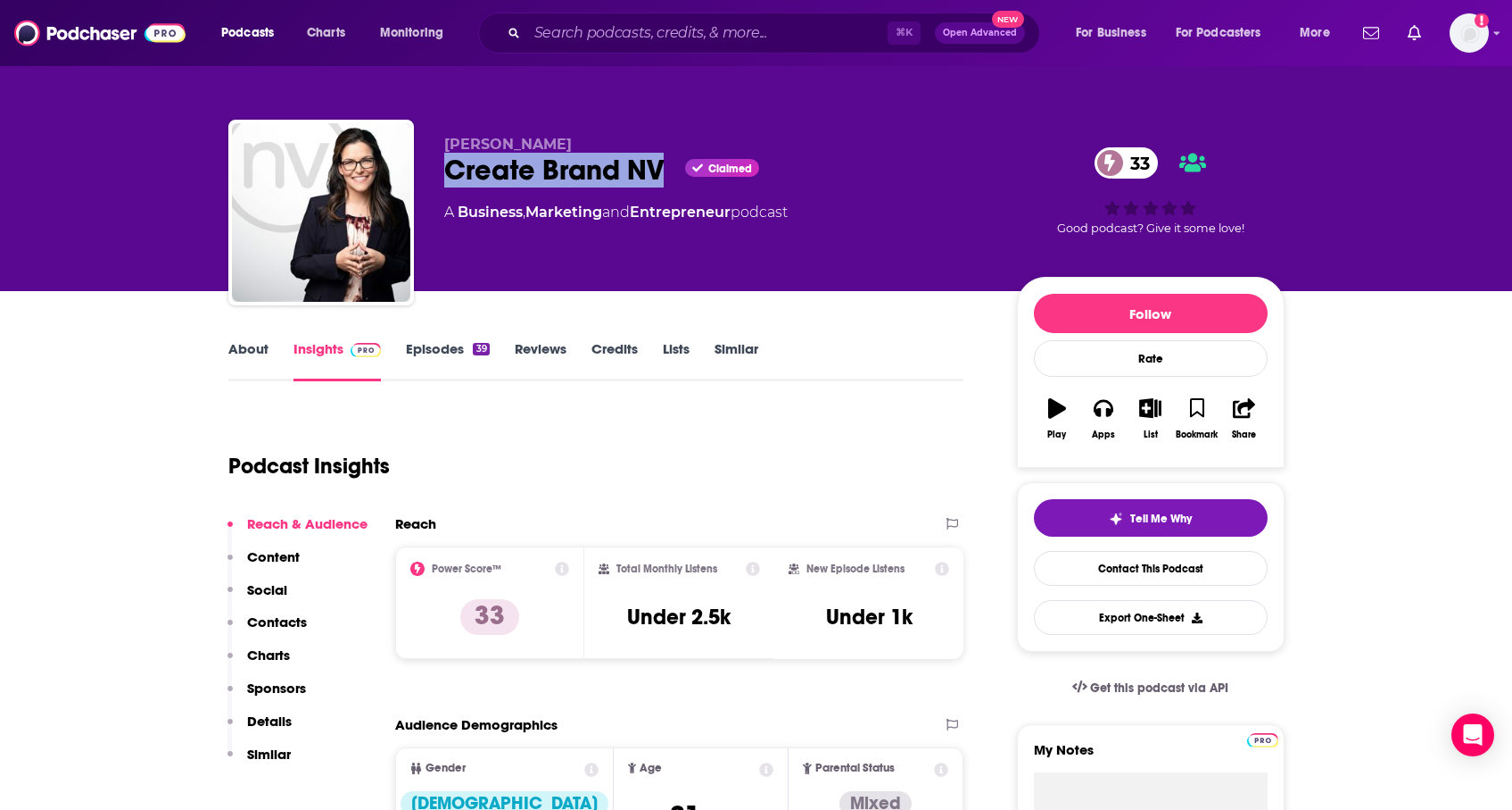
drag, startPoint x: 664, startPoint y: 167, endPoint x: 436, endPoint y: 166, distance: 228.0
click at [436, 166] on div "[PERSON_NAME] Create Brand NV Claimed 33 A Business , Marketing and Entrepreneu…" at bounding box center [756, 216] width 1057 height 193
copy h2 "Create Brand NV"
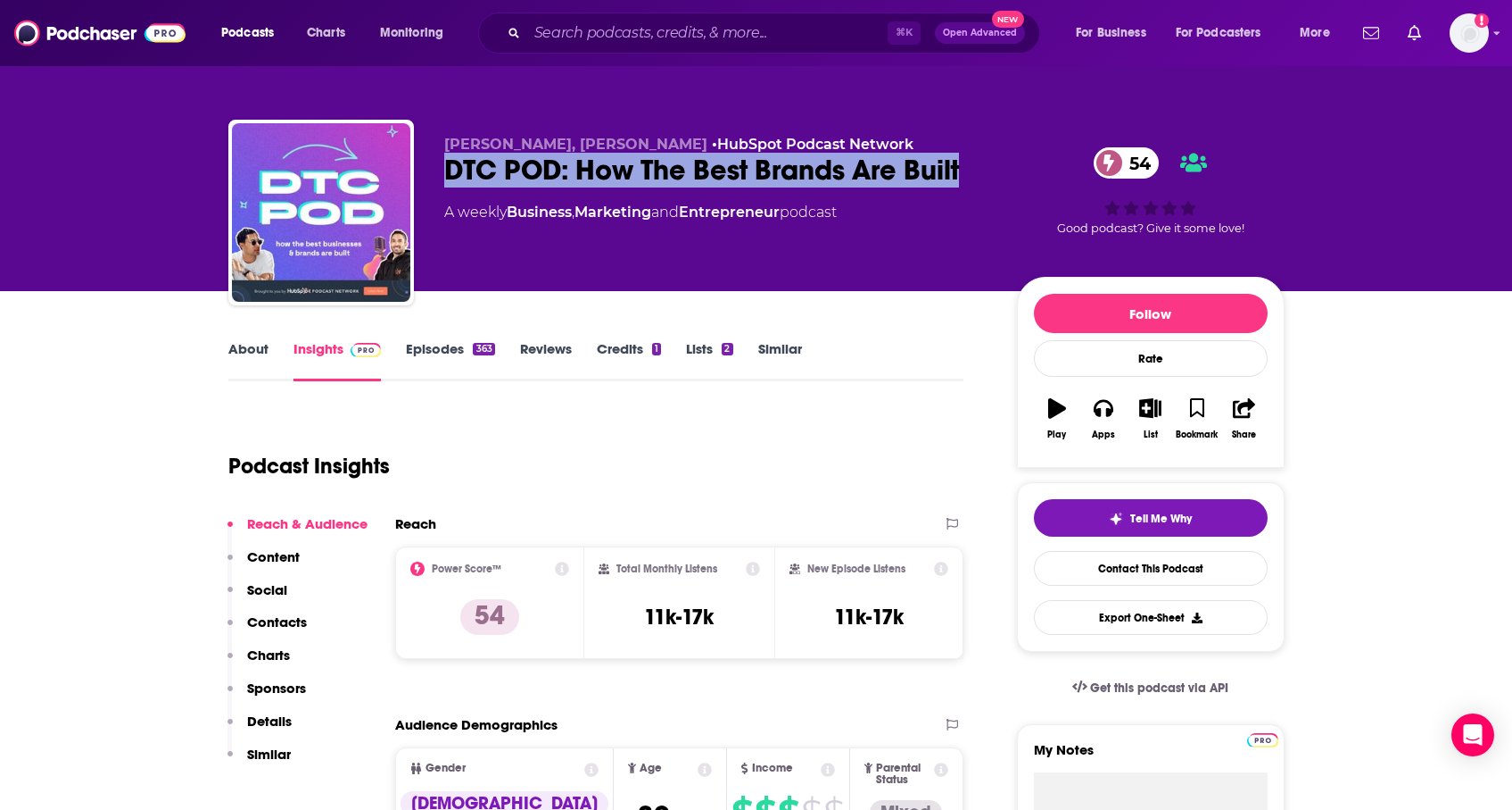
drag, startPoint x: 967, startPoint y: 170, endPoint x: 441, endPoint y: 168, distance: 526.0
click at [441, 168] on div "Ramon Berrios, Blaine Bolus • HubSpot Podcast Network DTC POD: How The Best Bra…" at bounding box center [756, 216] width 1057 height 193
copy h2 "DTC POD: How The Best Brands Are Built"
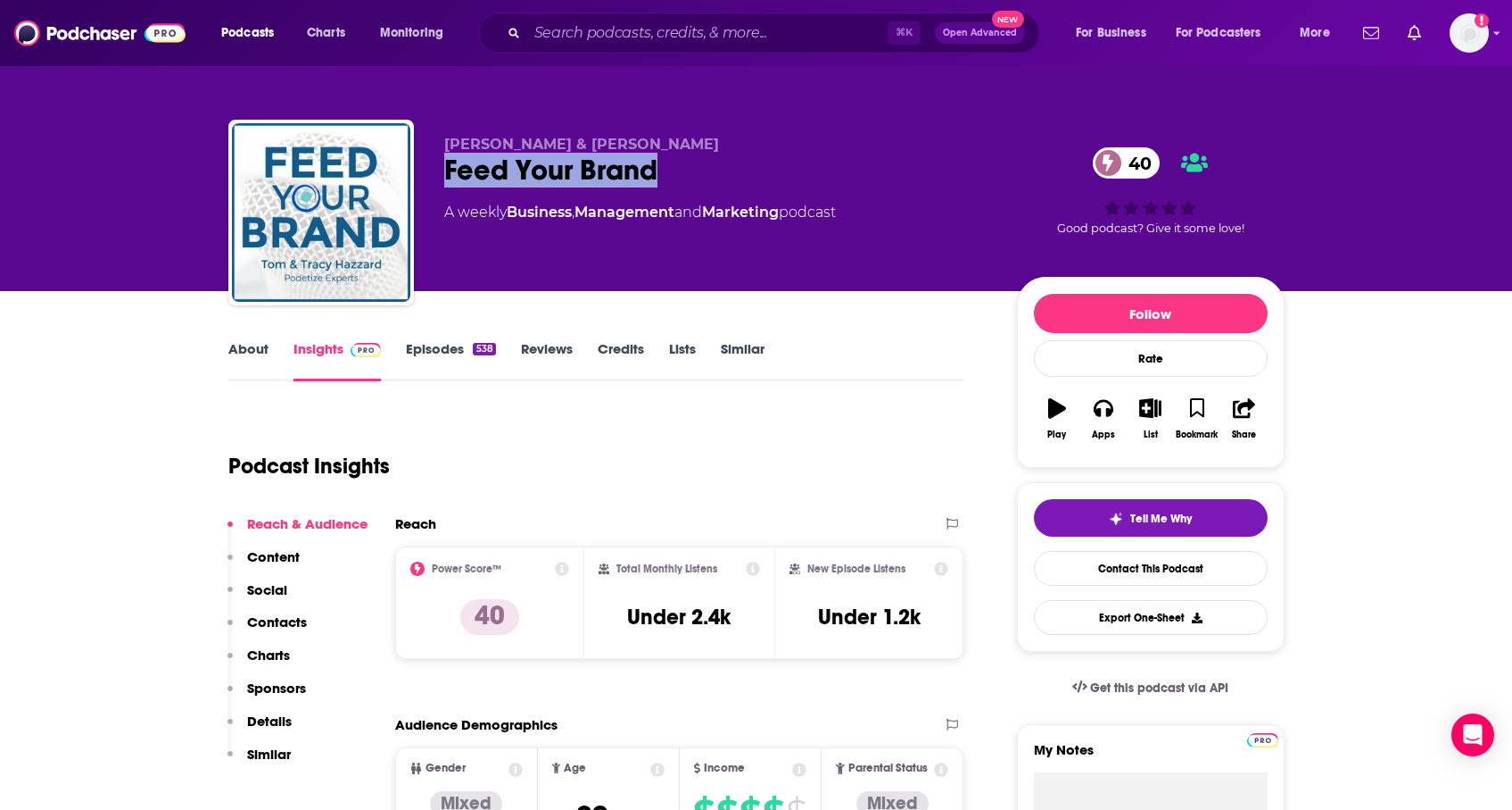
drag, startPoint x: 754, startPoint y: 158, endPoint x: 433, endPoint y: 168, distance: 321.2
click at [432, 168] on div "Tracy Hazzard & Tom Hazzard Feed Your Brand 40 A weekly Business , Management a…" at bounding box center [756, 216] width 1057 height 193
copy h2 "Feed Your Brand"
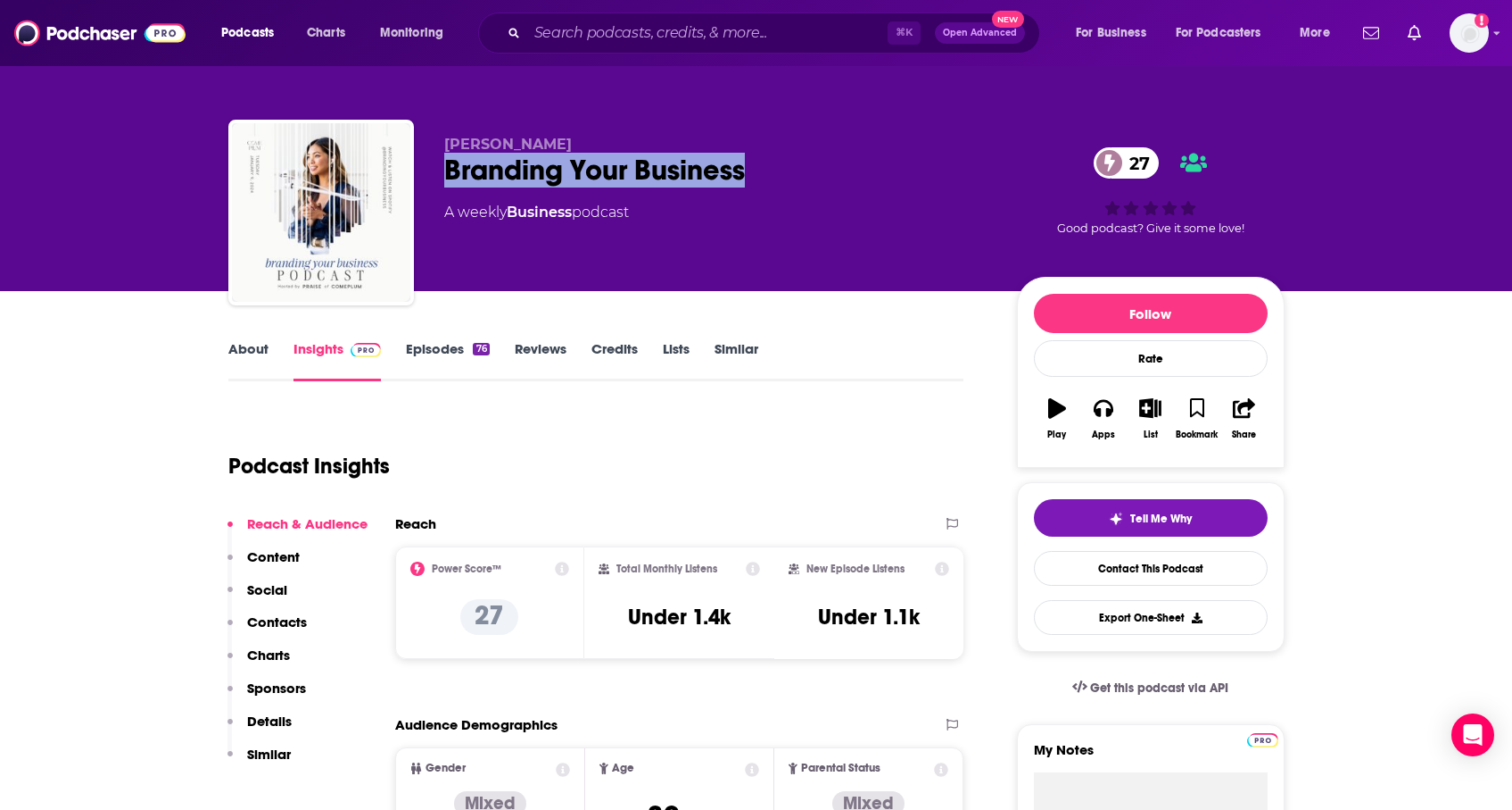
drag, startPoint x: 758, startPoint y: 181, endPoint x: 425, endPoint y: 176, distance: 333.0
click at [425, 176] on div "[PERSON_NAME] Branding Your Business 27 A weekly Business podcast 27 Good podca…" at bounding box center [756, 216] width 1057 height 193
copy h2 "Branding Your Business"
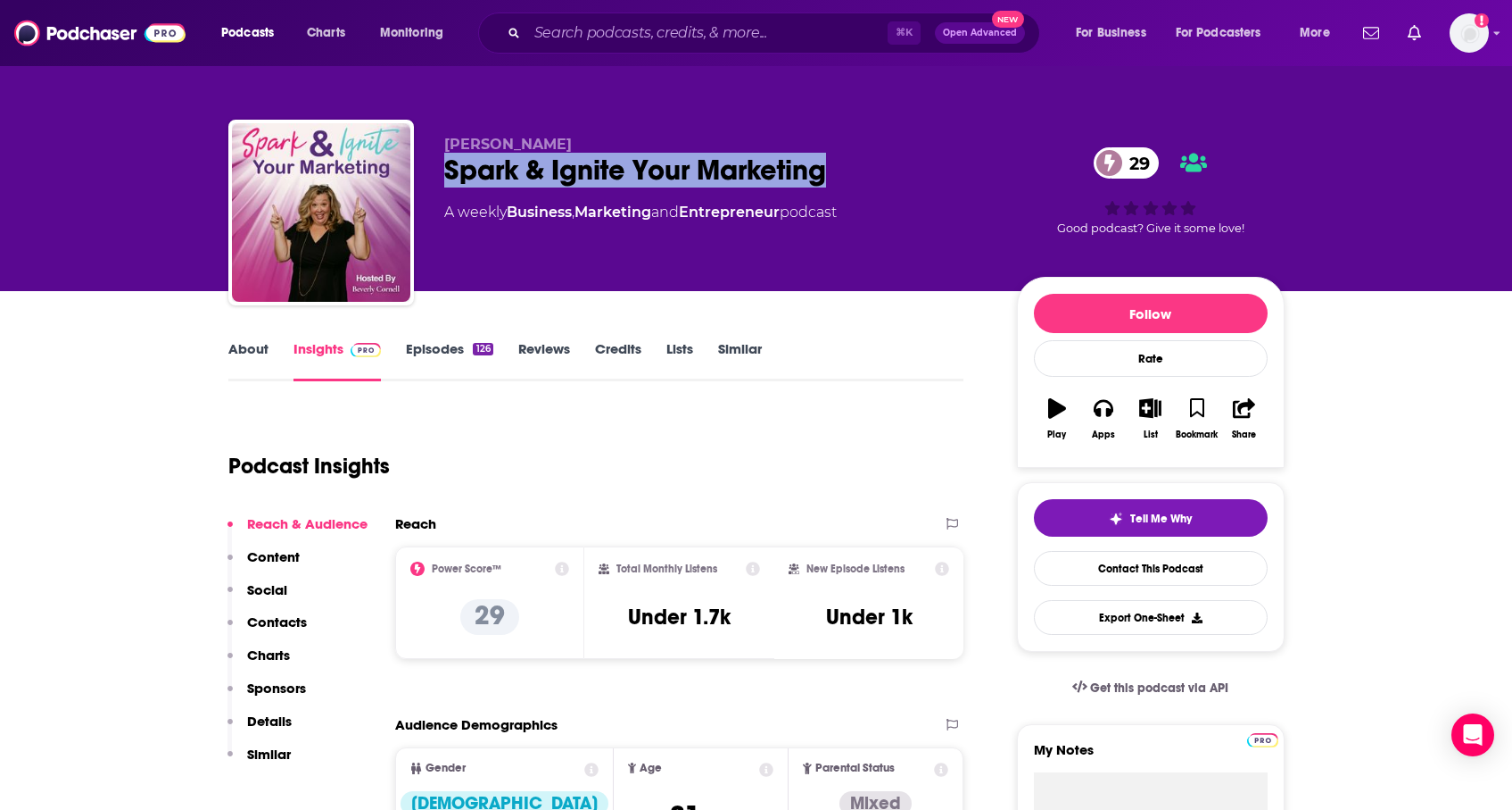
drag, startPoint x: 909, startPoint y: 179, endPoint x: 450, endPoint y: 176, distance: 459.0
click at [450, 176] on div "Spark & Ignite Your Marketing 29" at bounding box center [716, 170] width 544 height 35
copy h2 "Spark & Ignite Your Marketing"
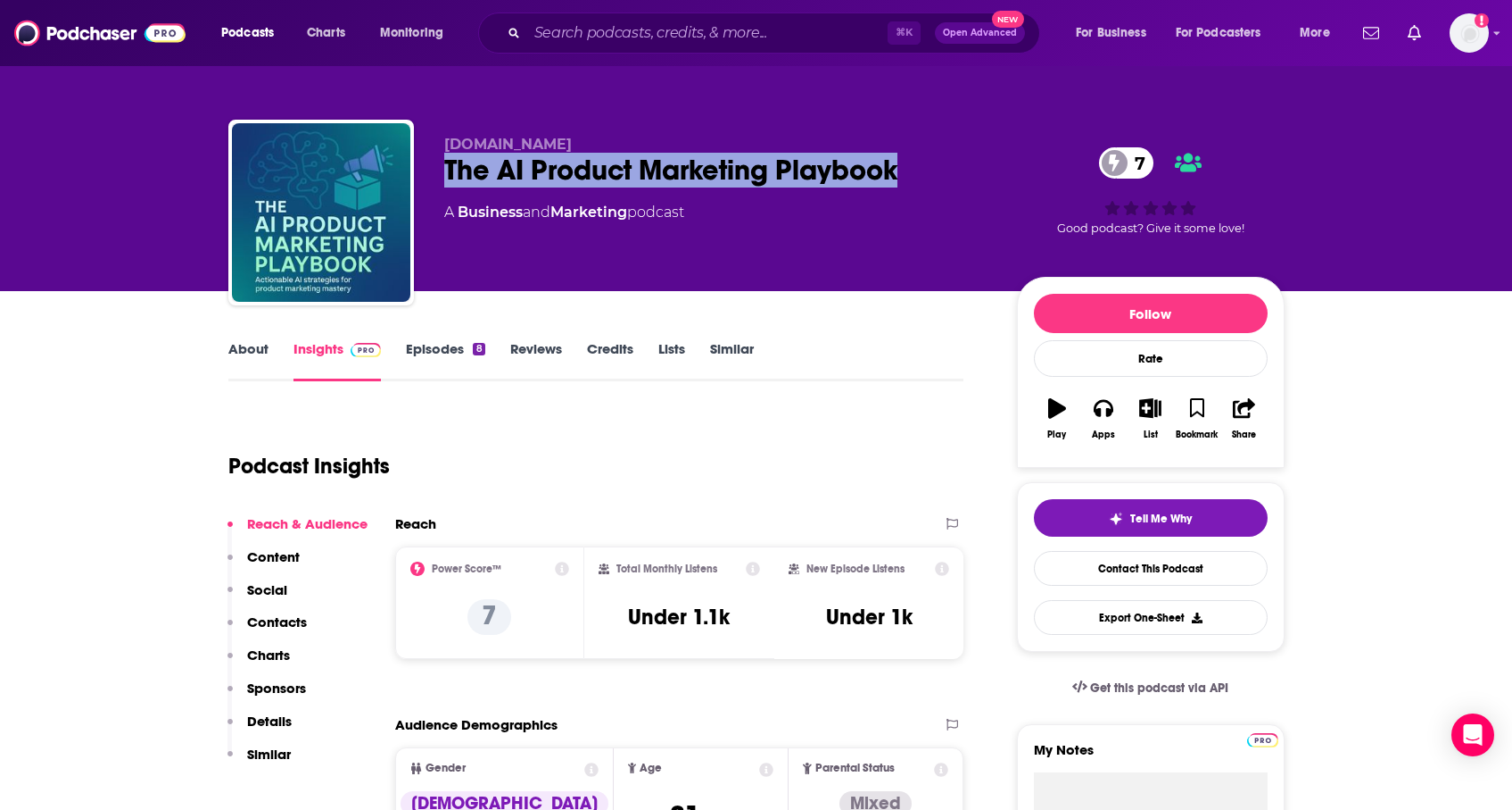
drag, startPoint x: 924, startPoint y: 176, endPoint x: 440, endPoint y: 177, distance: 484.0
click at [440, 177] on div "Productbox.com.au The AI Product Marketing Playbook 7 A Business and Marketing …" at bounding box center [756, 216] width 1057 height 193
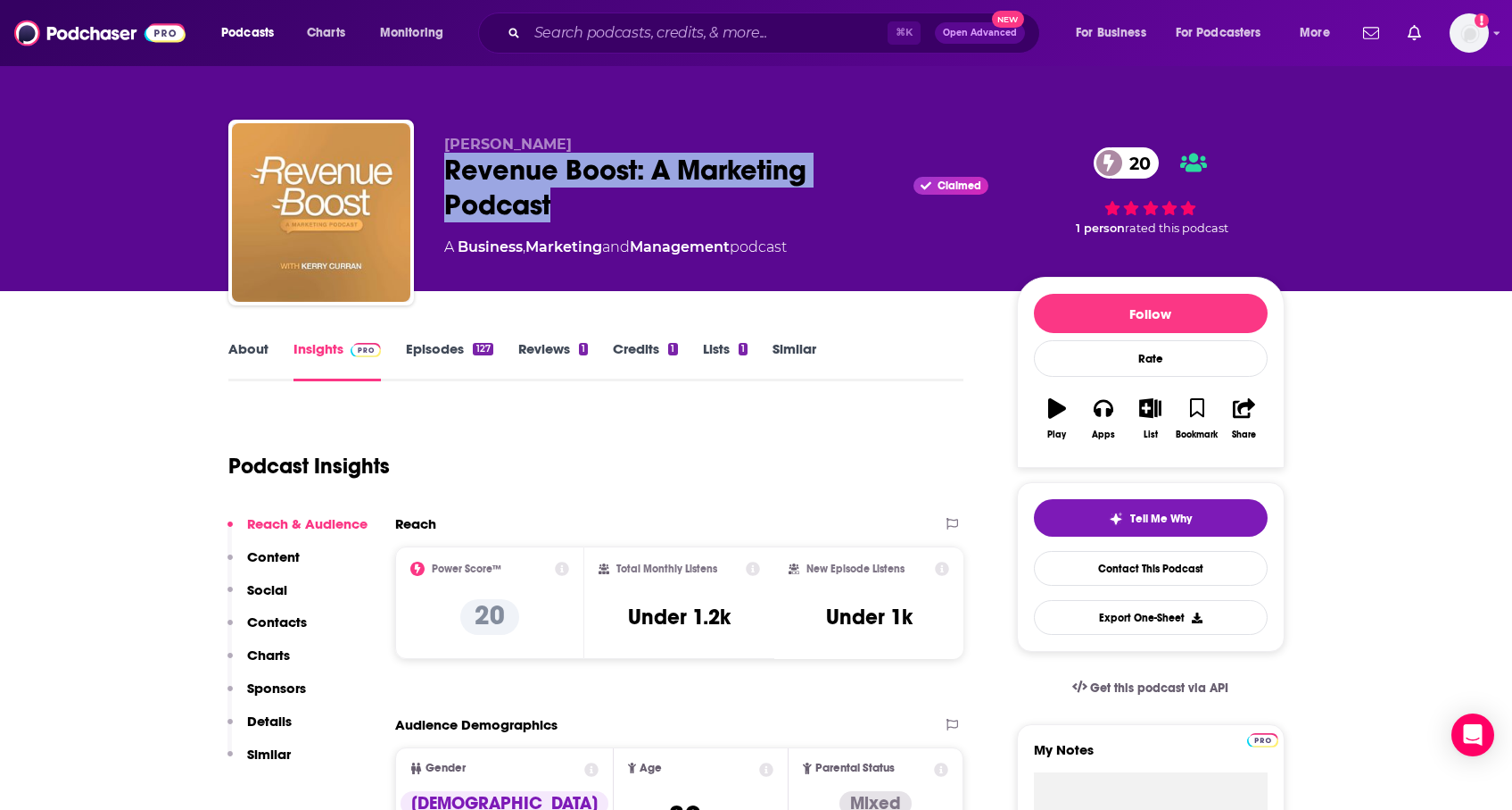
drag, startPoint x: 668, startPoint y: 221, endPoint x: 425, endPoint y: 183, distance: 246.0
click at [425, 181] on div "[PERSON_NAME] Revenue Boost: A Marketing Podcast Claimed 20 A Business , Market…" at bounding box center [756, 216] width 1057 height 193
copy h2 "Revenue Boost: A Marketing Podcast"
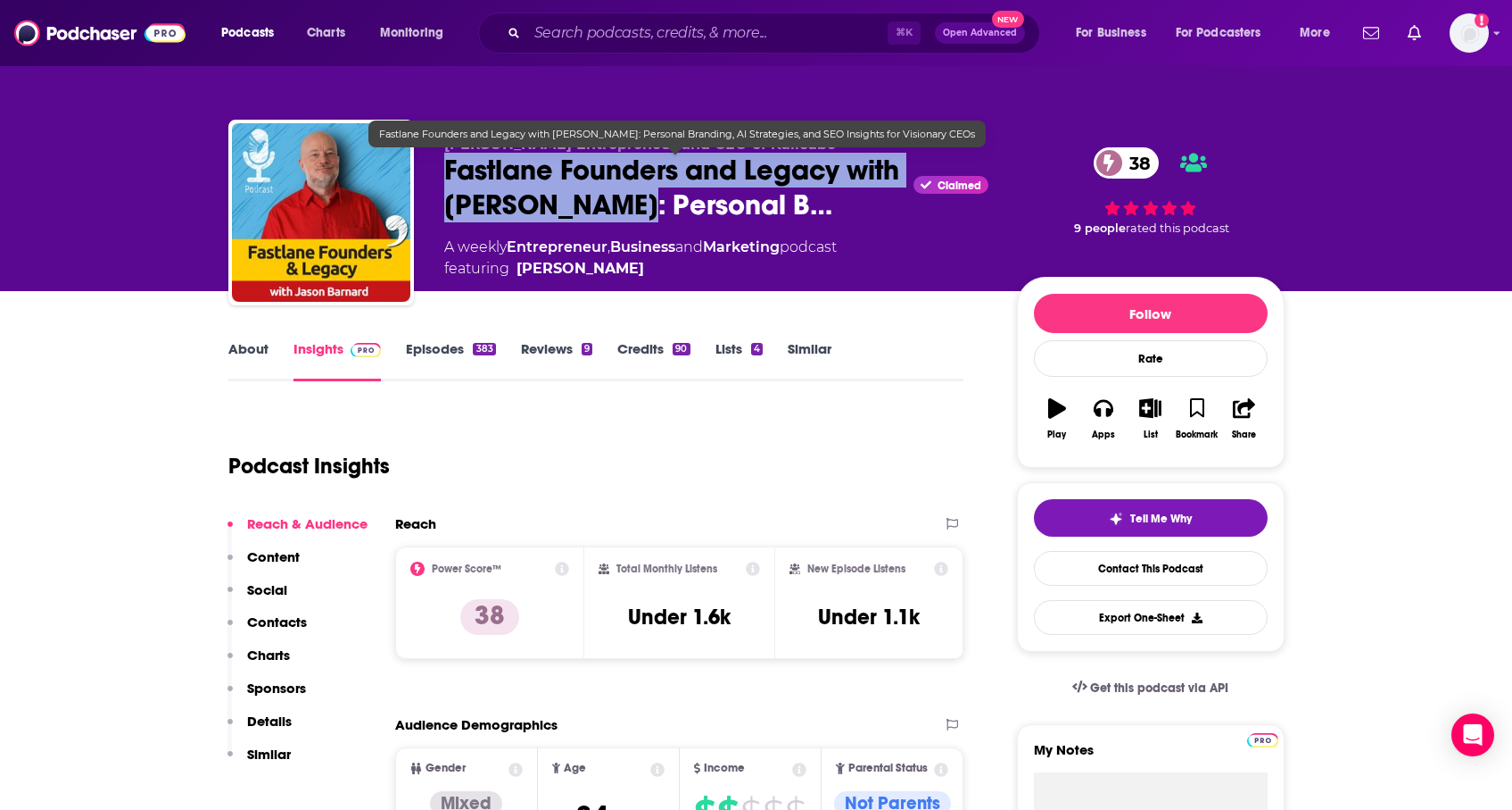
drag, startPoint x: 431, startPoint y: 172, endPoint x: 635, endPoint y: 198, distance: 205.7
click at [635, 198] on div "Jason Barnard Entrepreneur and CEO of Kalicube Fastlane Founders and Legacy wit…" at bounding box center [756, 216] width 1057 height 193
copy h2 "Fastlane Founders and Legacy with Jason Barnard"
